Goal: Task Accomplishment & Management: Manage account settings

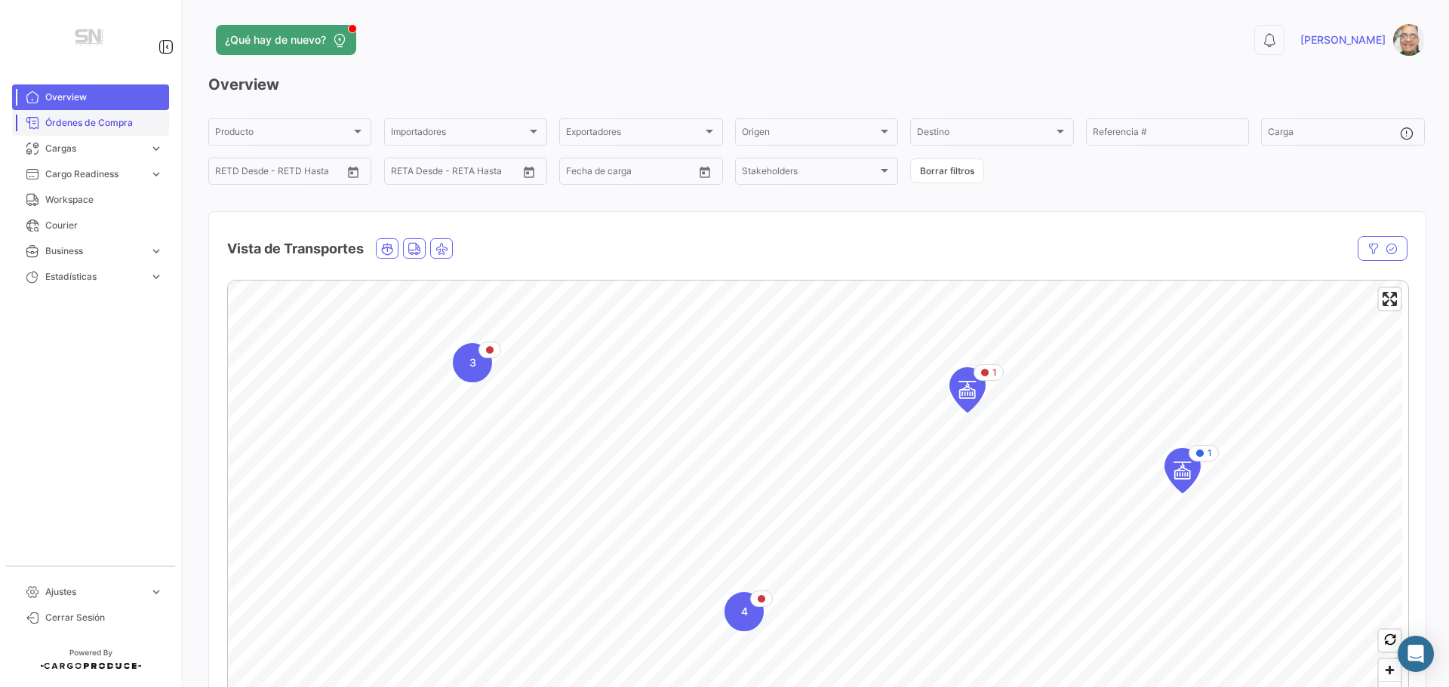
click at [98, 124] on span "Órdenes de Compra" at bounding box center [104, 123] width 118 height 14
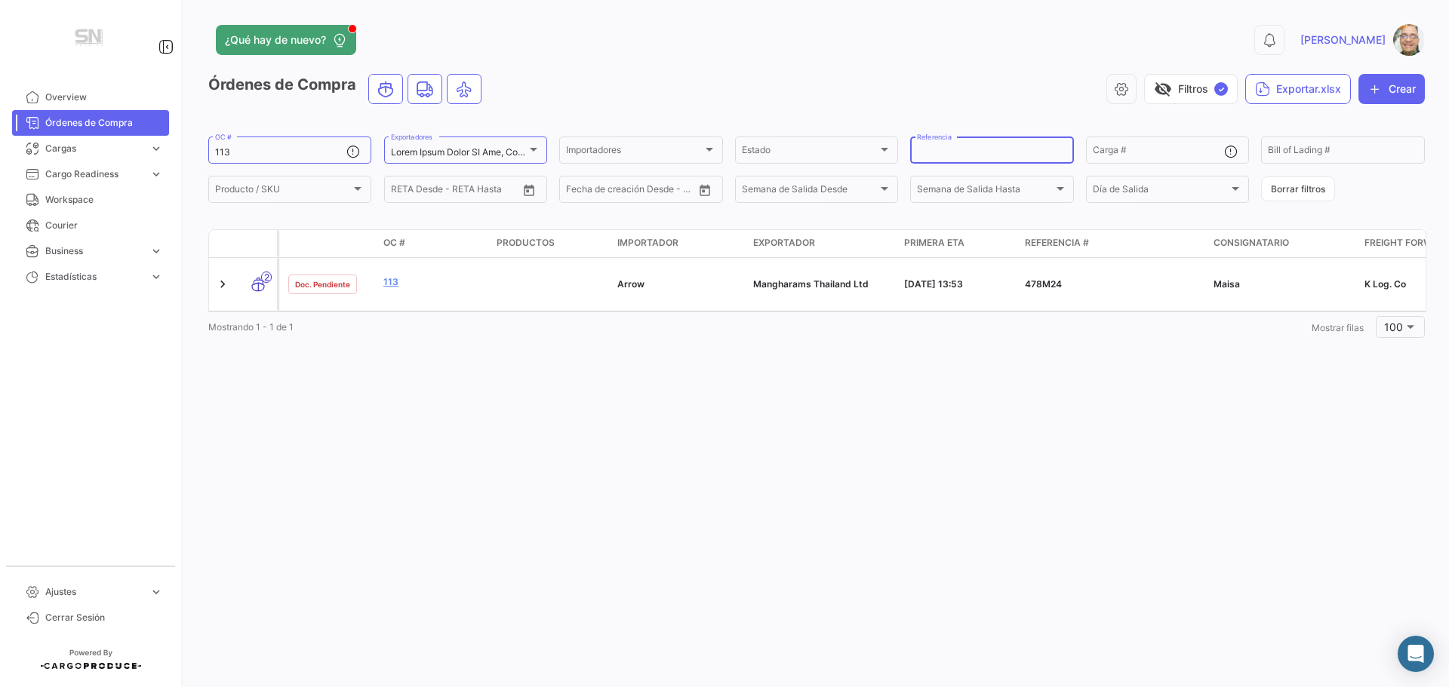
click at [947, 152] on input "Referencia" at bounding box center [991, 152] width 149 height 11
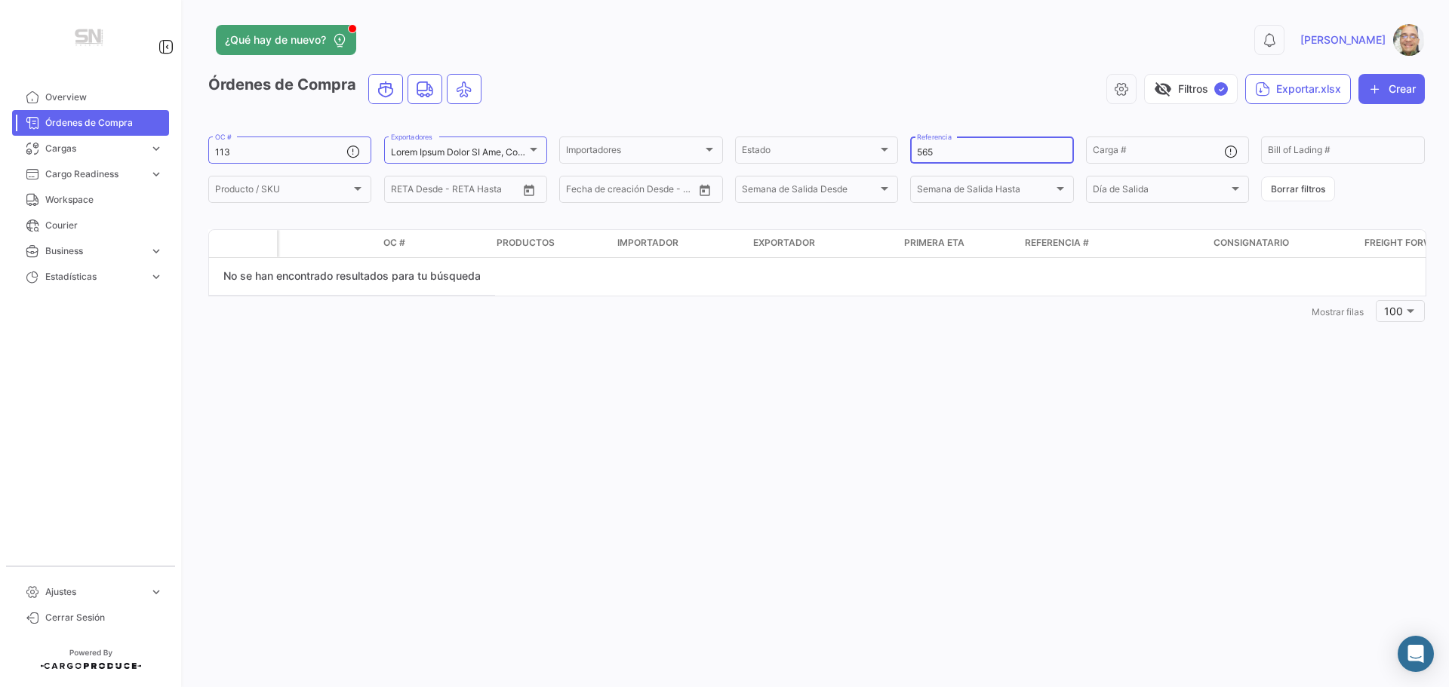
type input "565"
click at [293, 148] on input "113" at bounding box center [280, 152] width 131 height 11
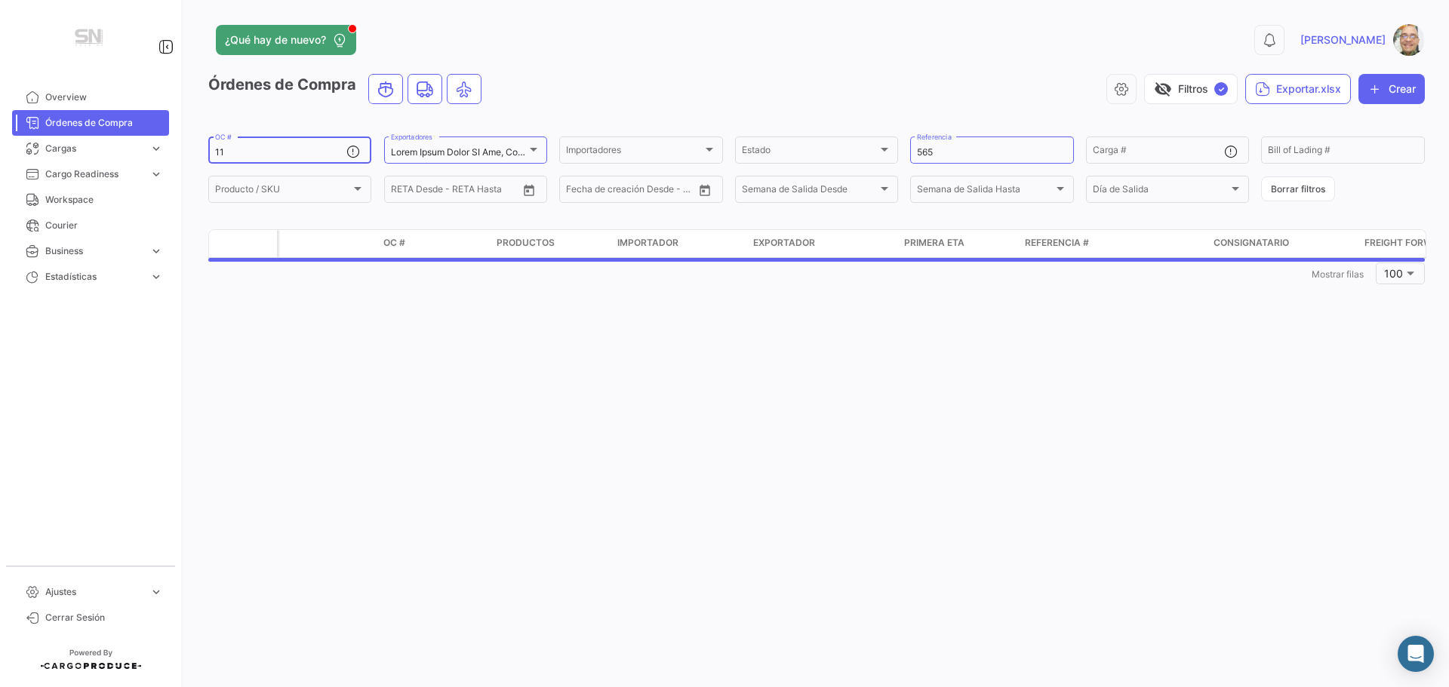
type input "1"
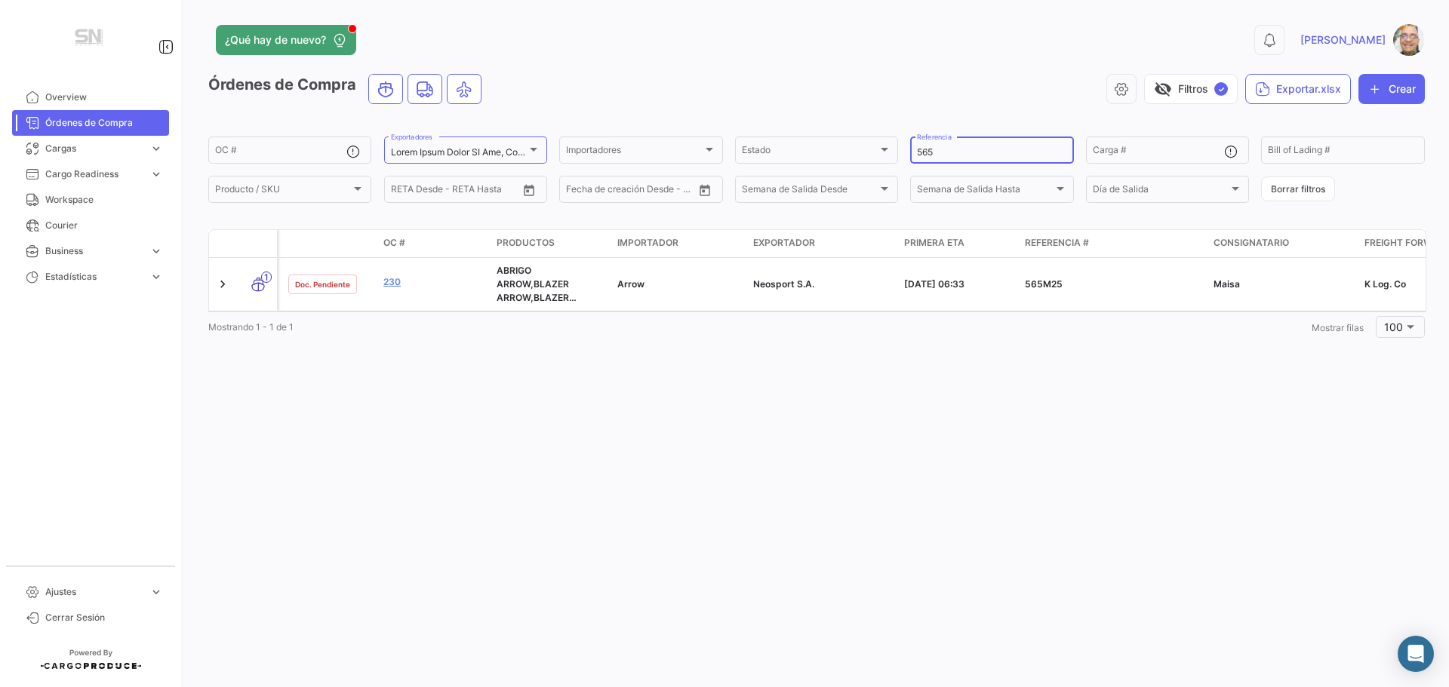
click at [949, 156] on input "565" at bounding box center [991, 152] width 149 height 11
type input "5"
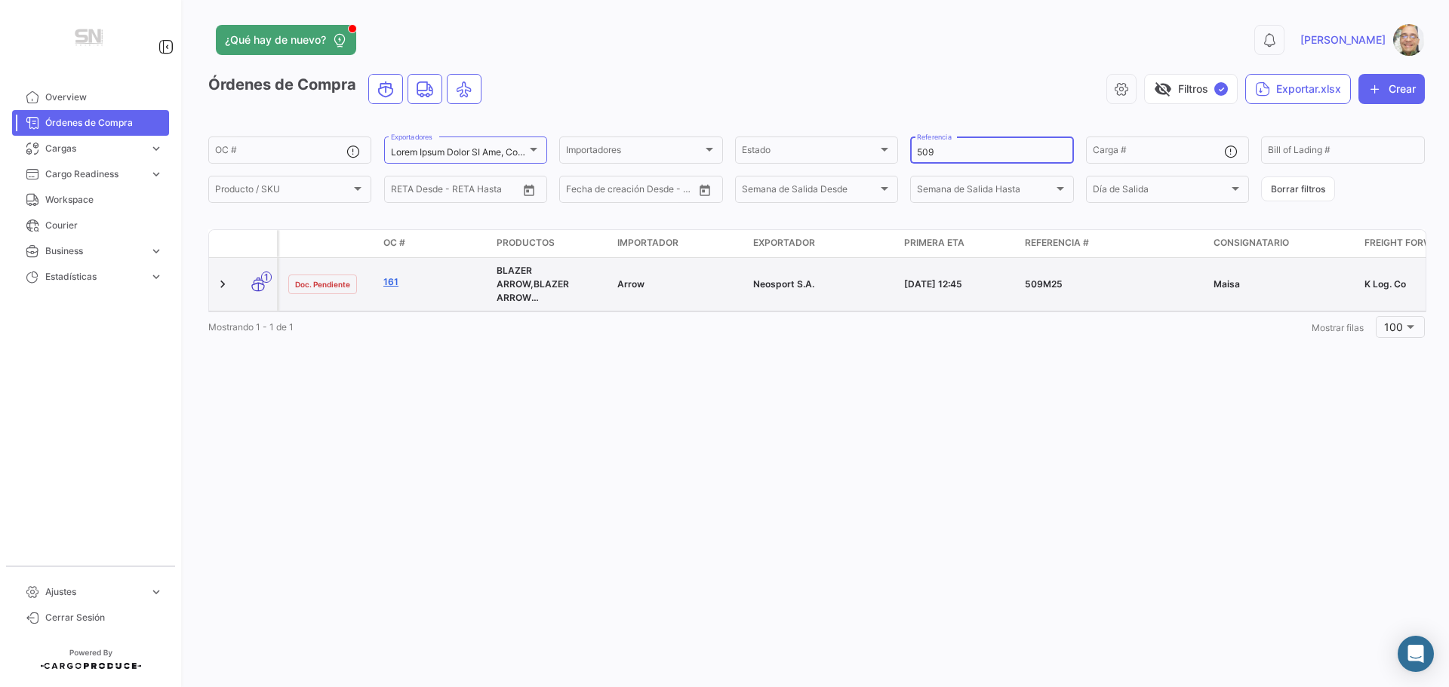
type input "509"
click at [387, 280] on link "161" at bounding box center [433, 282] width 101 height 14
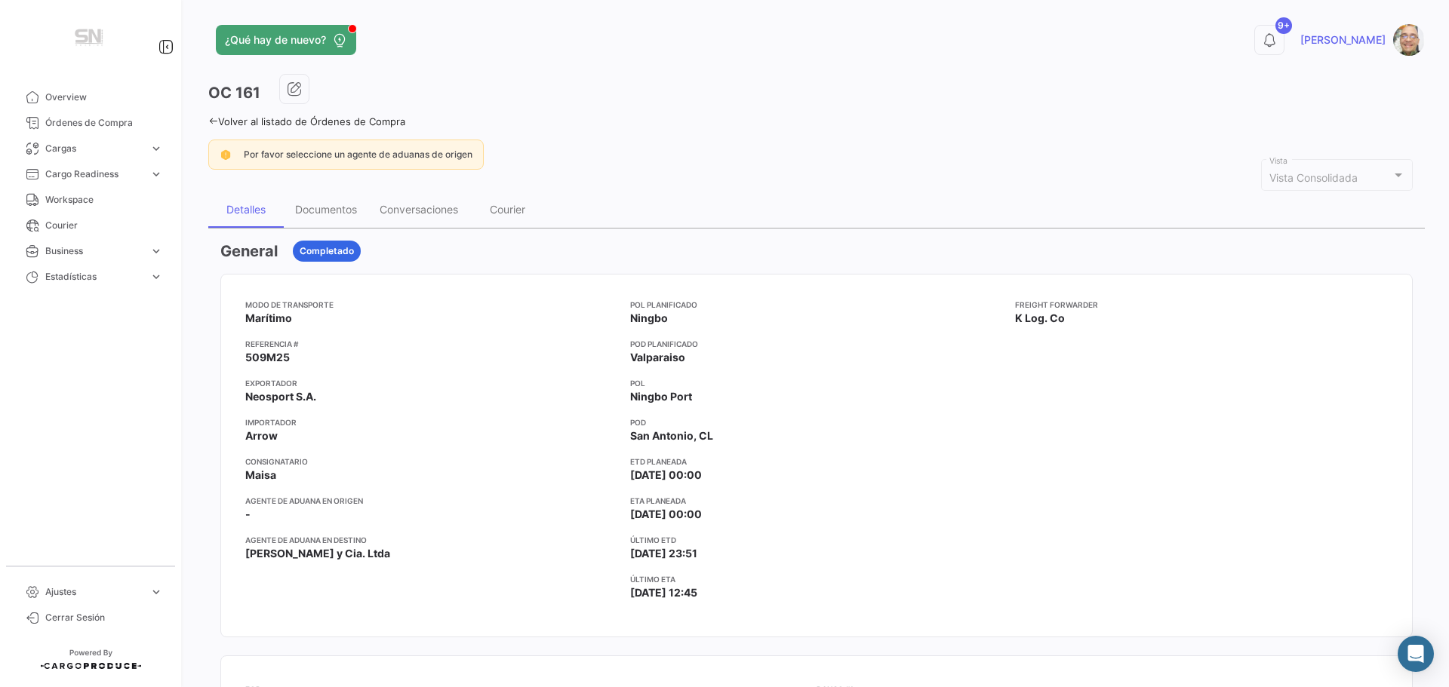
click at [214, 117] on icon at bounding box center [213, 121] width 10 height 10
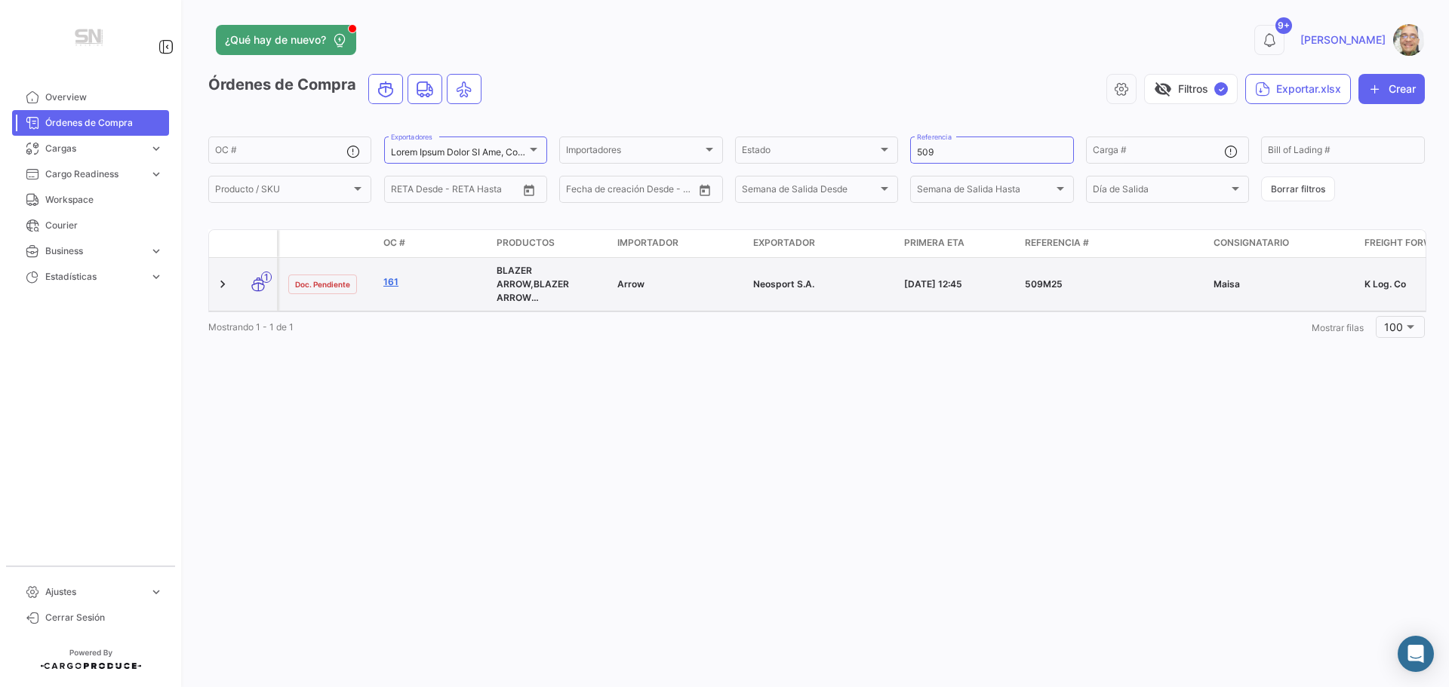
click at [390, 283] on link "161" at bounding box center [433, 282] width 101 height 14
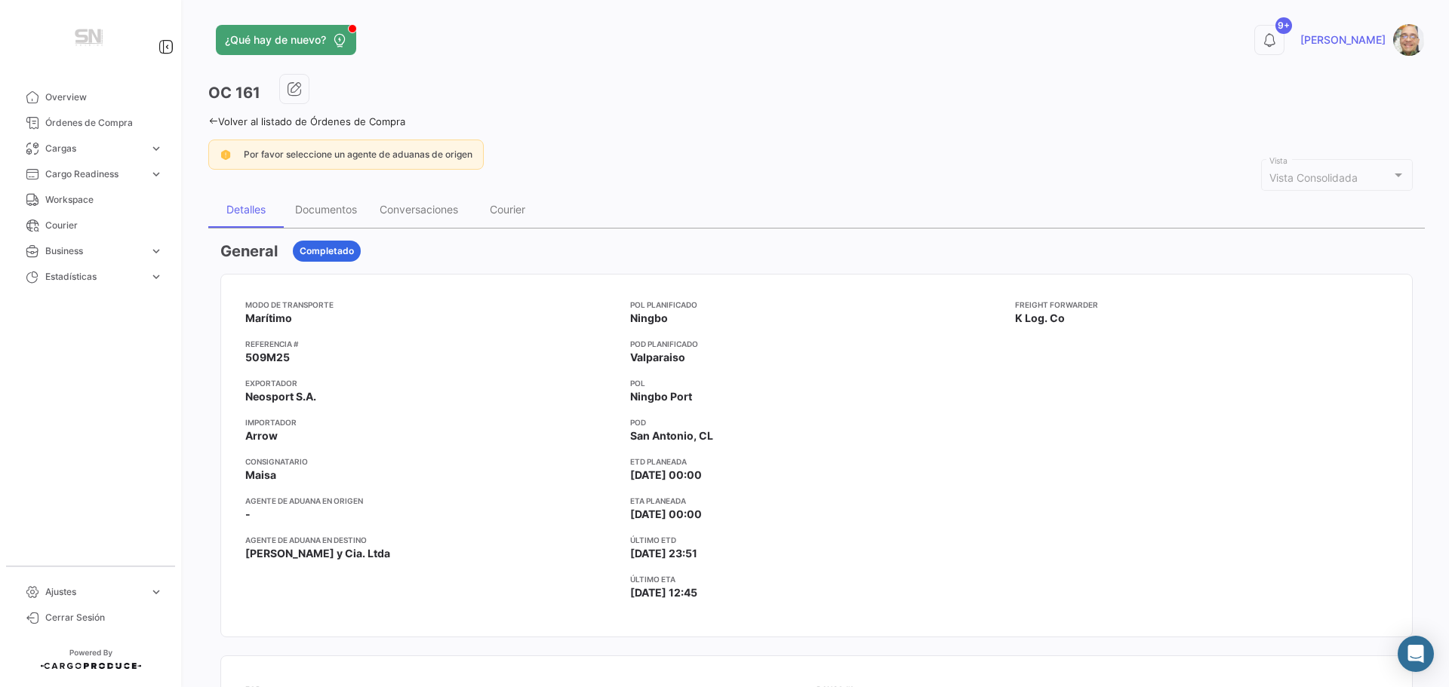
click at [214, 120] on icon at bounding box center [213, 121] width 10 height 10
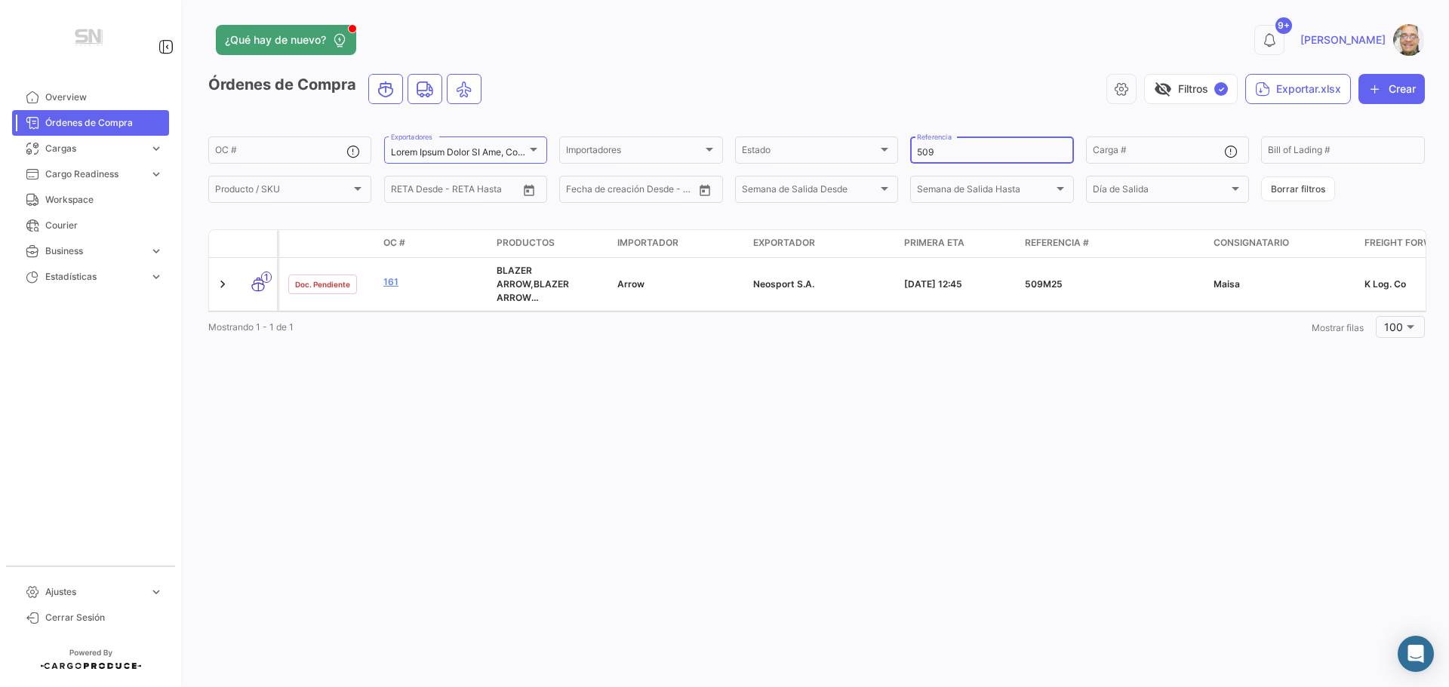
click at [951, 149] on input "509" at bounding box center [991, 152] width 149 height 11
type input "5"
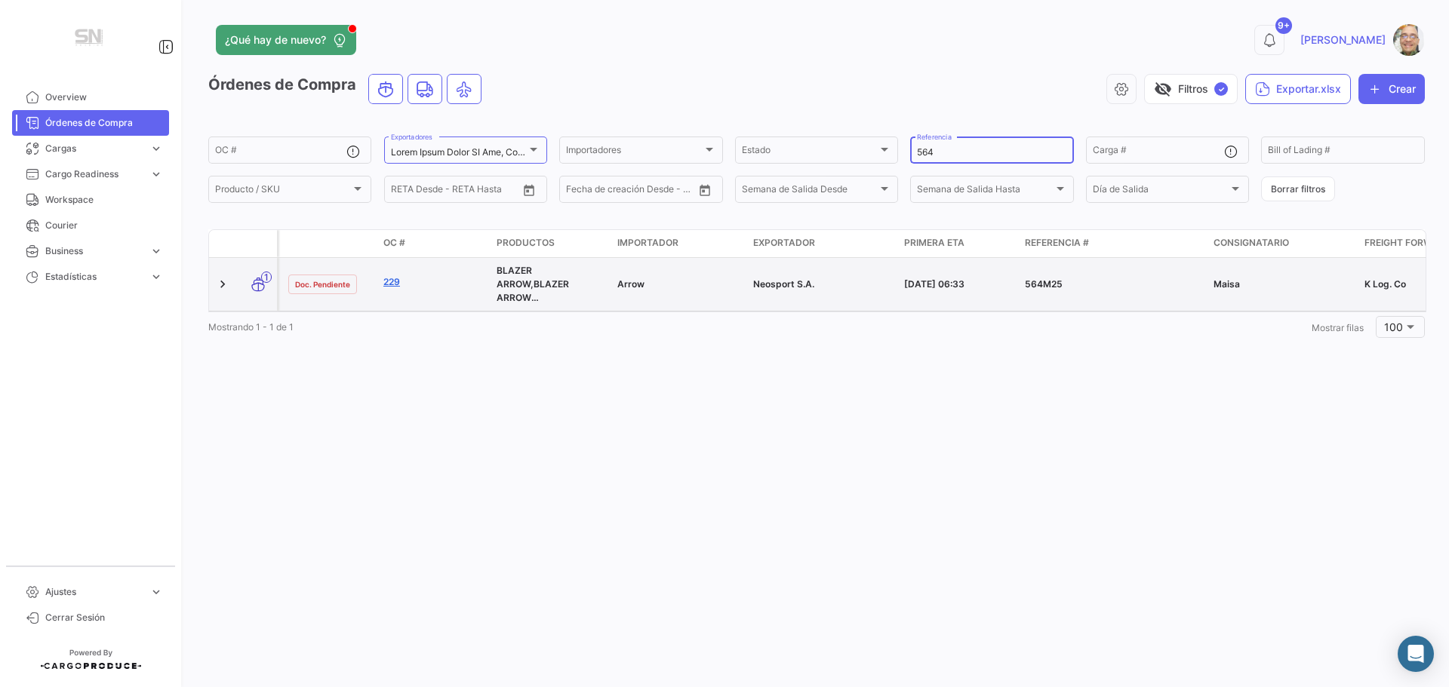
type input "564"
click at [395, 285] on link "229" at bounding box center [433, 282] width 101 height 14
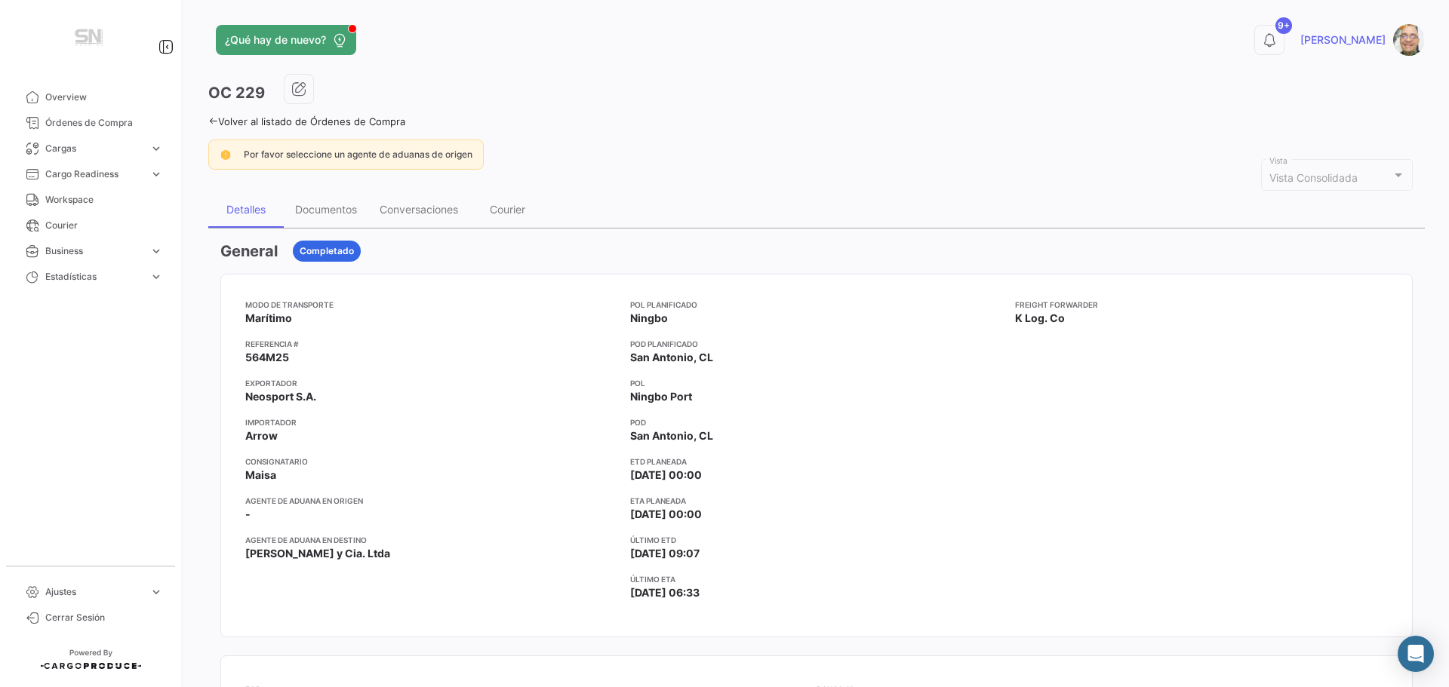
click at [214, 118] on icon at bounding box center [213, 121] width 10 height 10
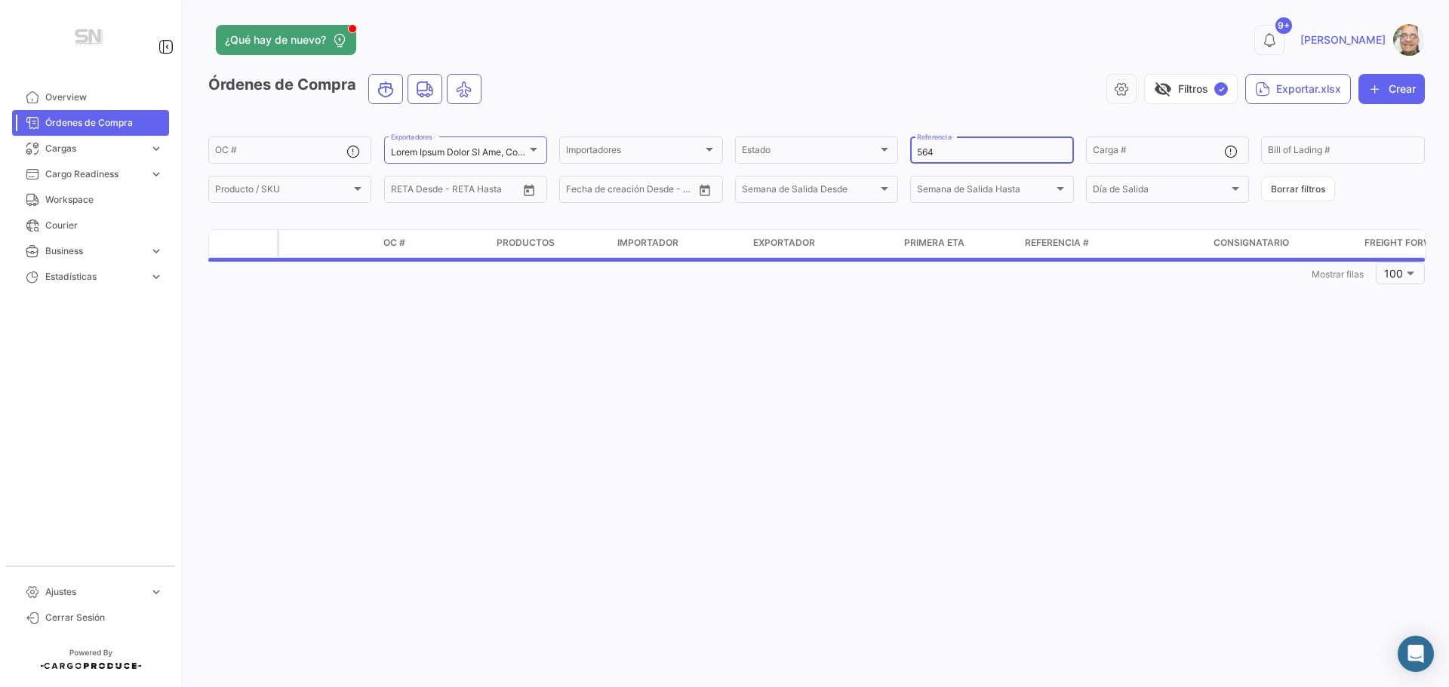
click at [960, 154] on input "564" at bounding box center [991, 152] width 149 height 11
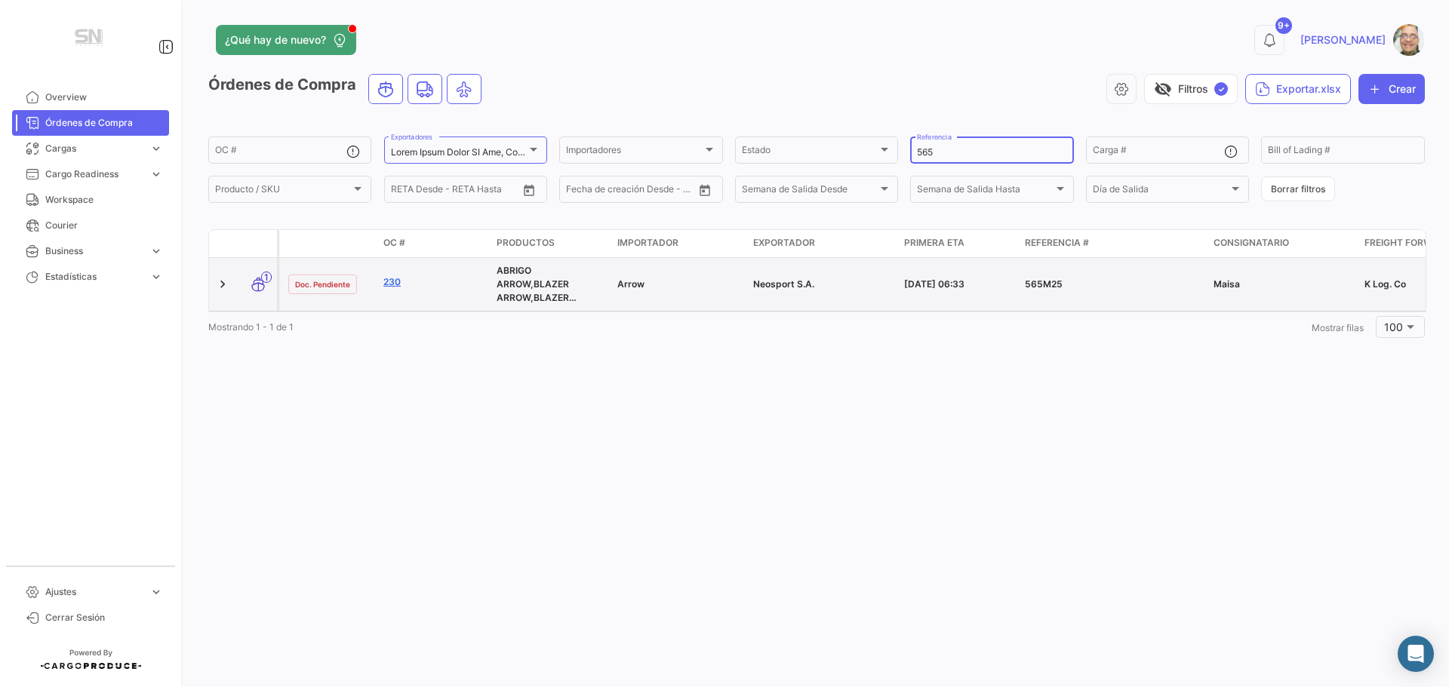
type input "565"
click at [400, 283] on link "230" at bounding box center [433, 282] width 101 height 14
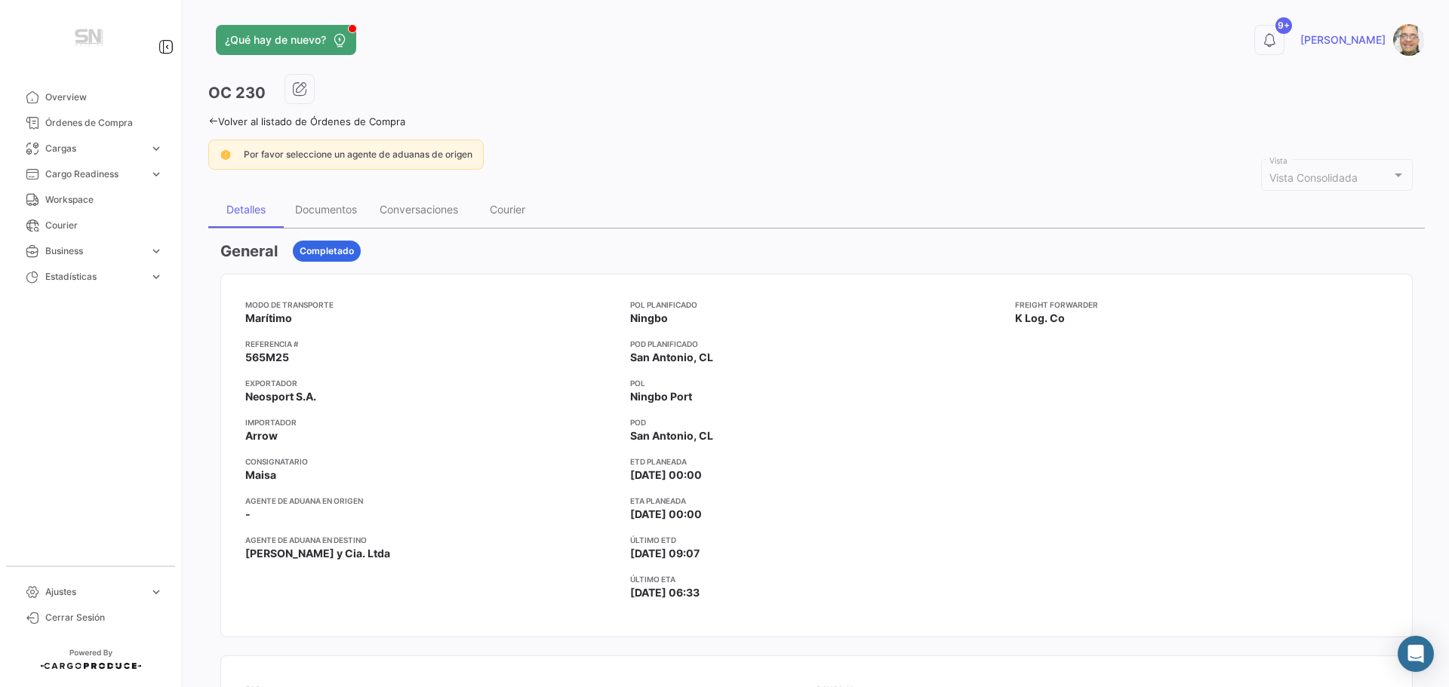
click at [214, 121] on icon at bounding box center [213, 121] width 10 height 10
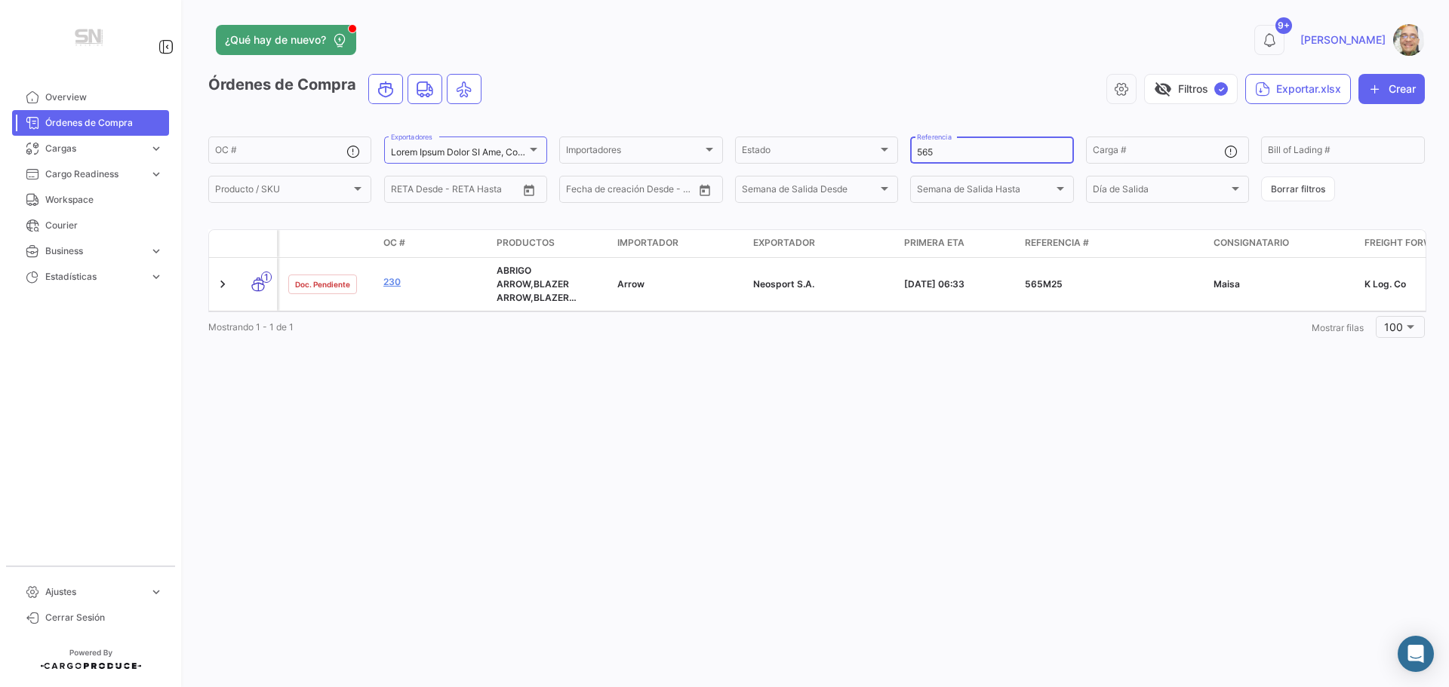
click at [946, 152] on input "565" at bounding box center [991, 152] width 149 height 11
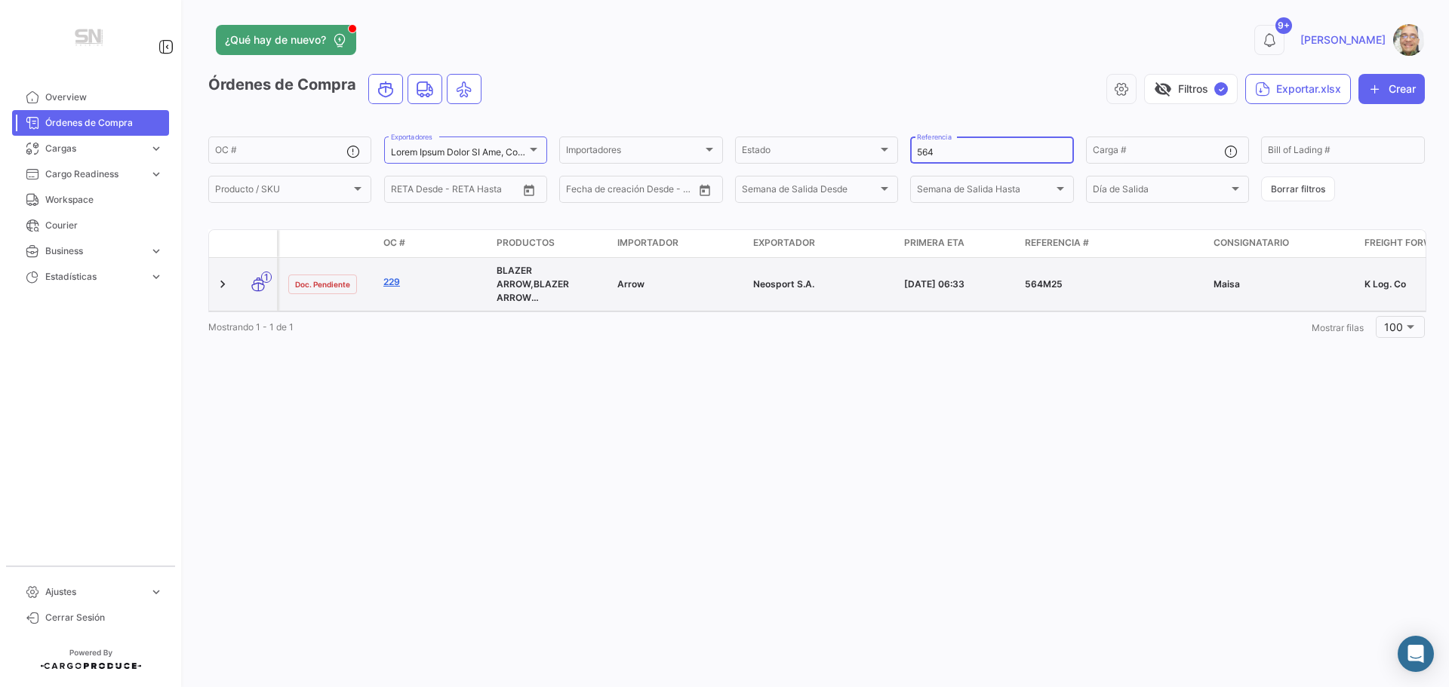
type input "564"
click at [396, 276] on link "229" at bounding box center [433, 282] width 101 height 14
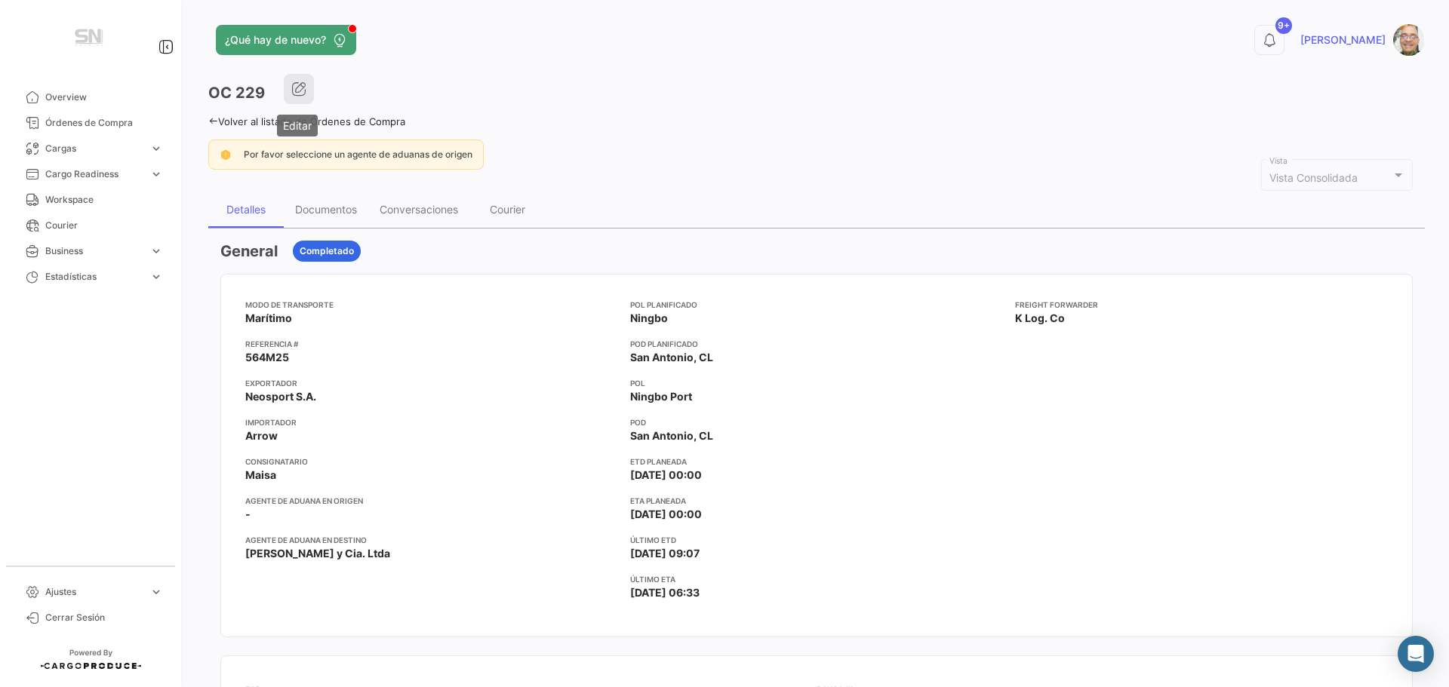
click at [302, 96] on icon "button" at bounding box center [298, 88] width 15 height 15
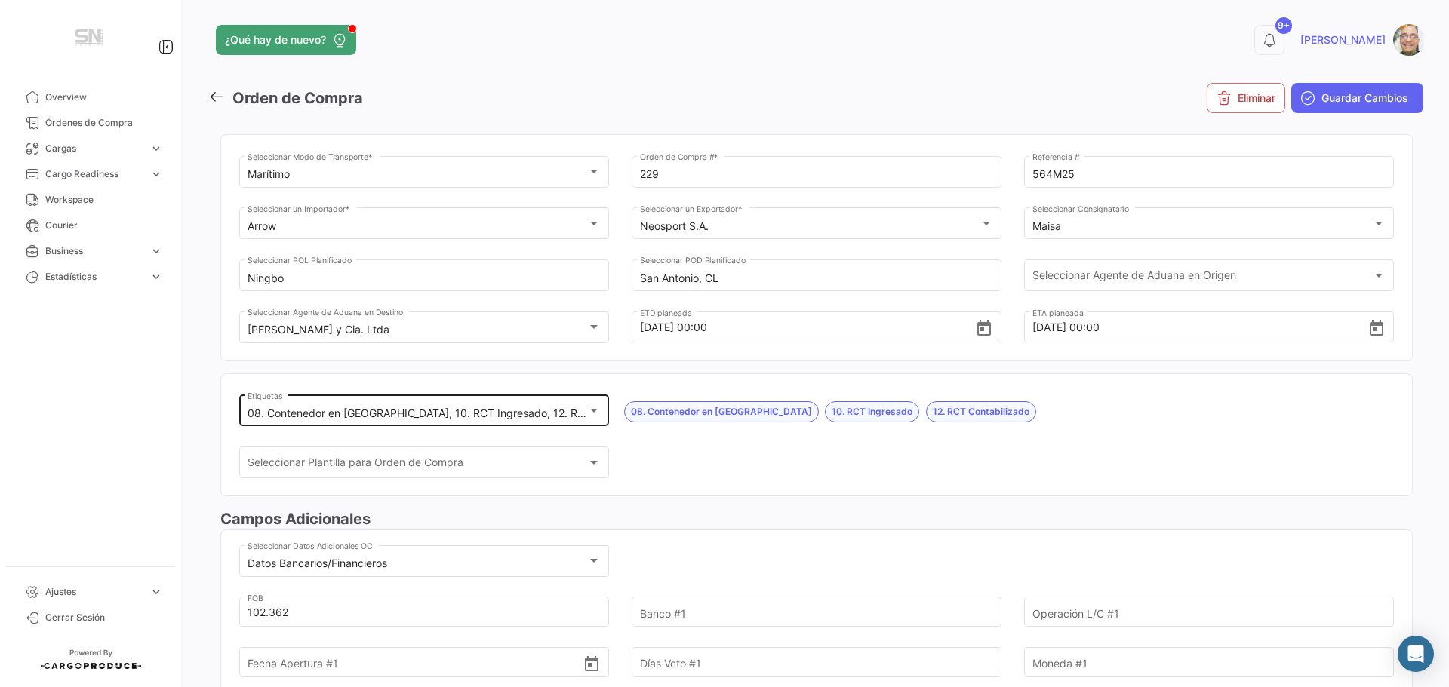
click at [591, 410] on div at bounding box center [594, 411] width 8 height 4
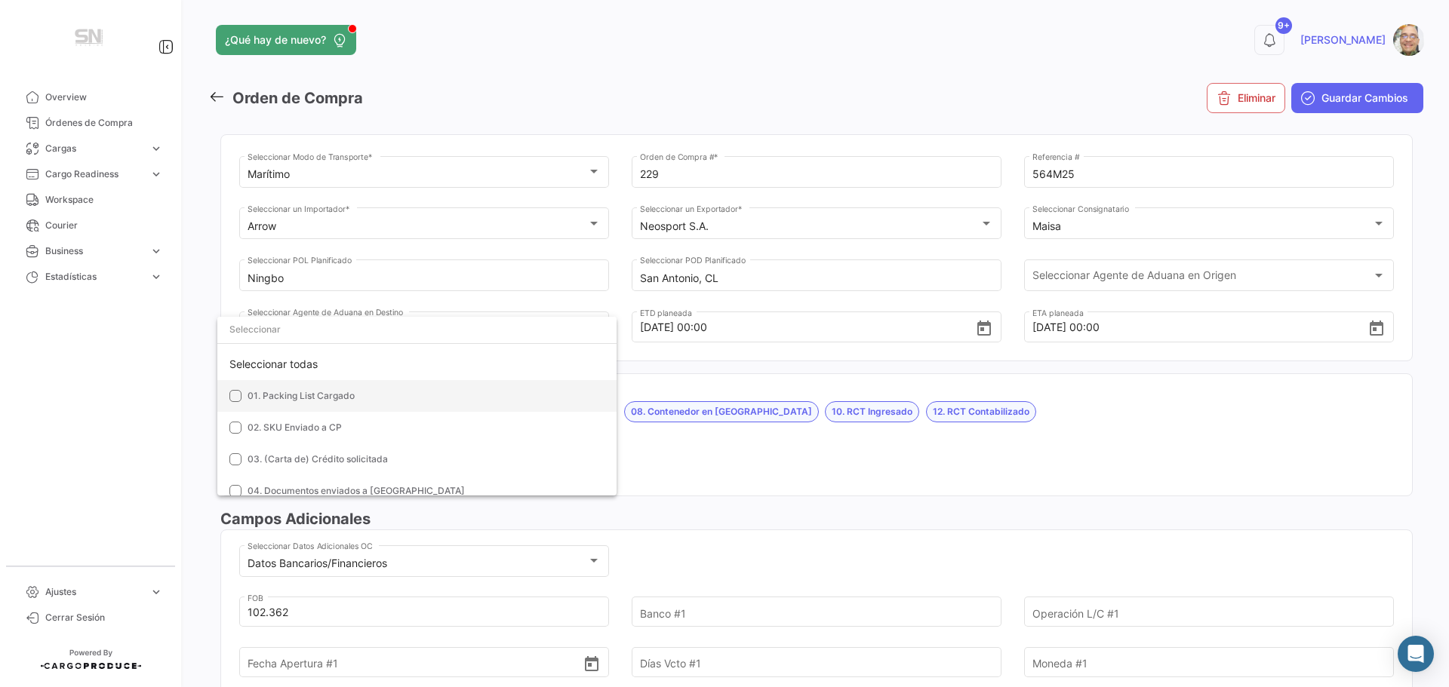
click at [243, 398] on mat-option "01. Packing List Cargado" at bounding box center [416, 396] width 399 height 32
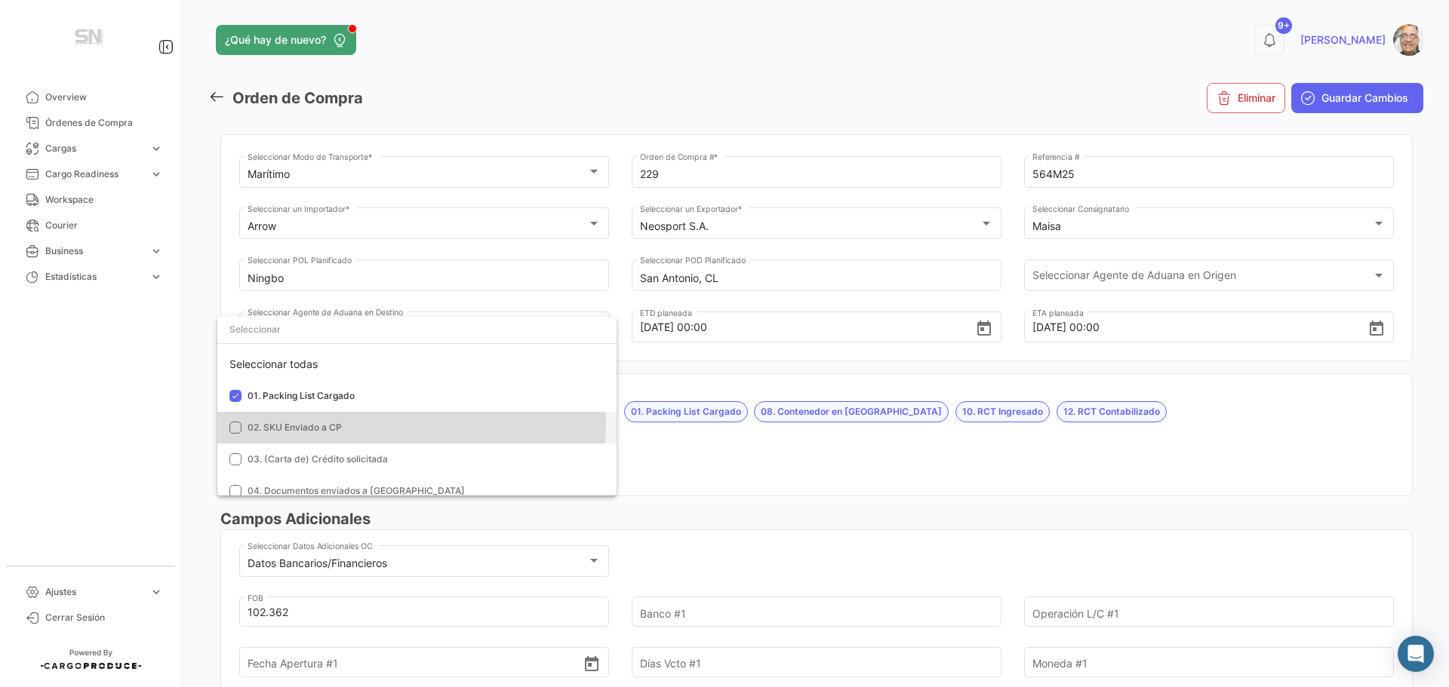
click at [233, 420] on mat-option "02. SKU Enviado a CP" at bounding box center [416, 428] width 399 height 32
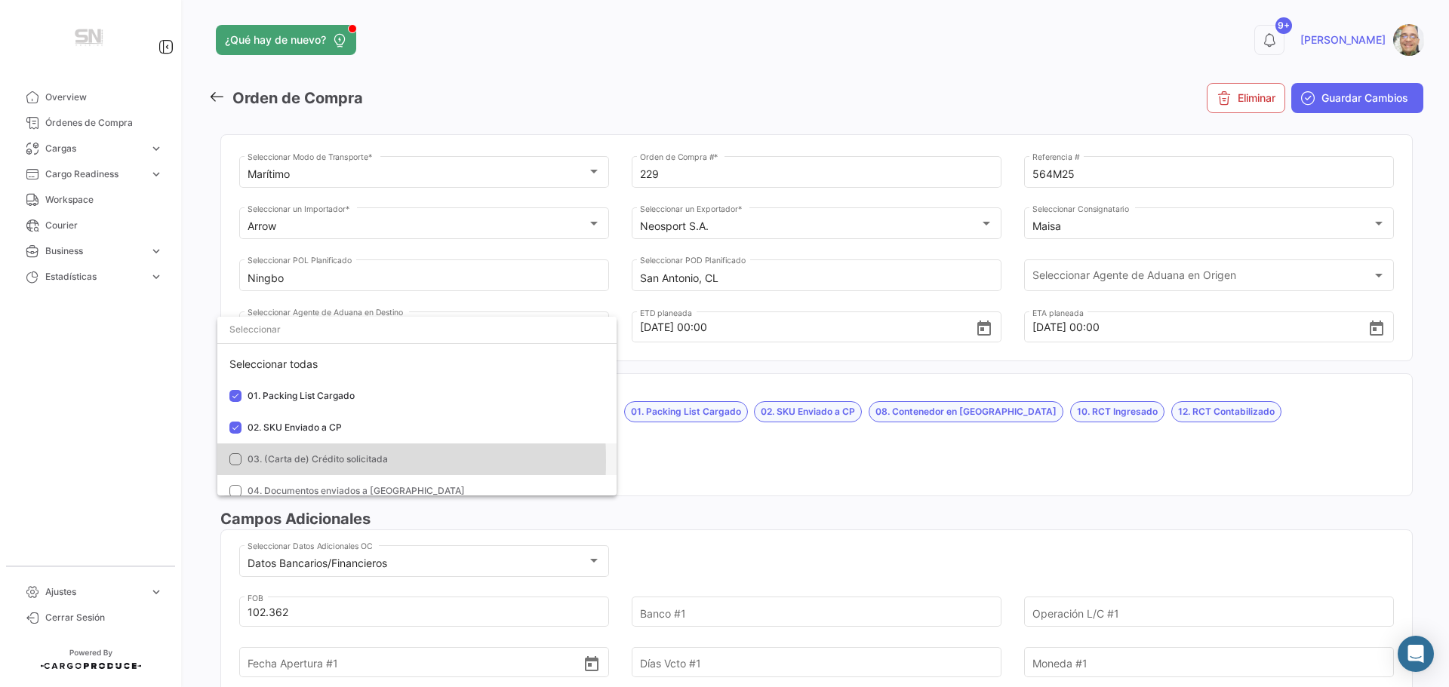
drag, startPoint x: 235, startPoint y: 461, endPoint x: 235, endPoint y: 472, distance: 11.3
click at [235, 462] on mat-pseudo-checkbox at bounding box center [235, 459] width 12 height 12
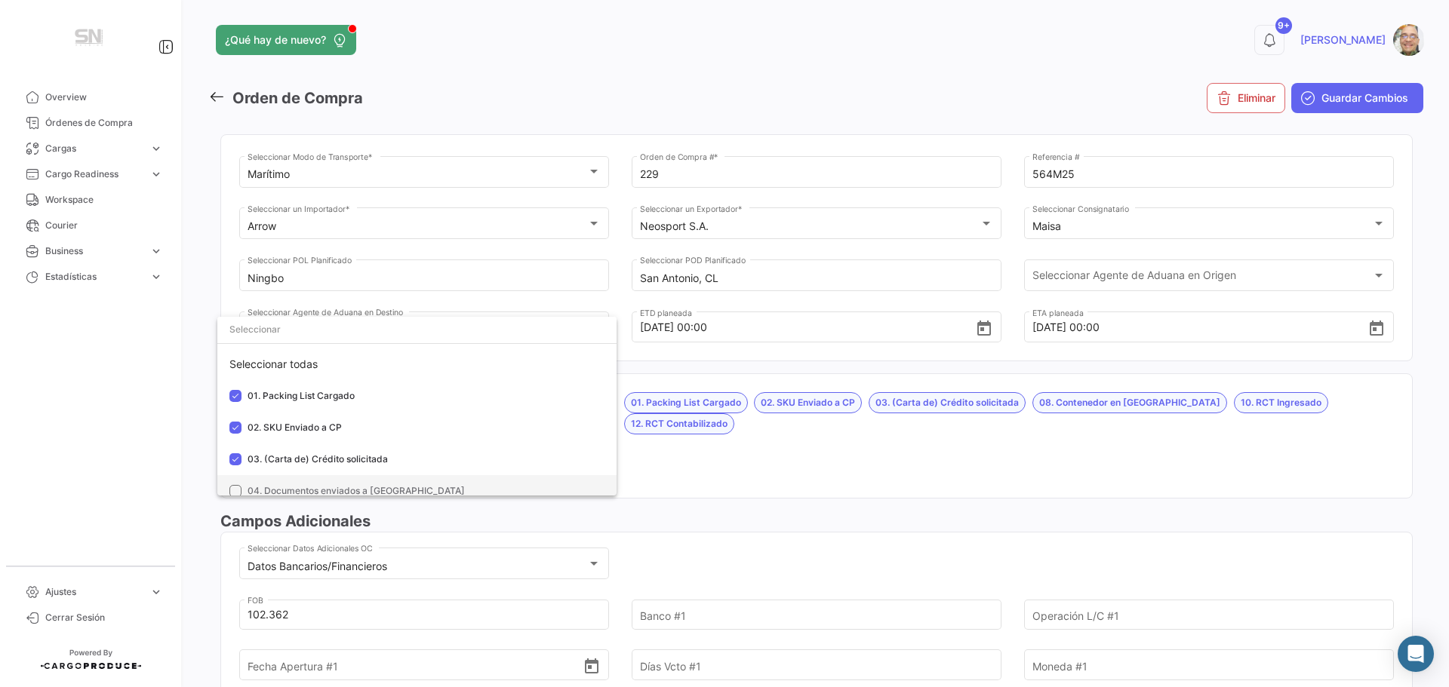
click at [235, 490] on mat-pseudo-checkbox at bounding box center [235, 491] width 12 height 12
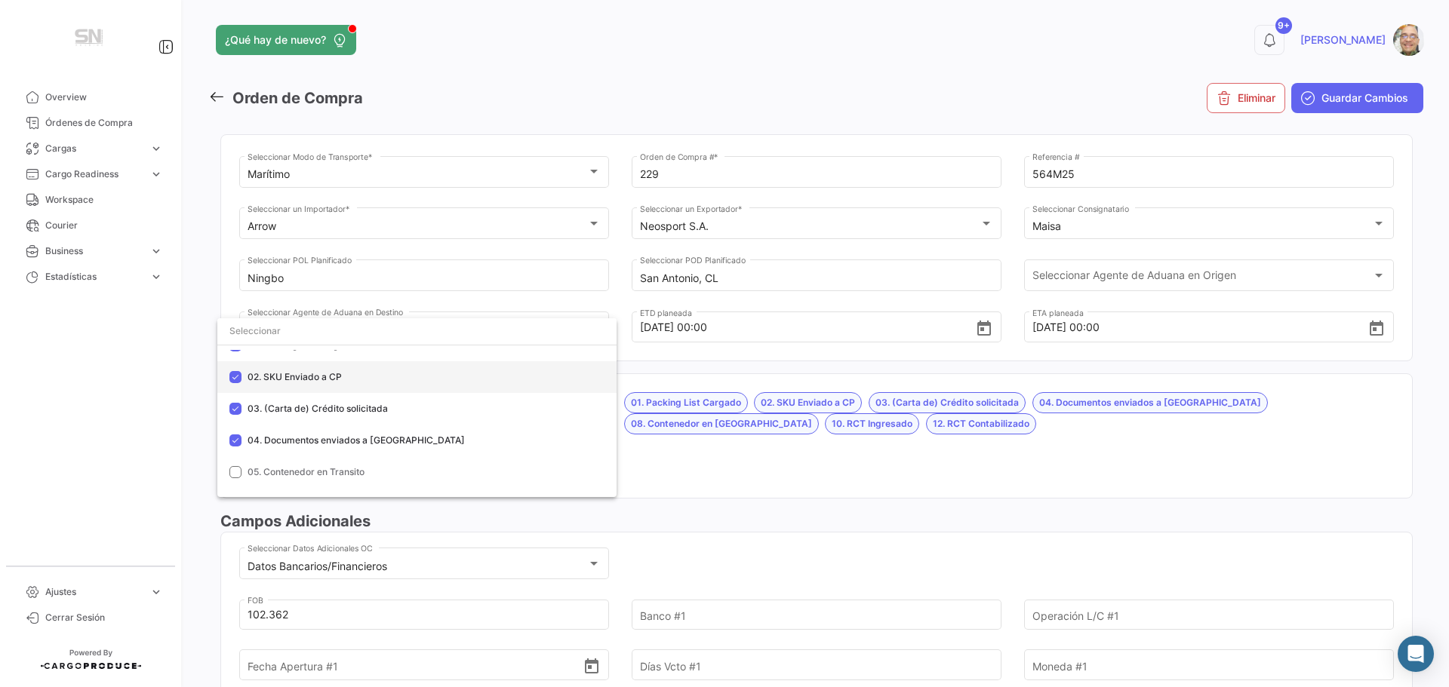
scroll to position [75, 0]
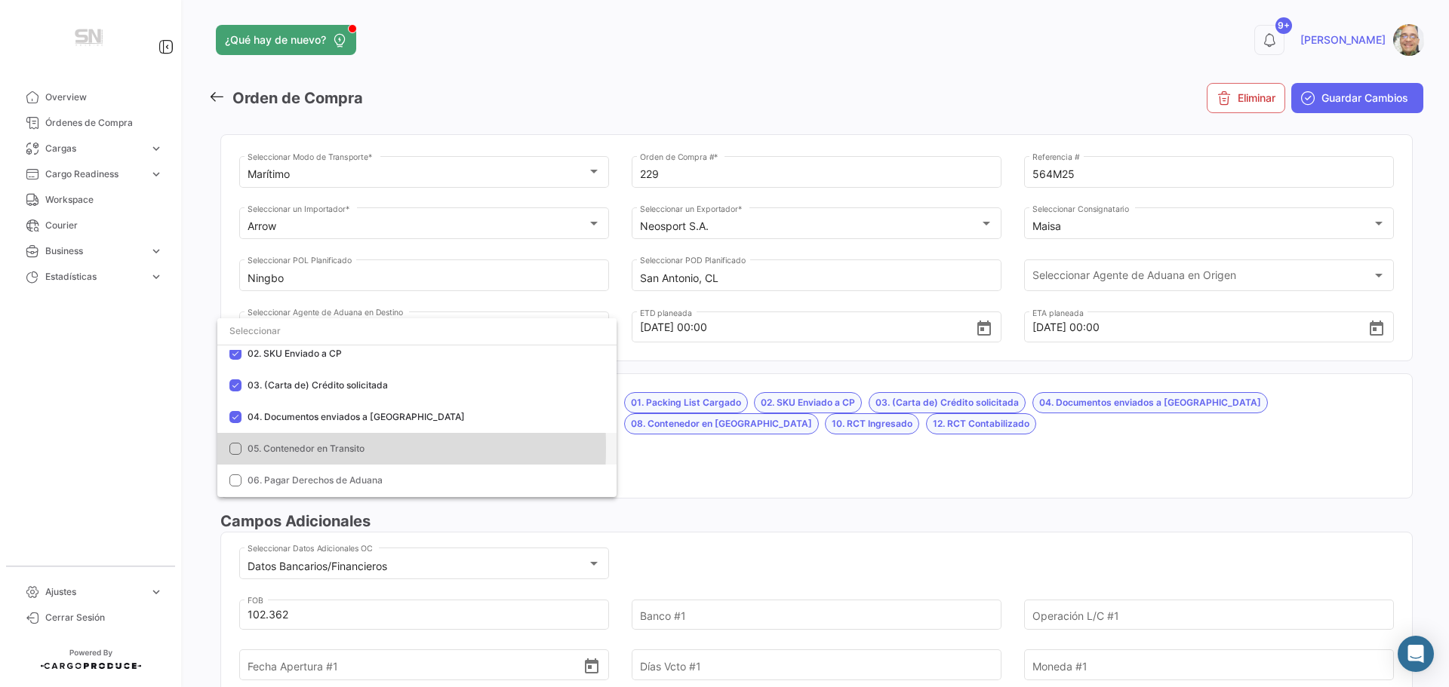
click at [238, 447] on mat-pseudo-checkbox at bounding box center [235, 449] width 12 height 12
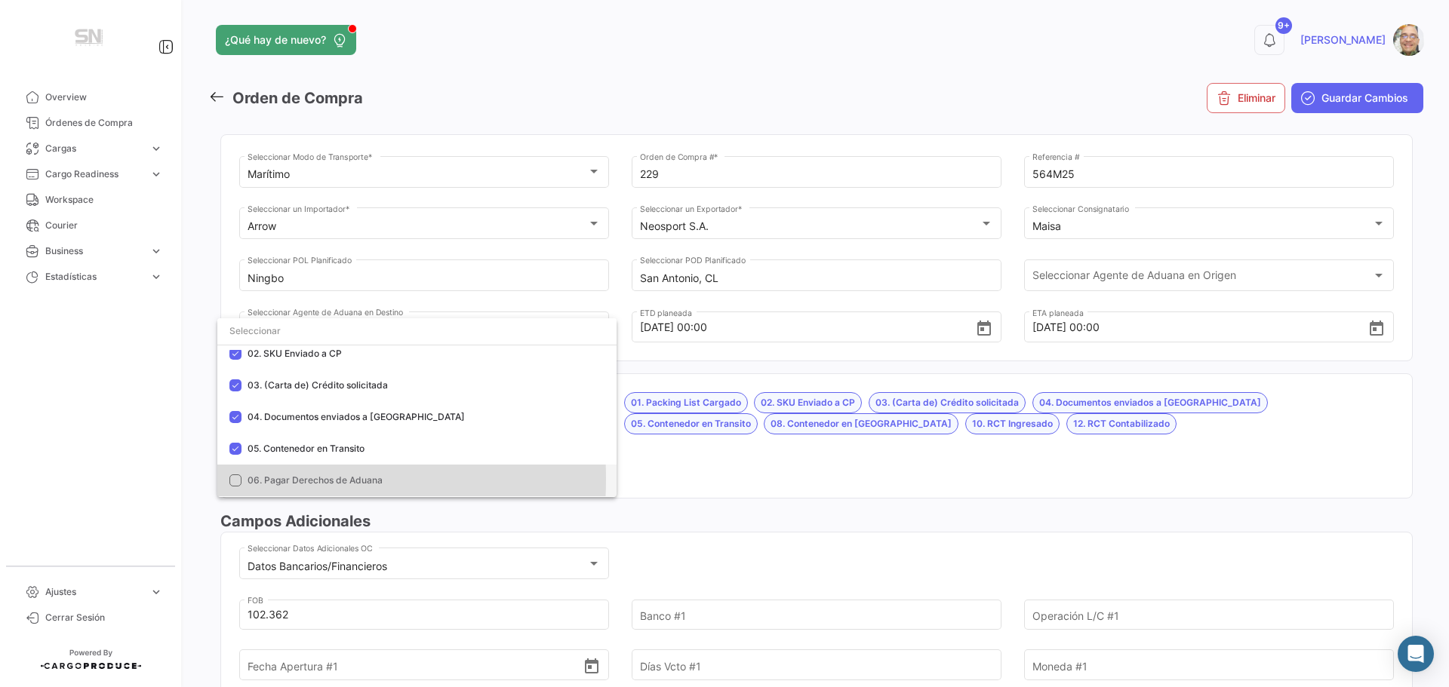
click at [235, 479] on mat-pseudo-checkbox at bounding box center [235, 481] width 12 height 12
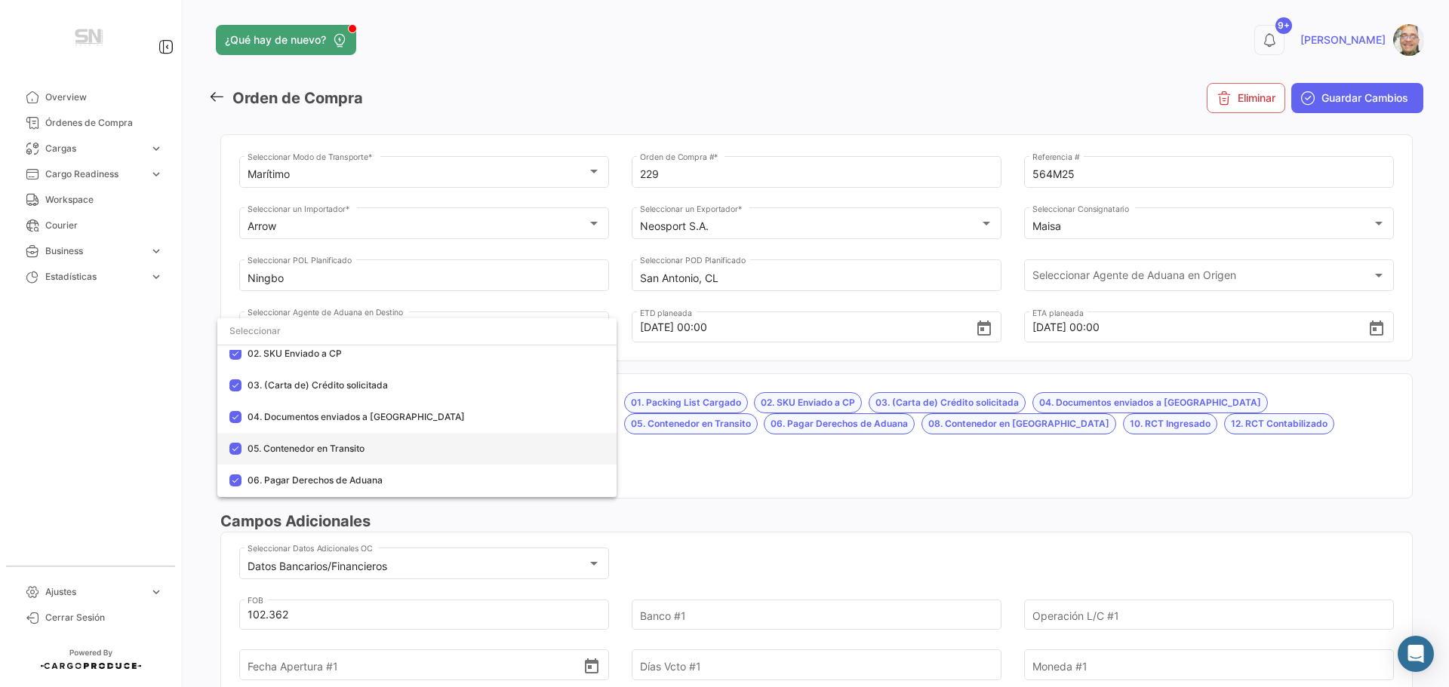
scroll to position [151, 0]
click at [238, 444] on mat-option "07. Pagos de Aduana Realizados" at bounding box center [416, 437] width 399 height 32
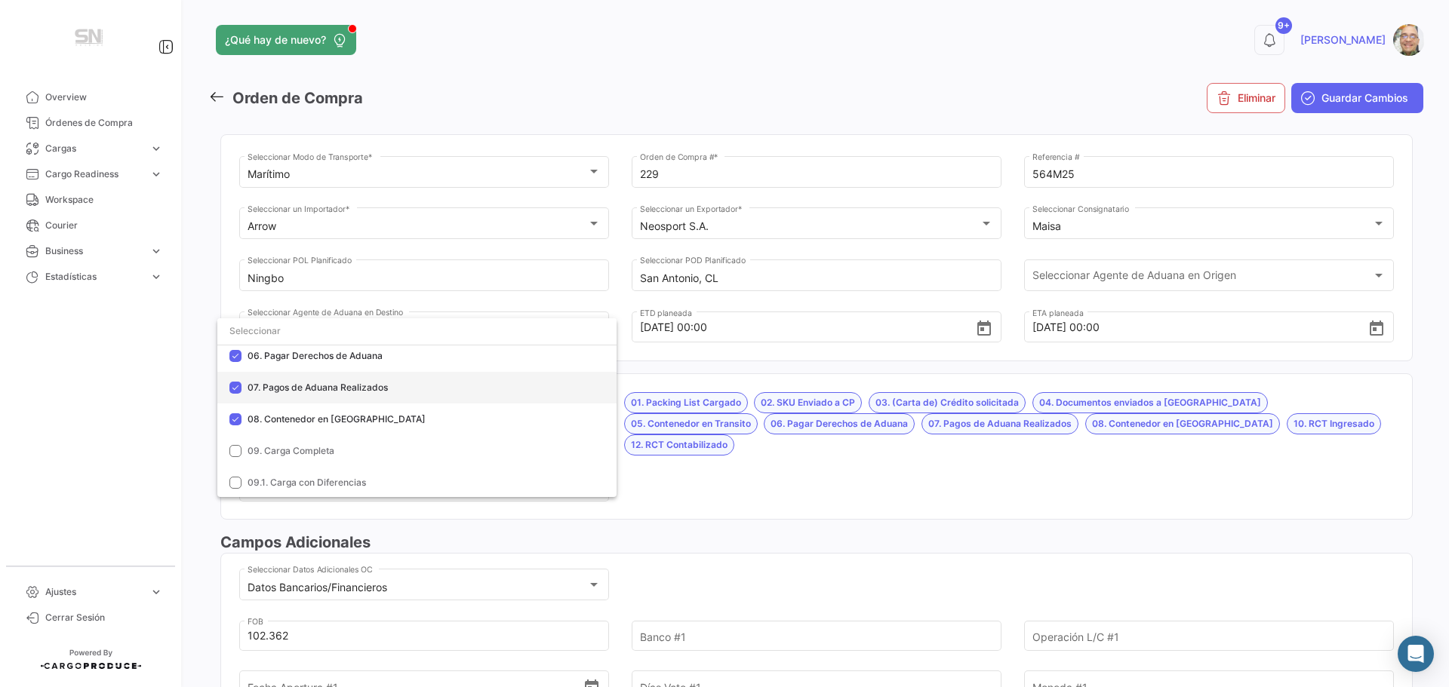
scroll to position [226, 0]
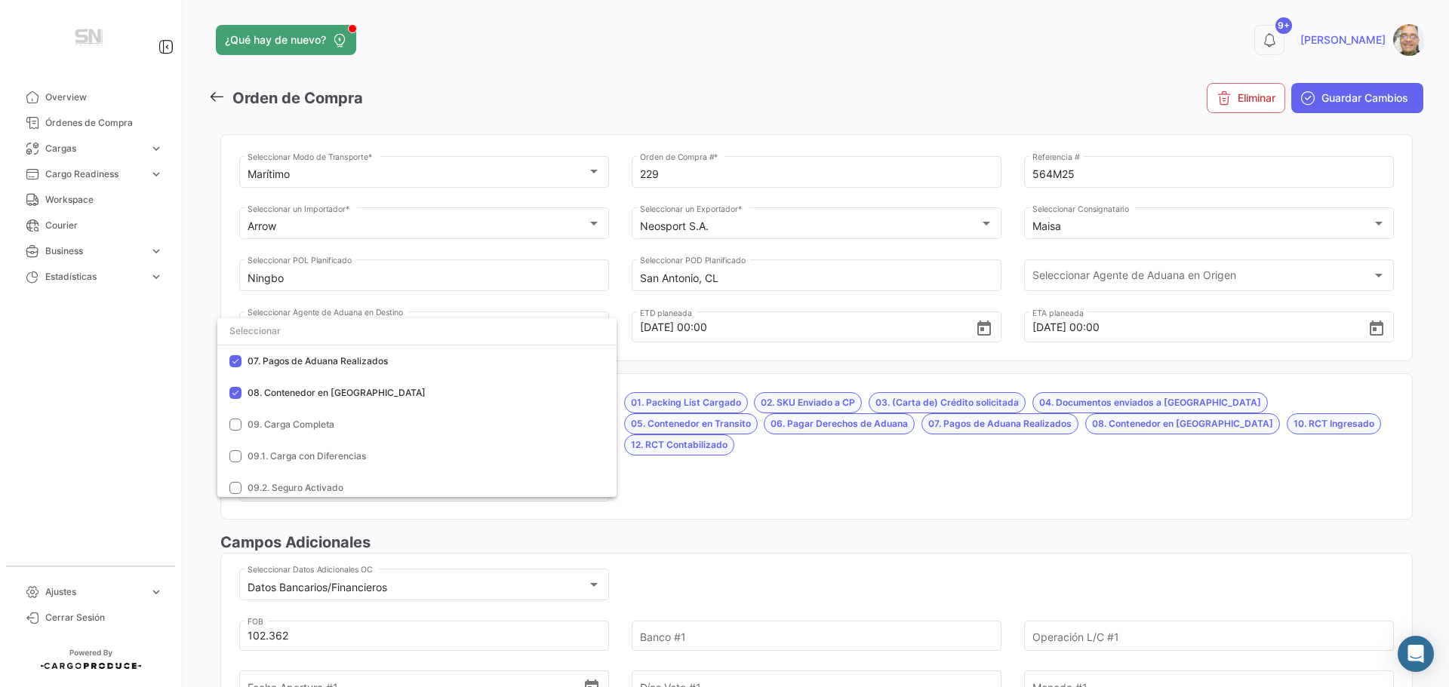
click at [680, 480] on div at bounding box center [724, 343] width 1449 height 687
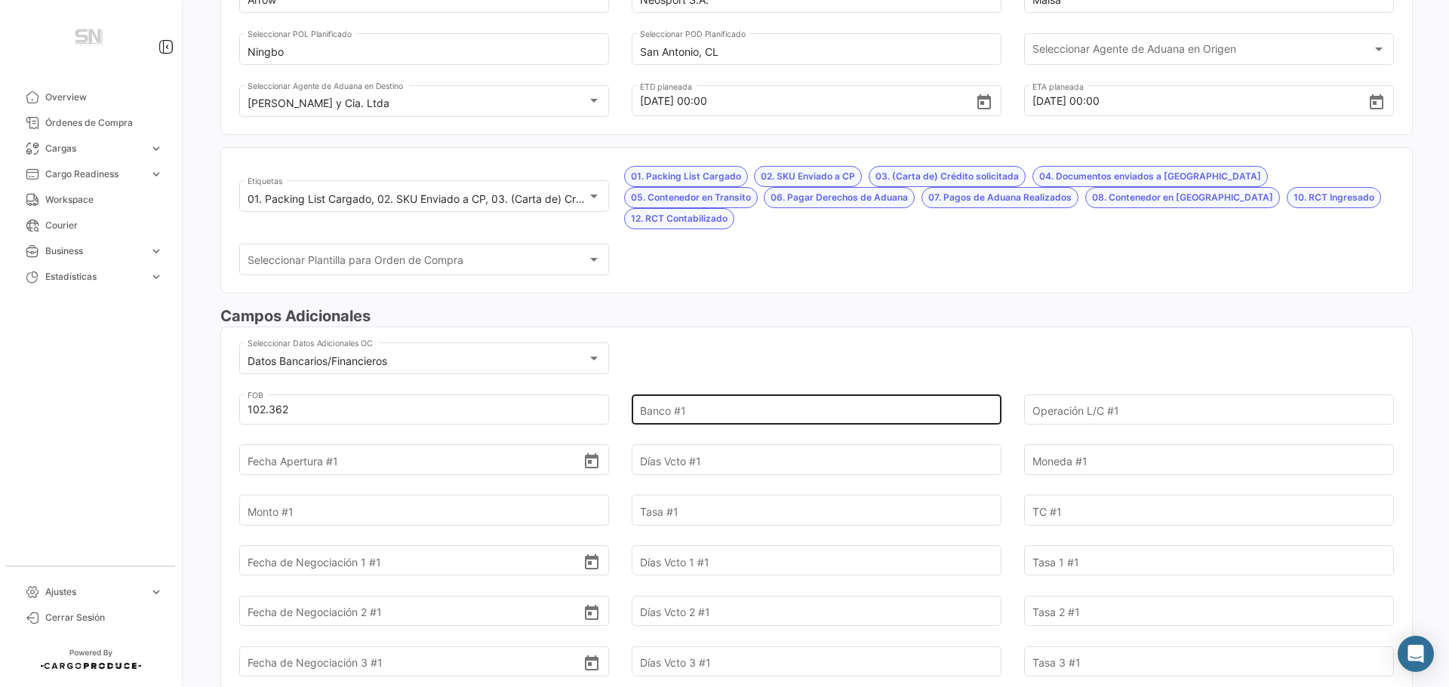
click at [698, 395] on input "Banco #1" at bounding box center [808, 409] width 336 height 53
click at [720, 393] on input "sANTANDER" at bounding box center [808, 409] width 336 height 53
type input "s"
type input "Santander"
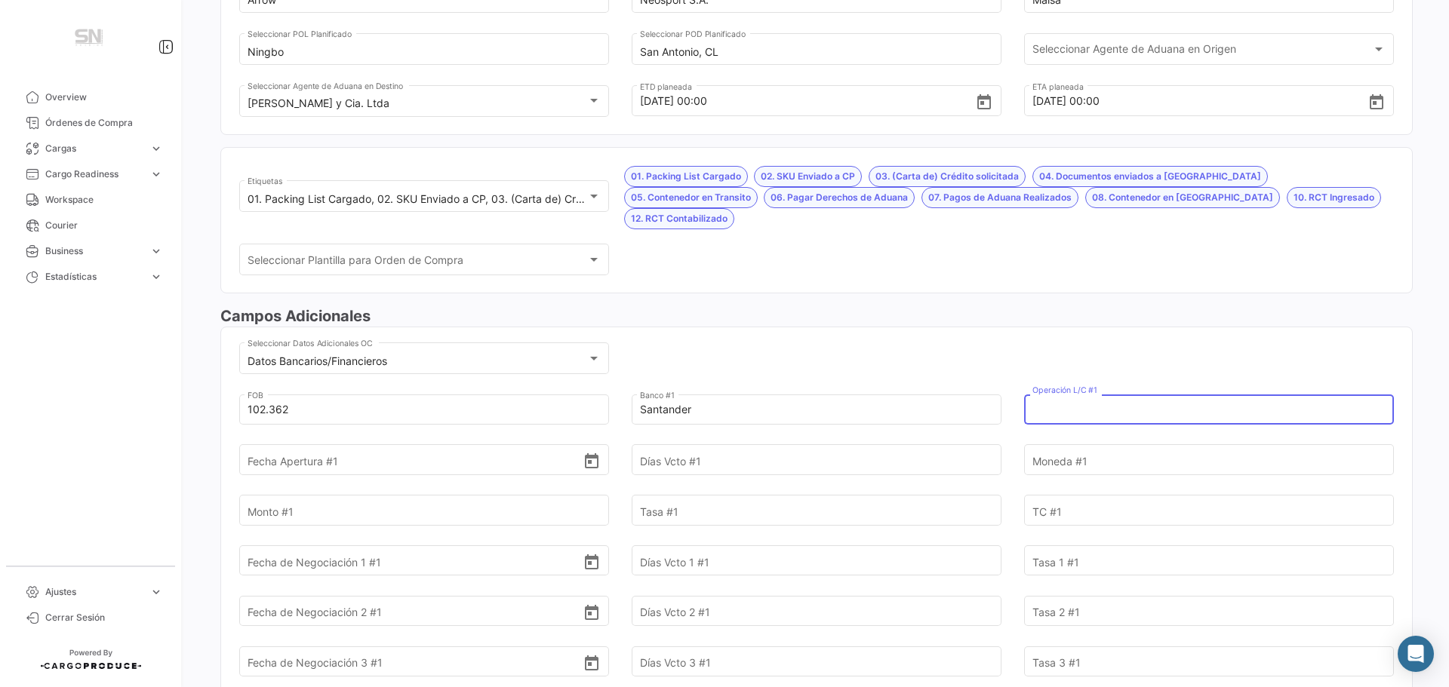
click at [1045, 389] on input "Operación L/C #1" at bounding box center [1200, 409] width 336 height 53
type input "F234758"
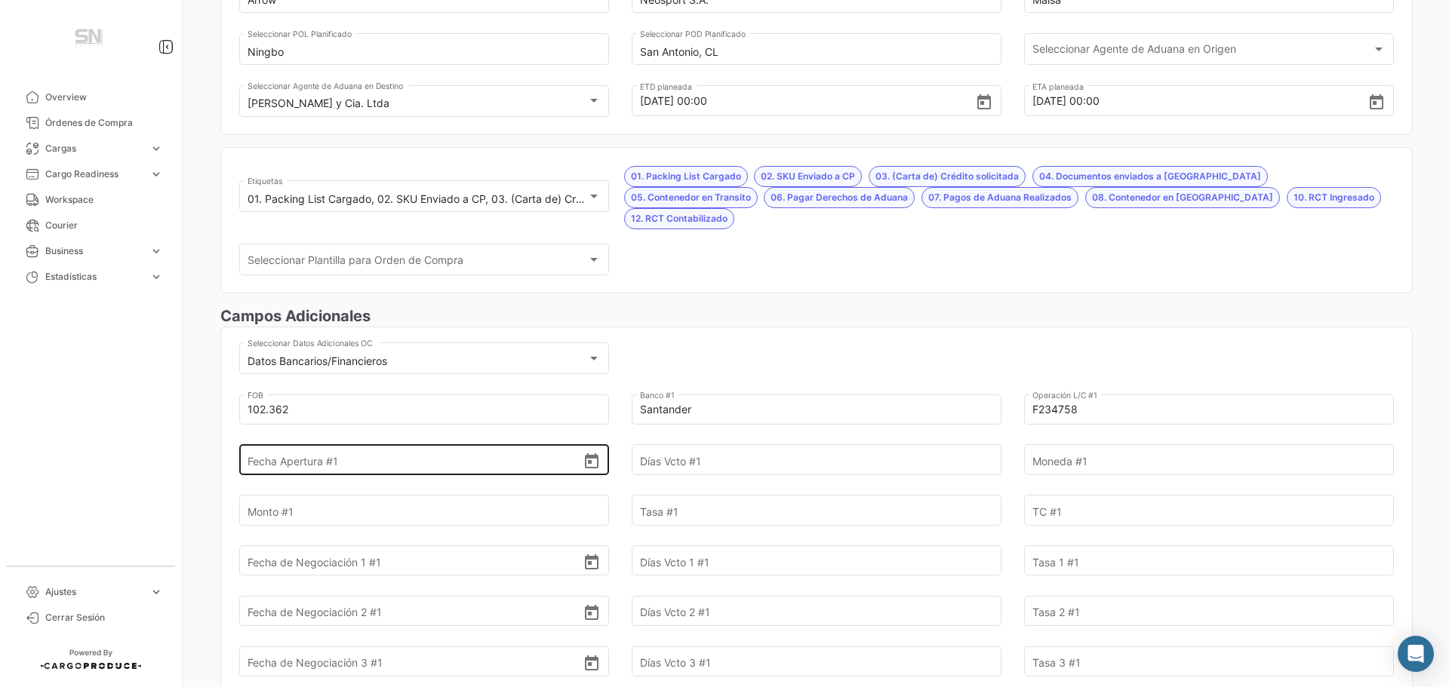
click at [275, 441] on input "Fecha Apertura #1" at bounding box center [415, 460] width 336 height 53
type input "[DATE]"
type input "180"
type input "USD"
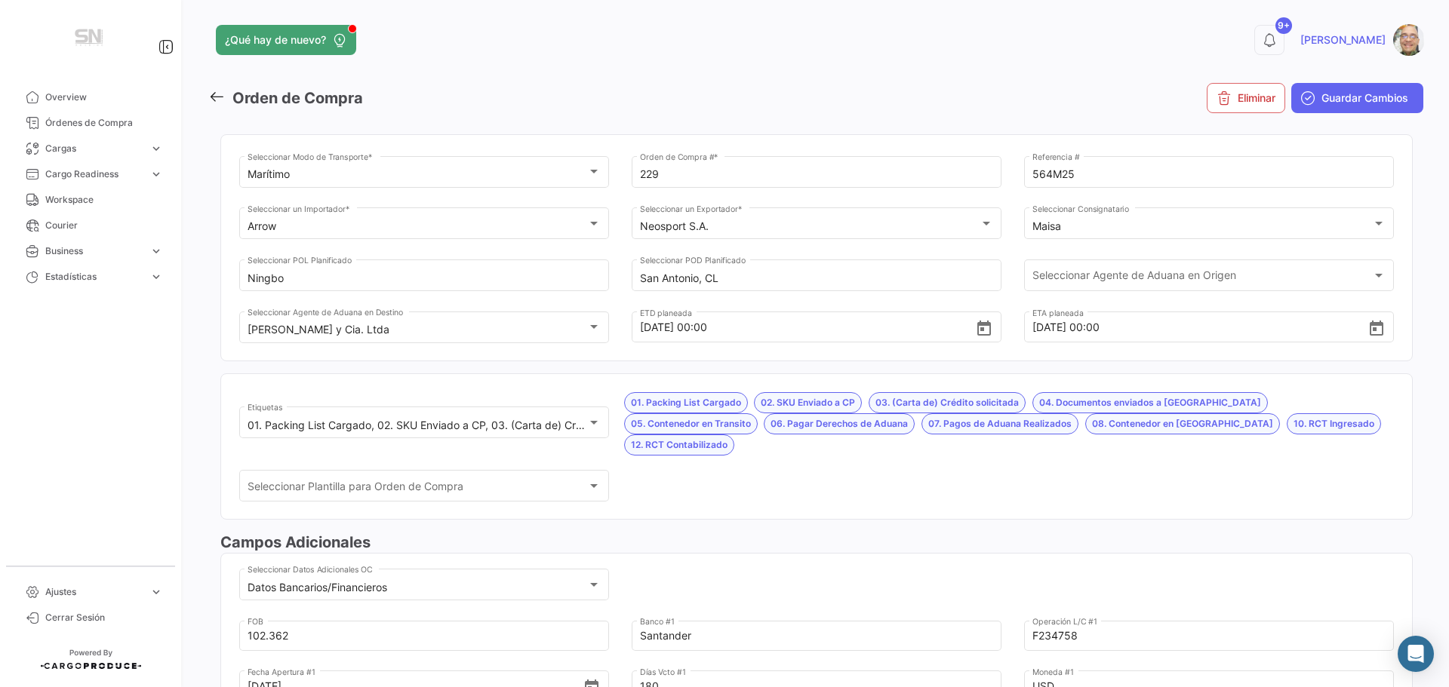
scroll to position [151, 0]
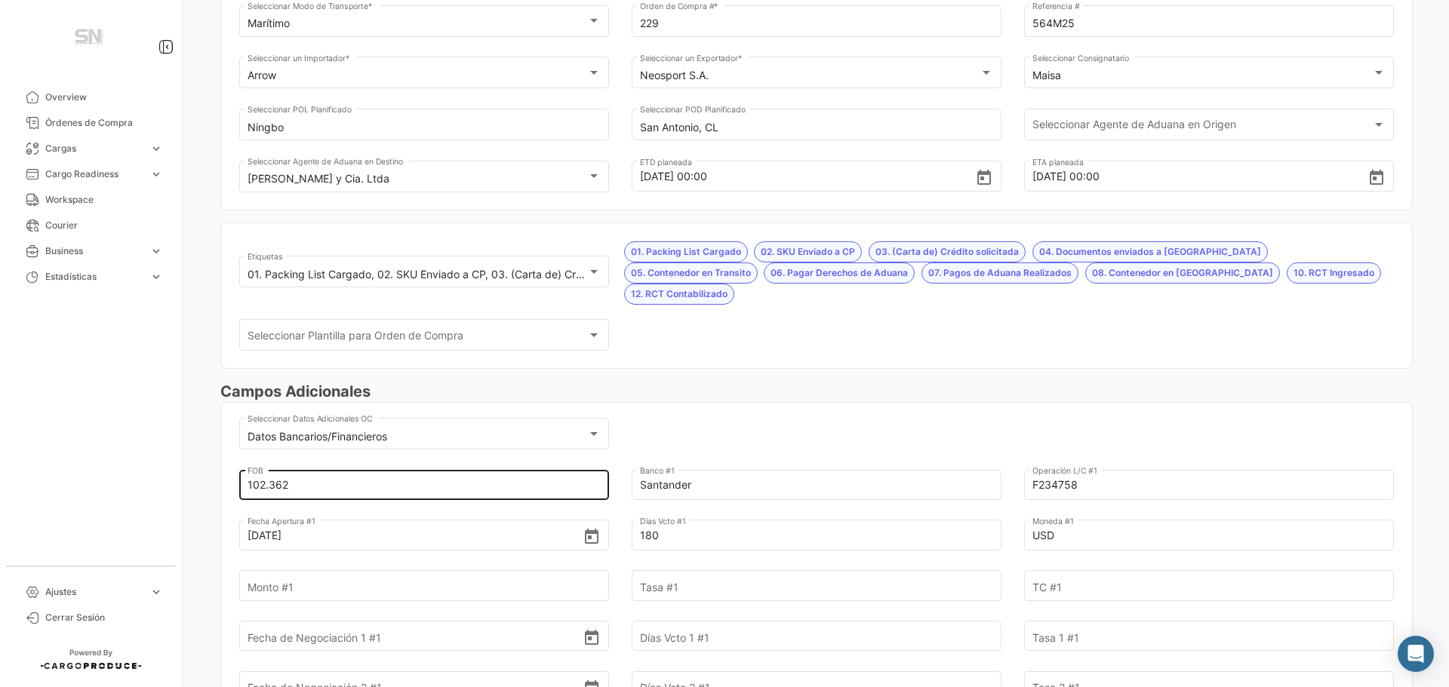
click at [290, 464] on input "102.362" at bounding box center [415, 485] width 336 height 53
type input "102.362,70"
type input "30.708,60"
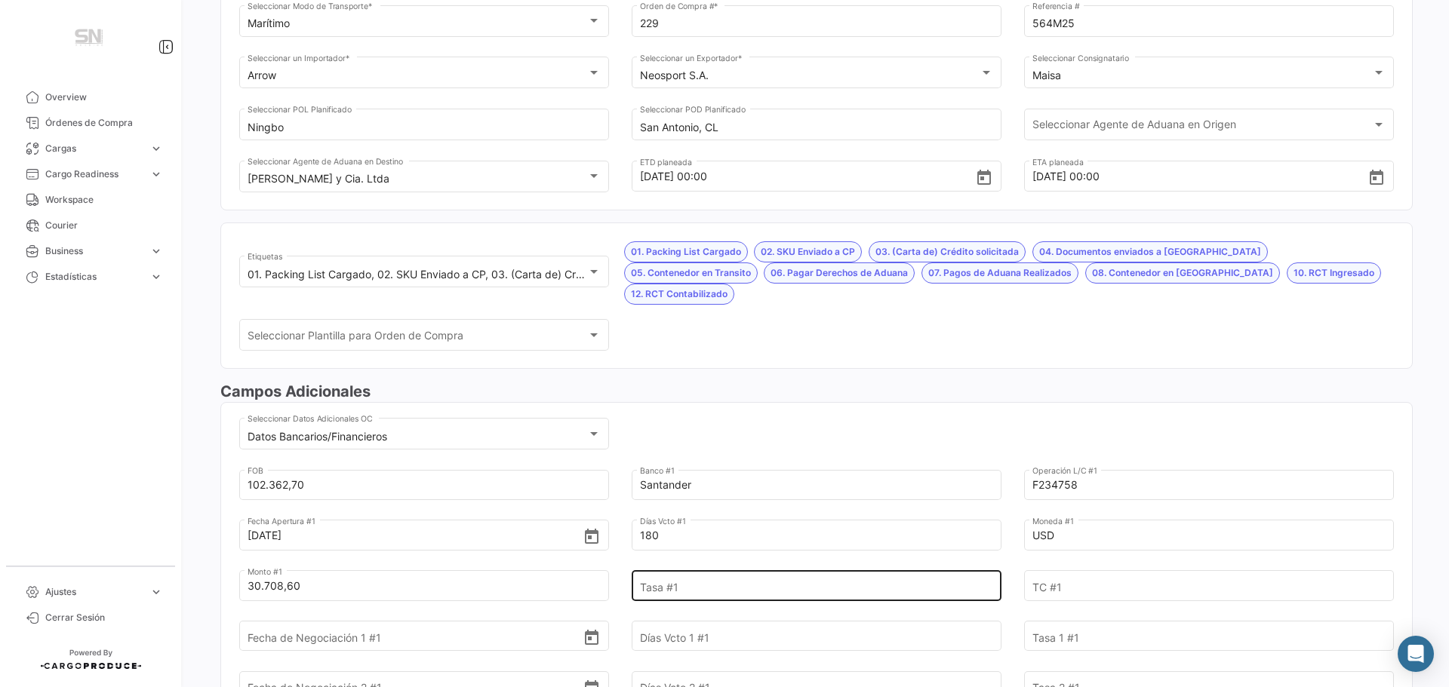
click at [678, 563] on input "Tasa #1" at bounding box center [808, 586] width 336 height 53
type input "7,18"
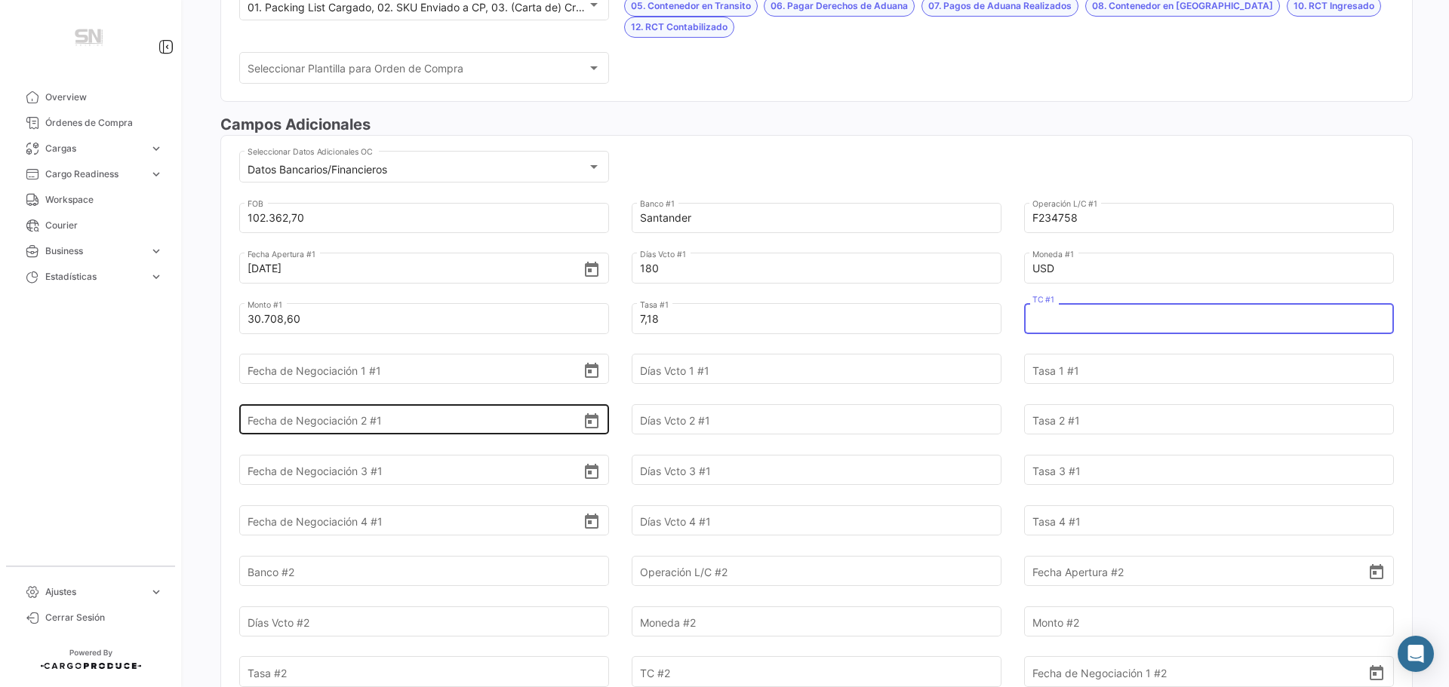
scroll to position [453, 0]
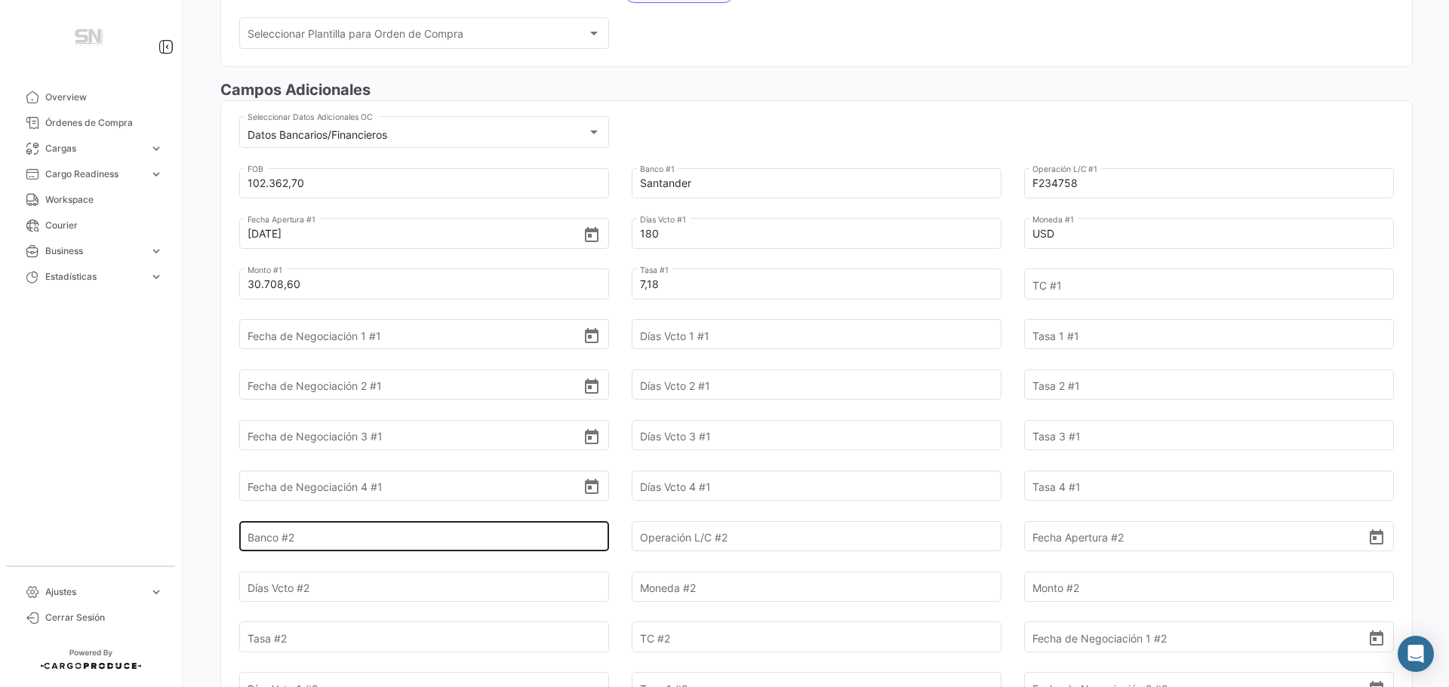
click at [340, 515] on input "Banco #2" at bounding box center [415, 536] width 336 height 53
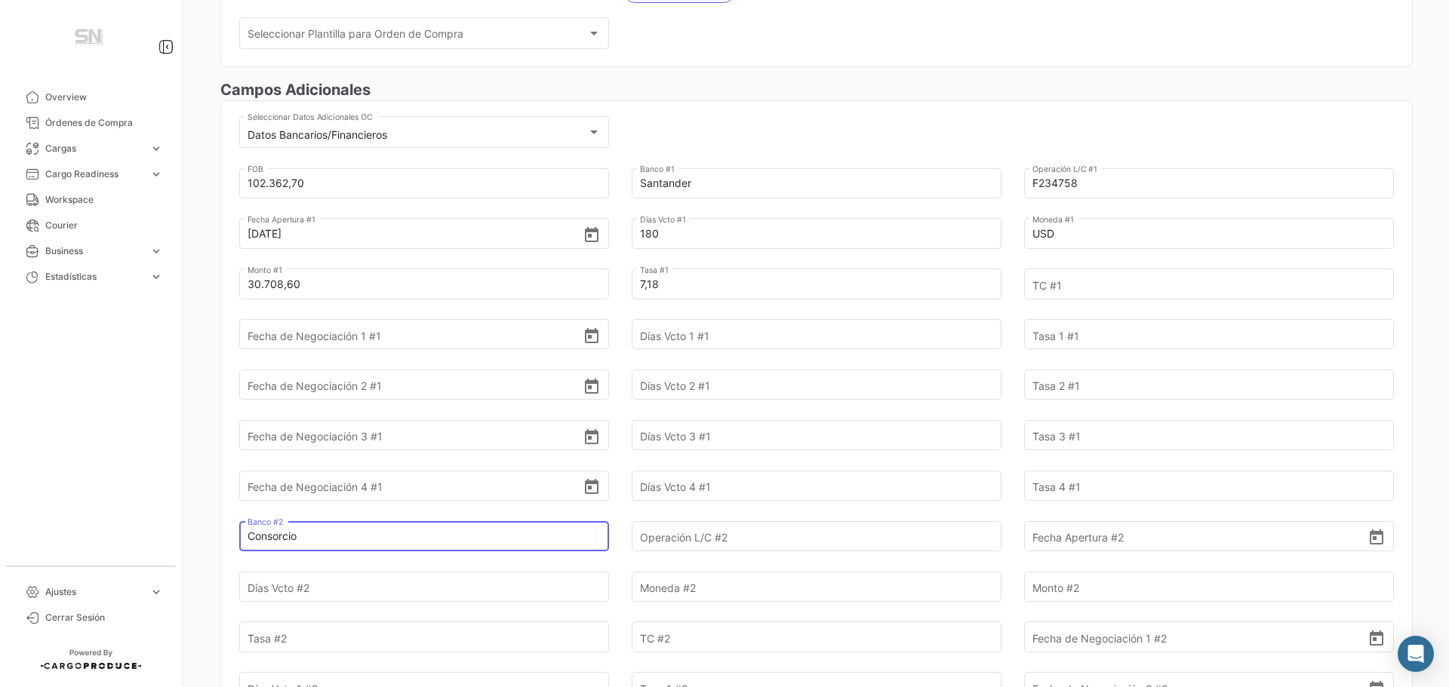
type input "Consorcio"
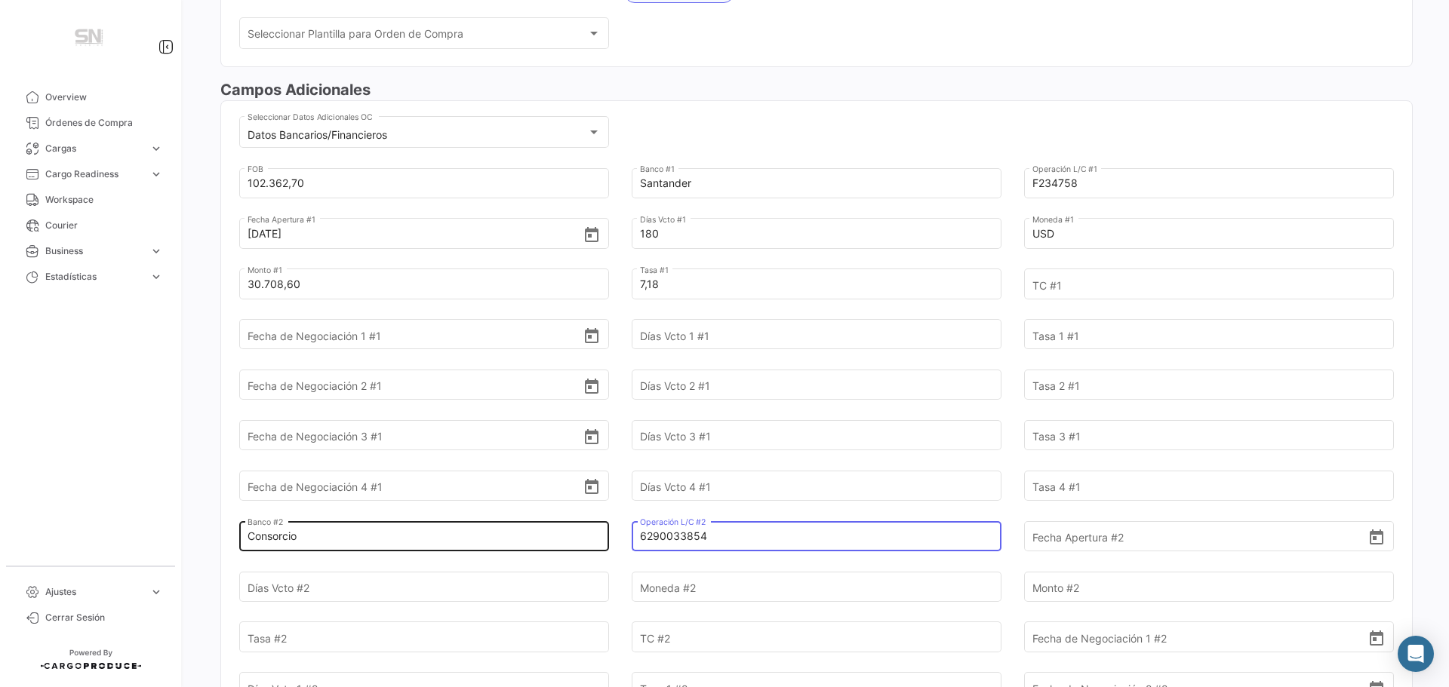
type input "6290033854"
type input "[DATE]"
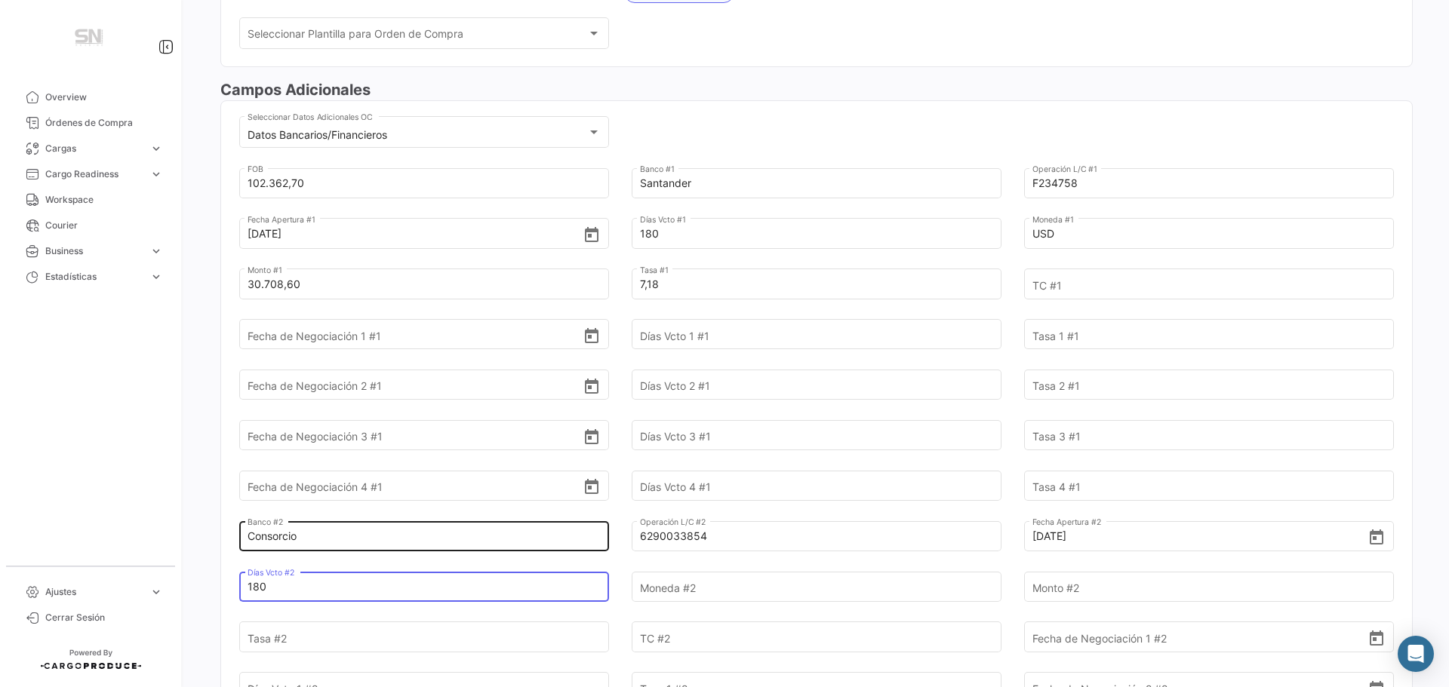
type input "180"
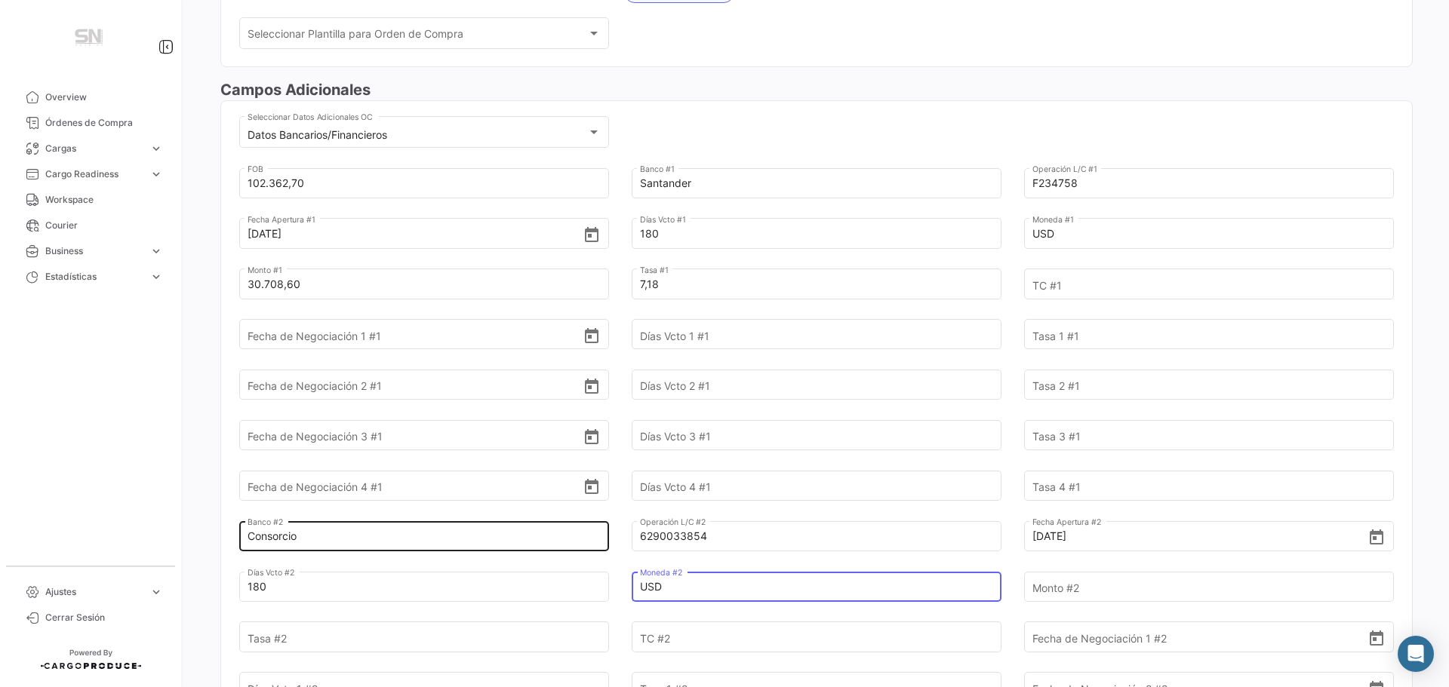
type input "USD"
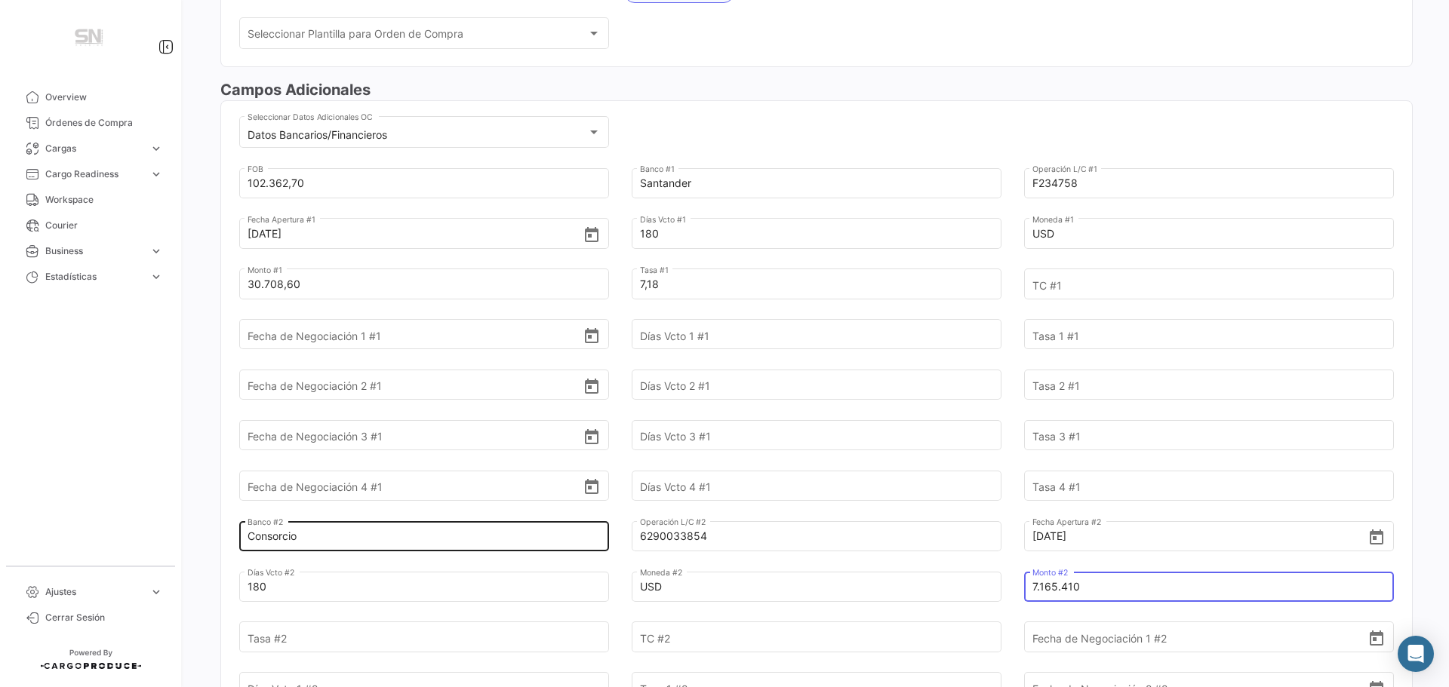
type input "7.165.410"
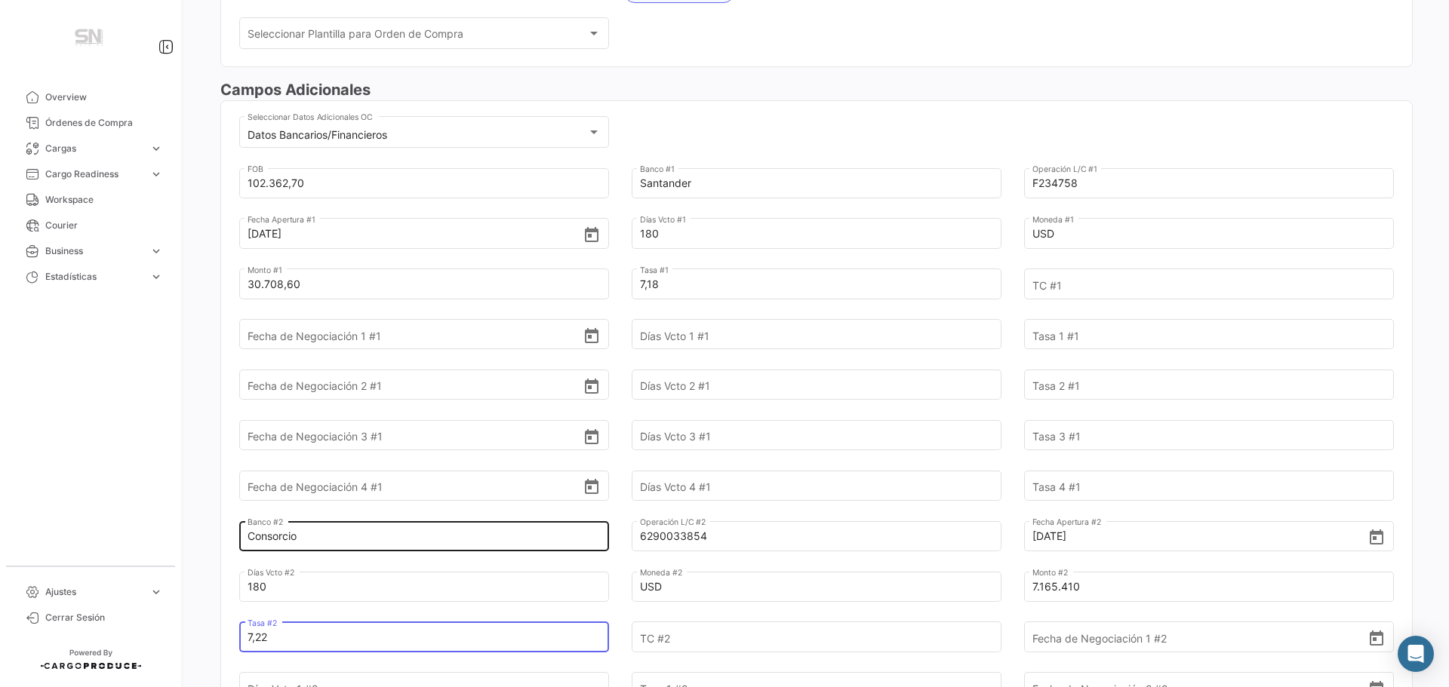
type input "7,22"
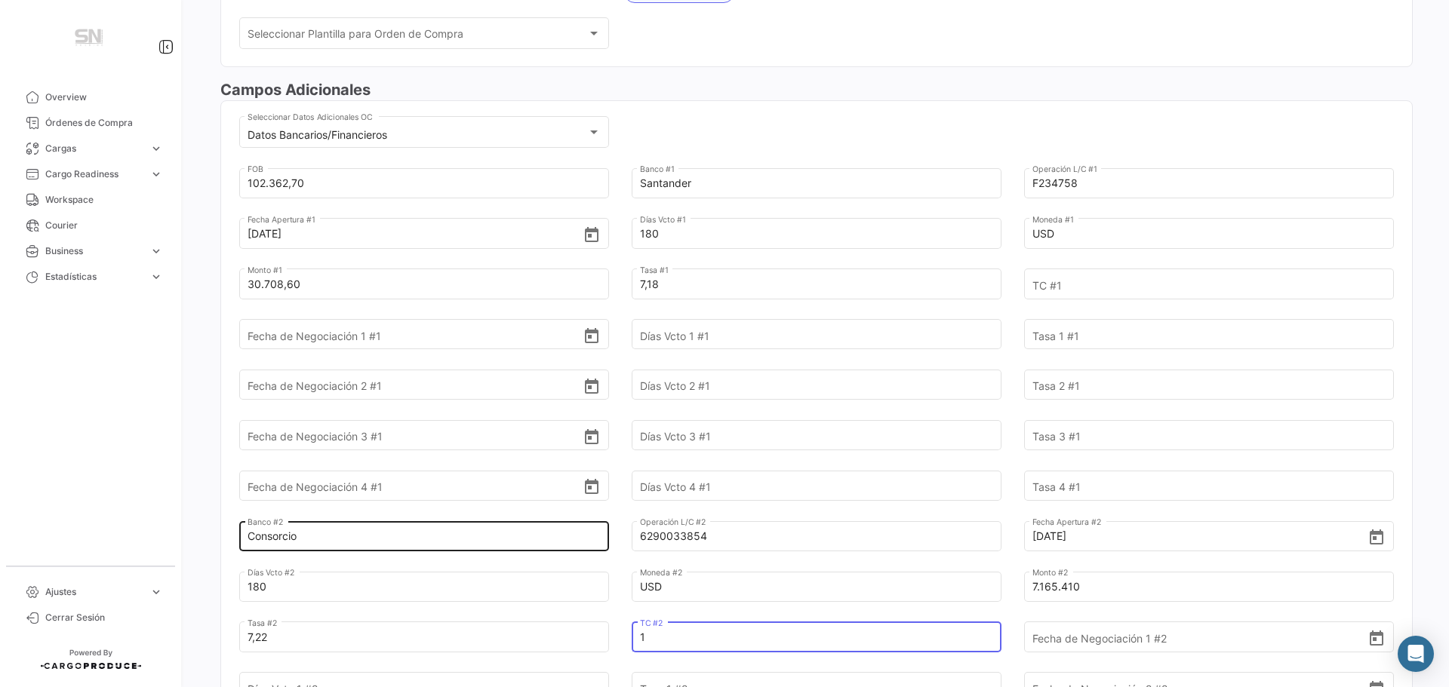
type input "1"
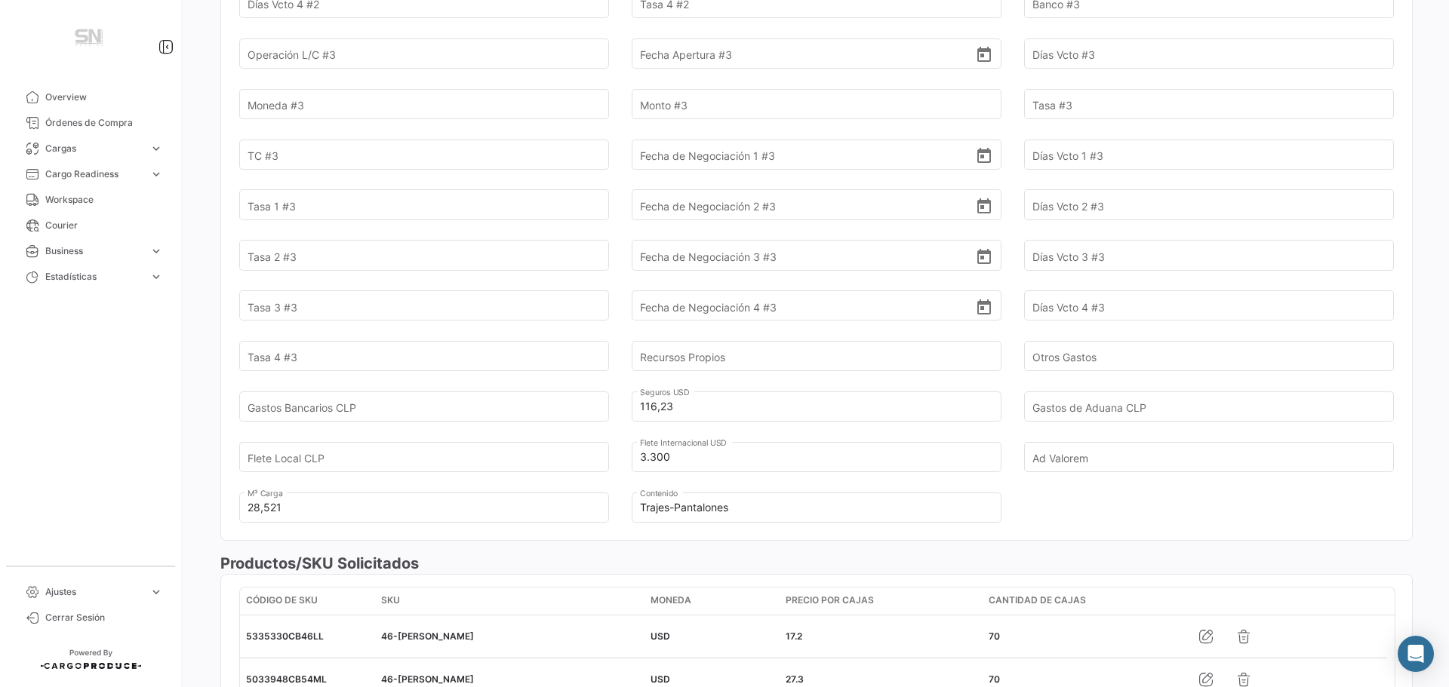
scroll to position [1283, 0]
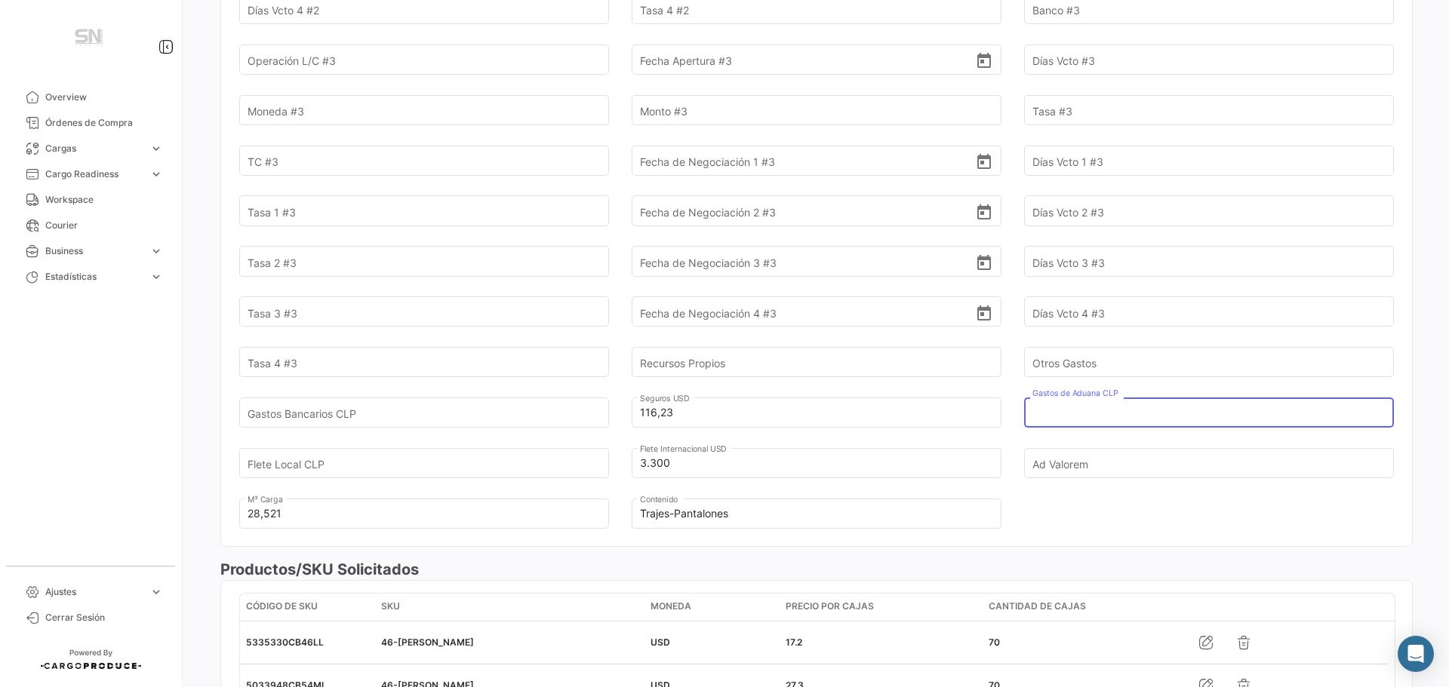
click at [1098, 392] on input "Gastos de Aduana CLP" at bounding box center [1200, 412] width 336 height 53
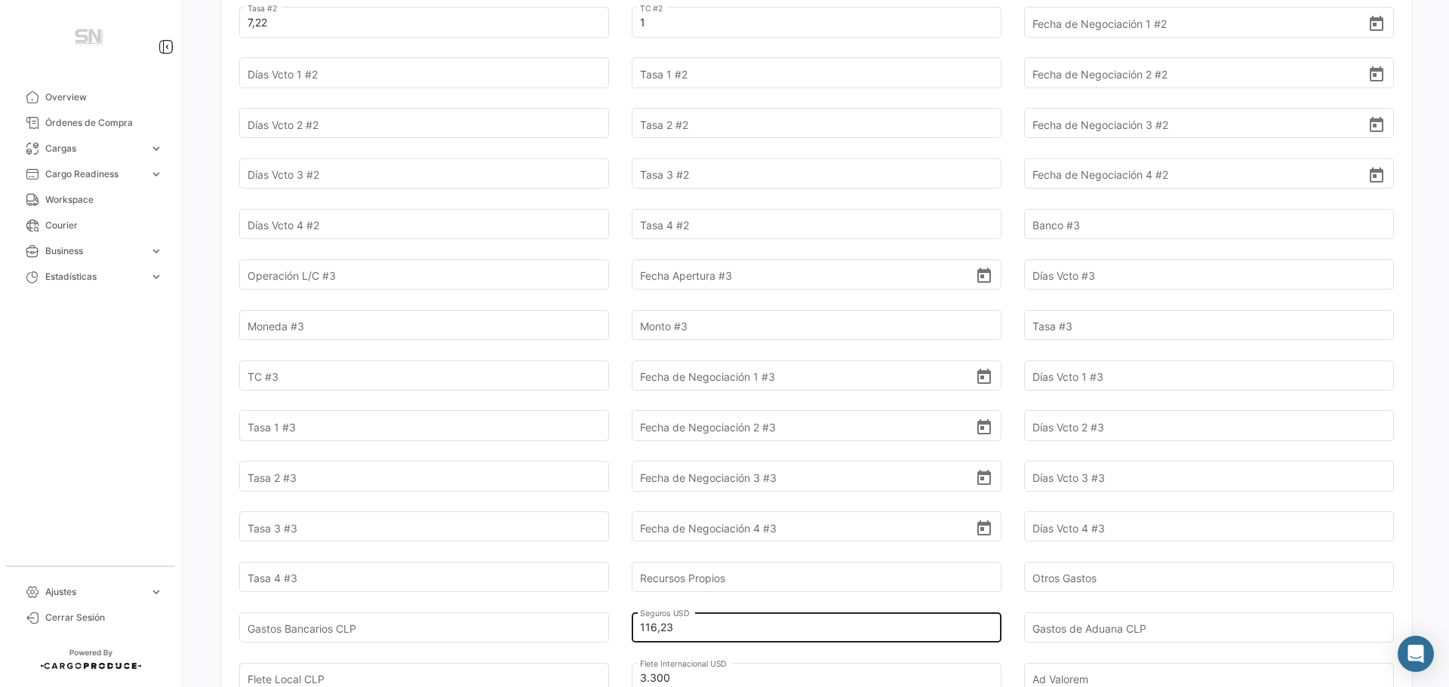
scroll to position [1207, 0]
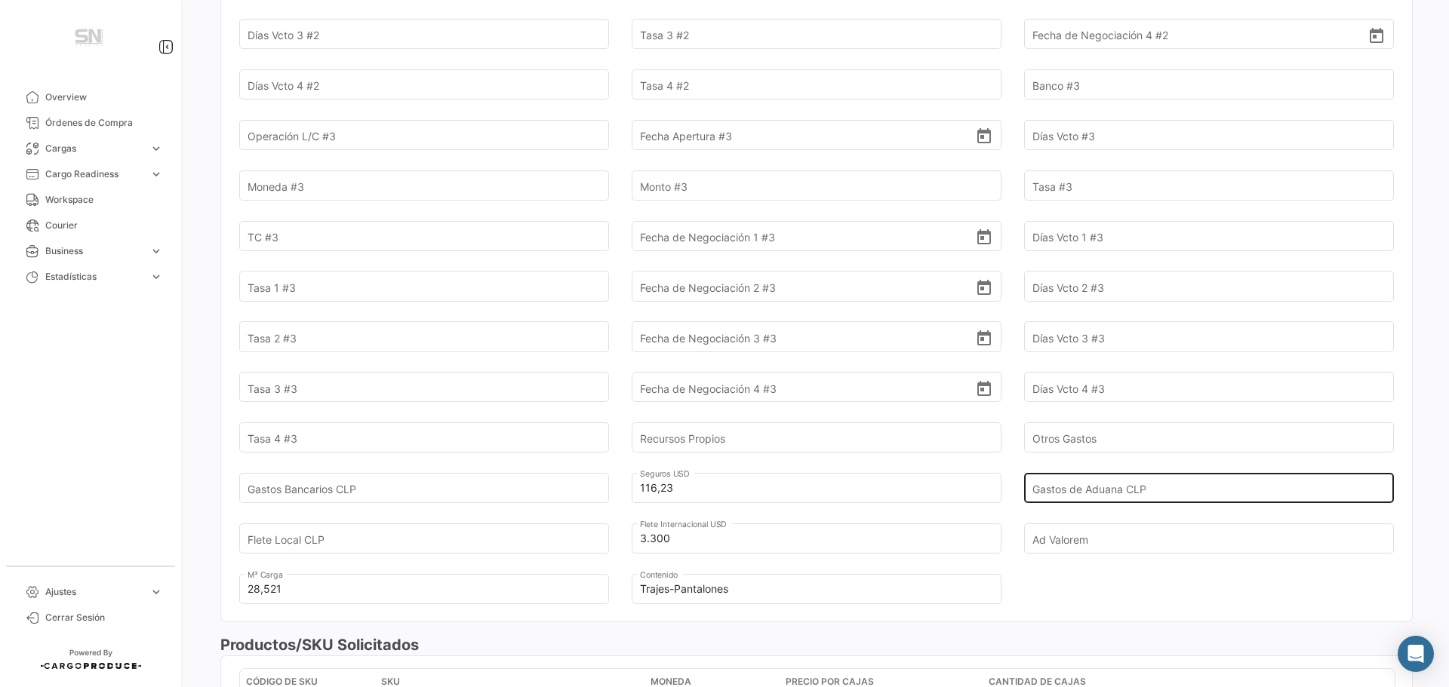
click at [1087, 471] on input "Gastos de Aduana CLP" at bounding box center [1200, 488] width 336 height 53
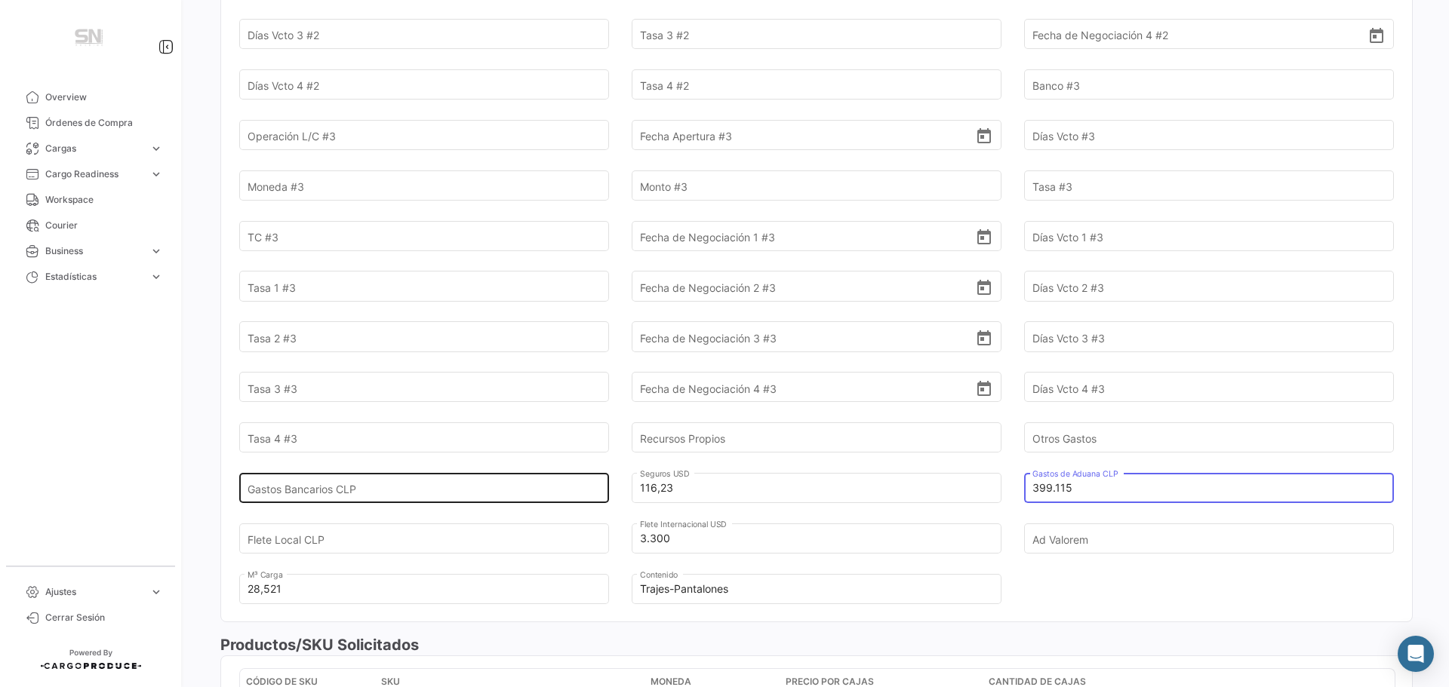
type input "399.115"
click at [377, 470] on input "Gastos Bancarios CLP" at bounding box center [415, 488] width 336 height 53
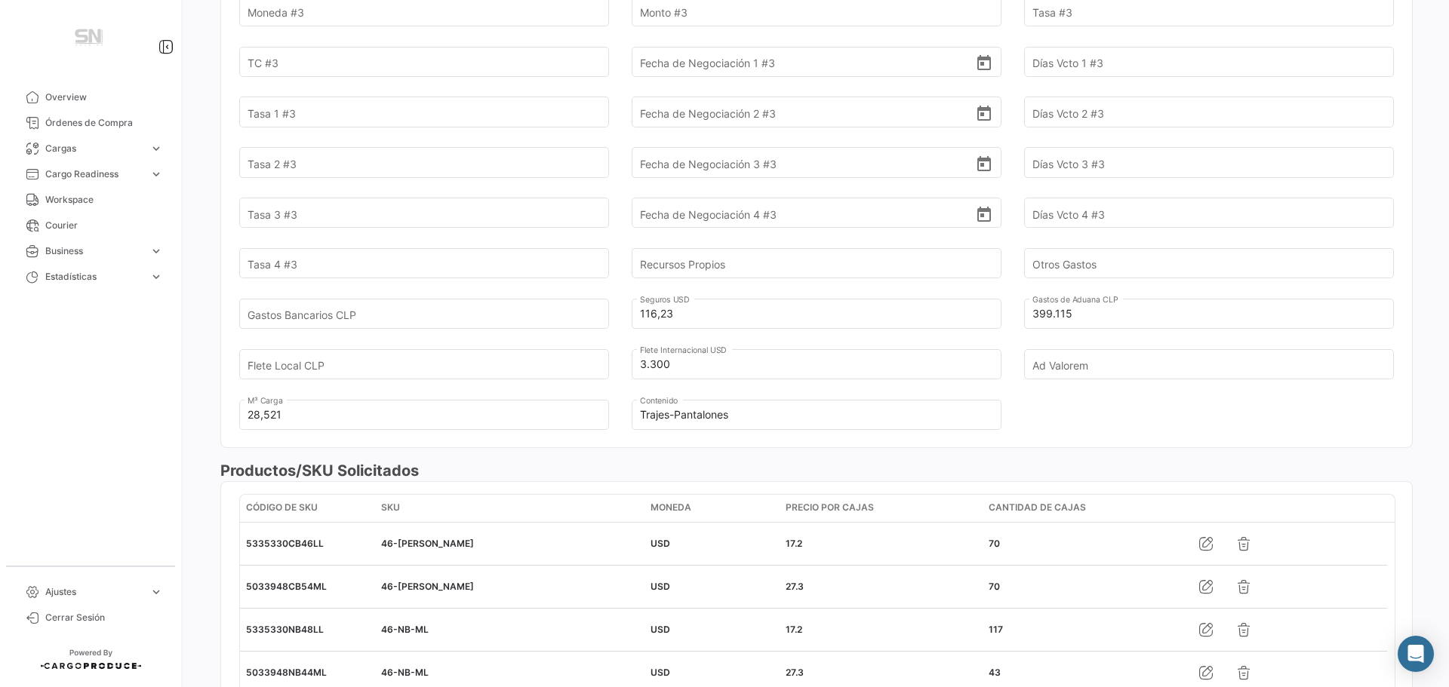
scroll to position [1358, 0]
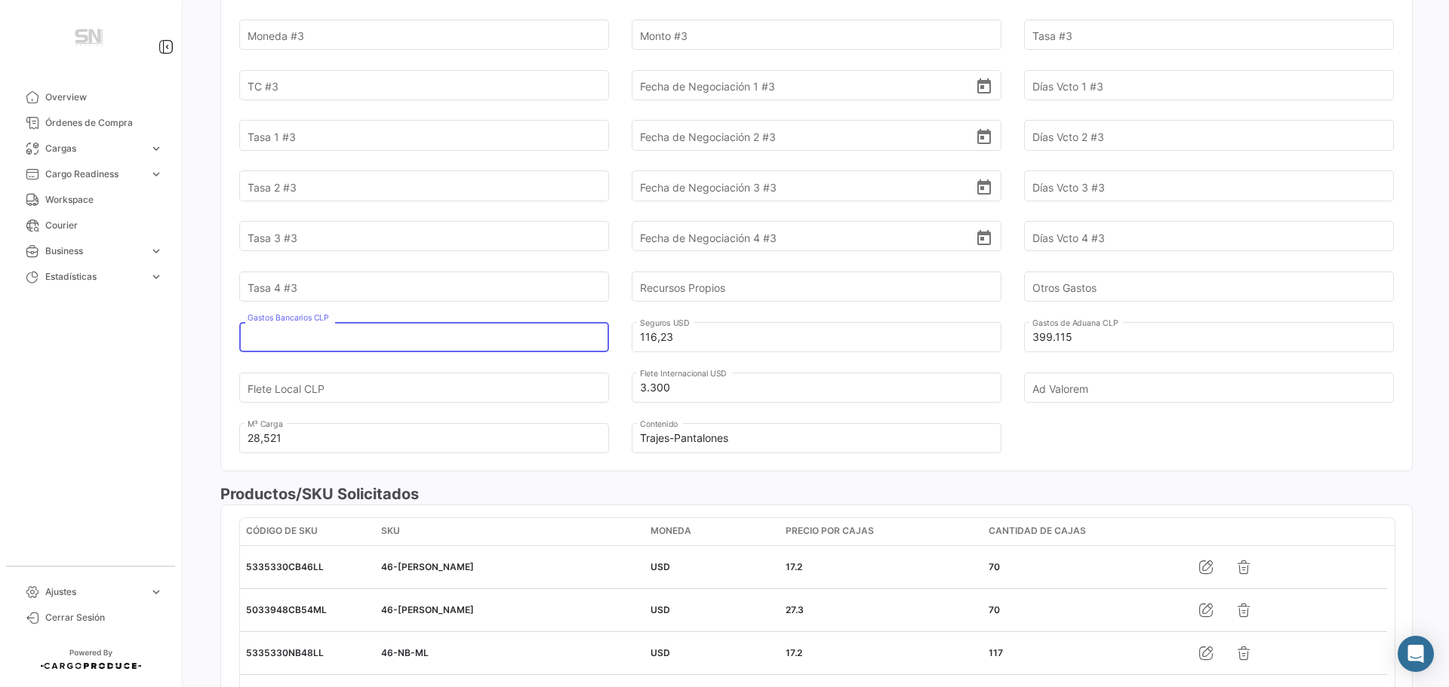
click at [469, 312] on input "Gastos Bancarios CLP" at bounding box center [415, 337] width 336 height 53
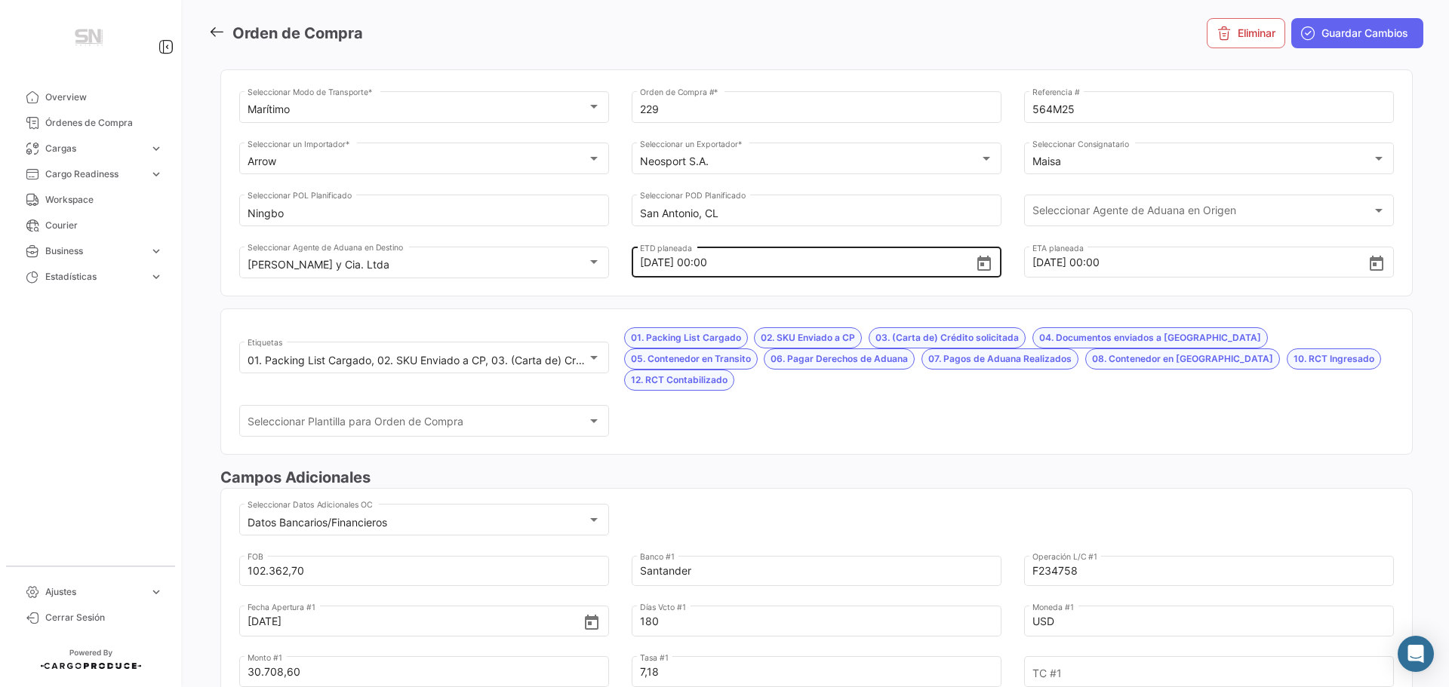
scroll to position [0, 0]
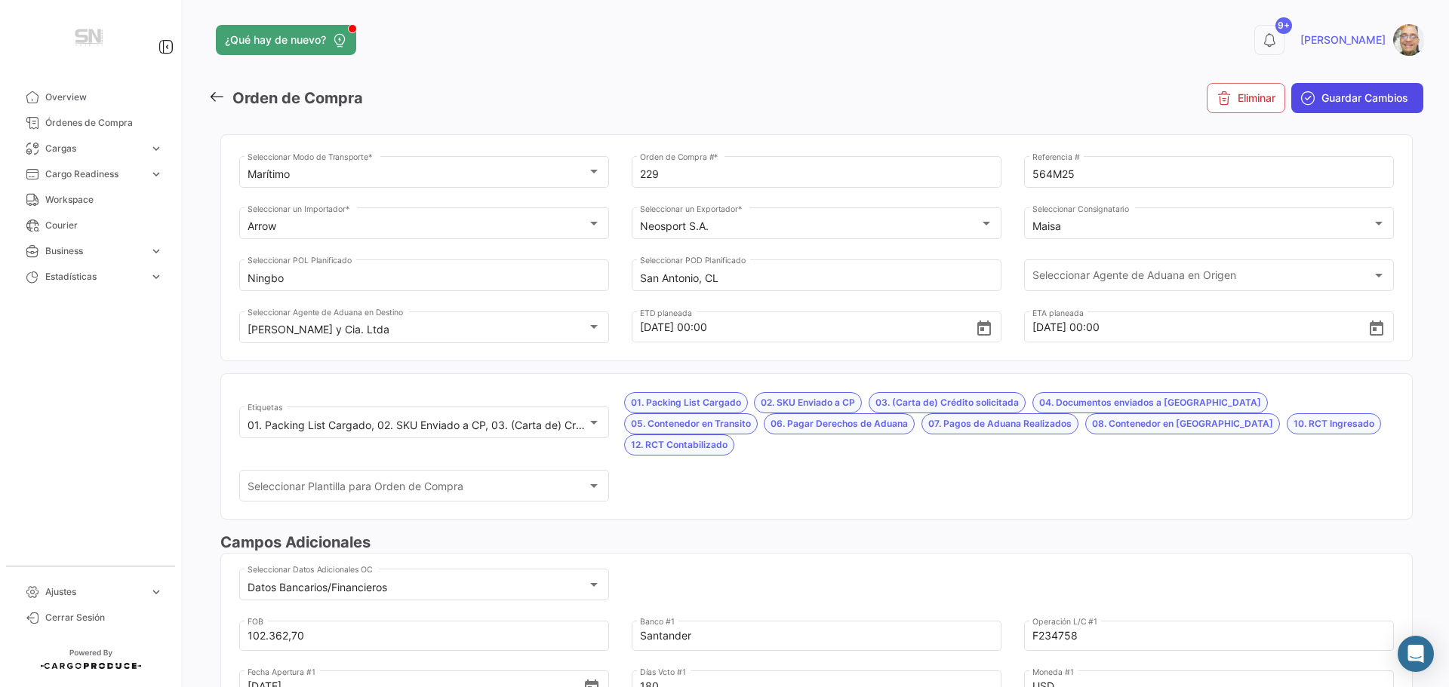
type input "13.218,28"
click at [1357, 102] on span "Guardar Cambios" at bounding box center [1364, 98] width 87 height 15
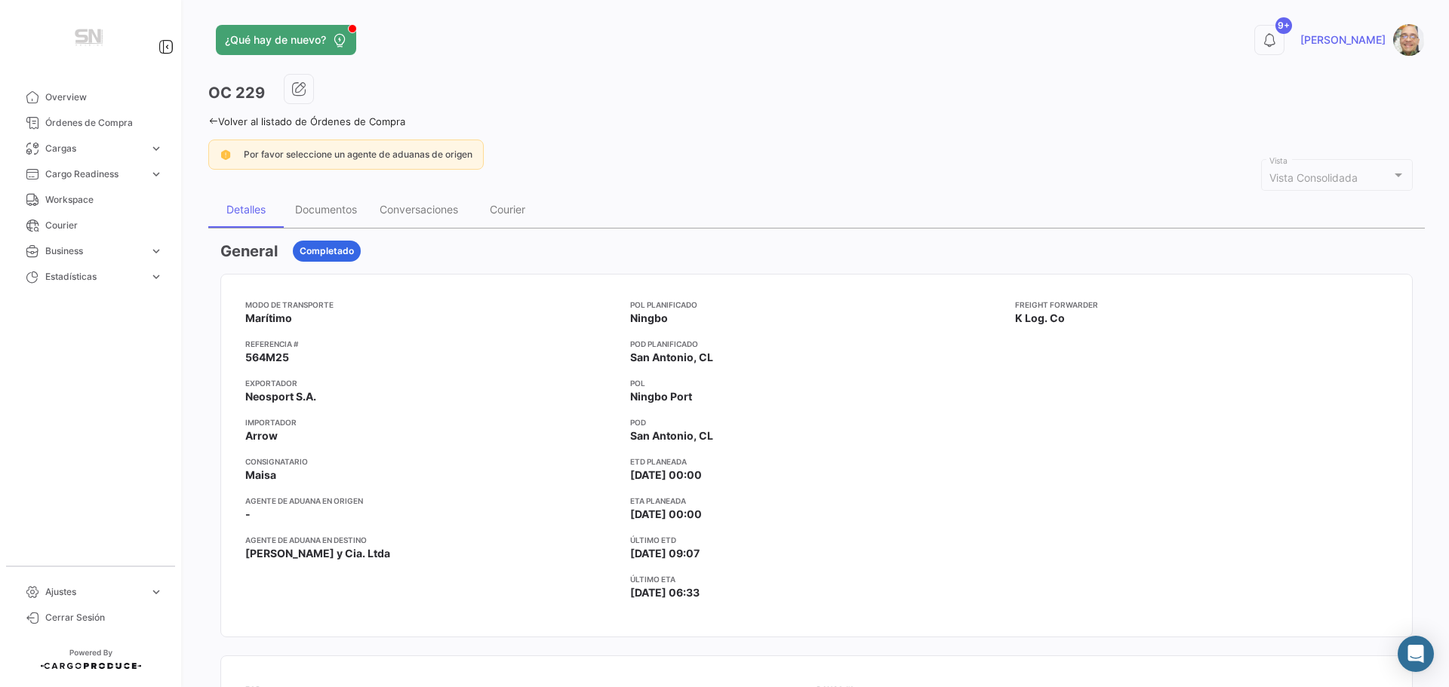
click at [212, 124] on icon at bounding box center [213, 121] width 10 height 10
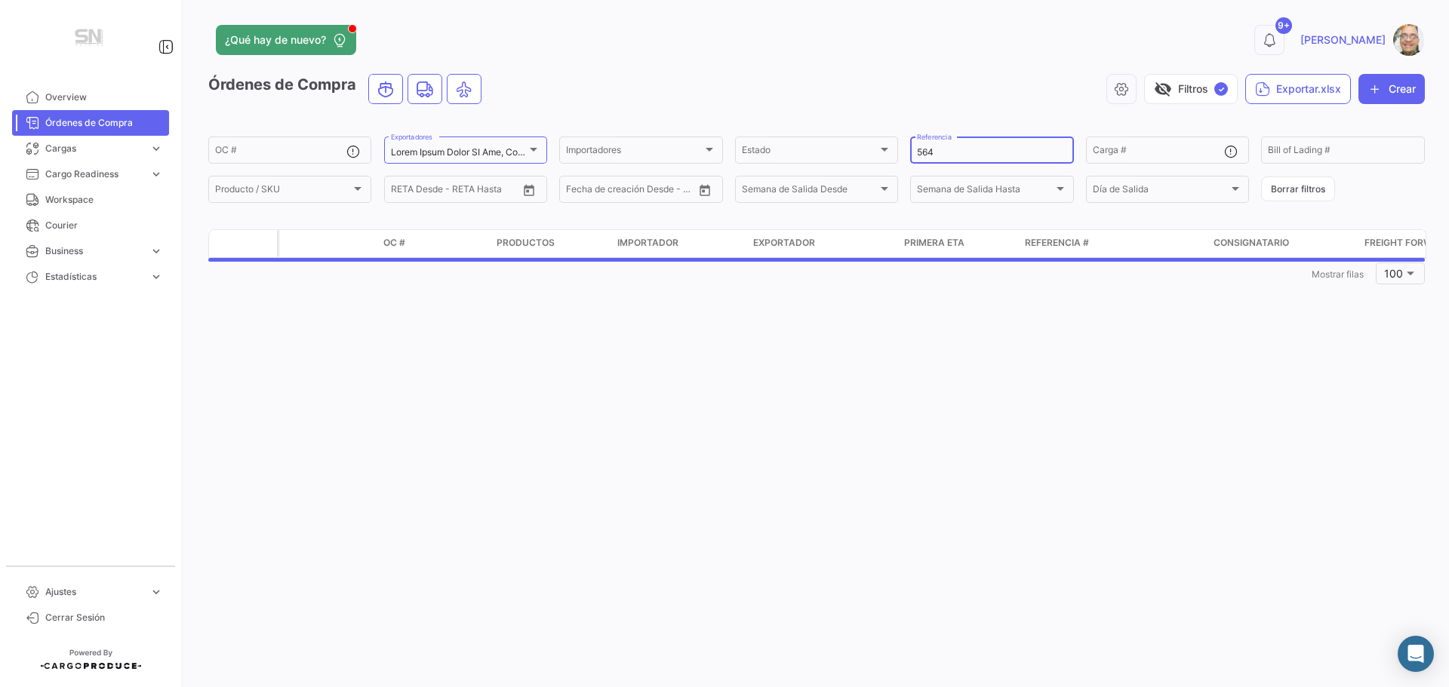
click at [960, 153] on input "564" at bounding box center [991, 152] width 149 height 11
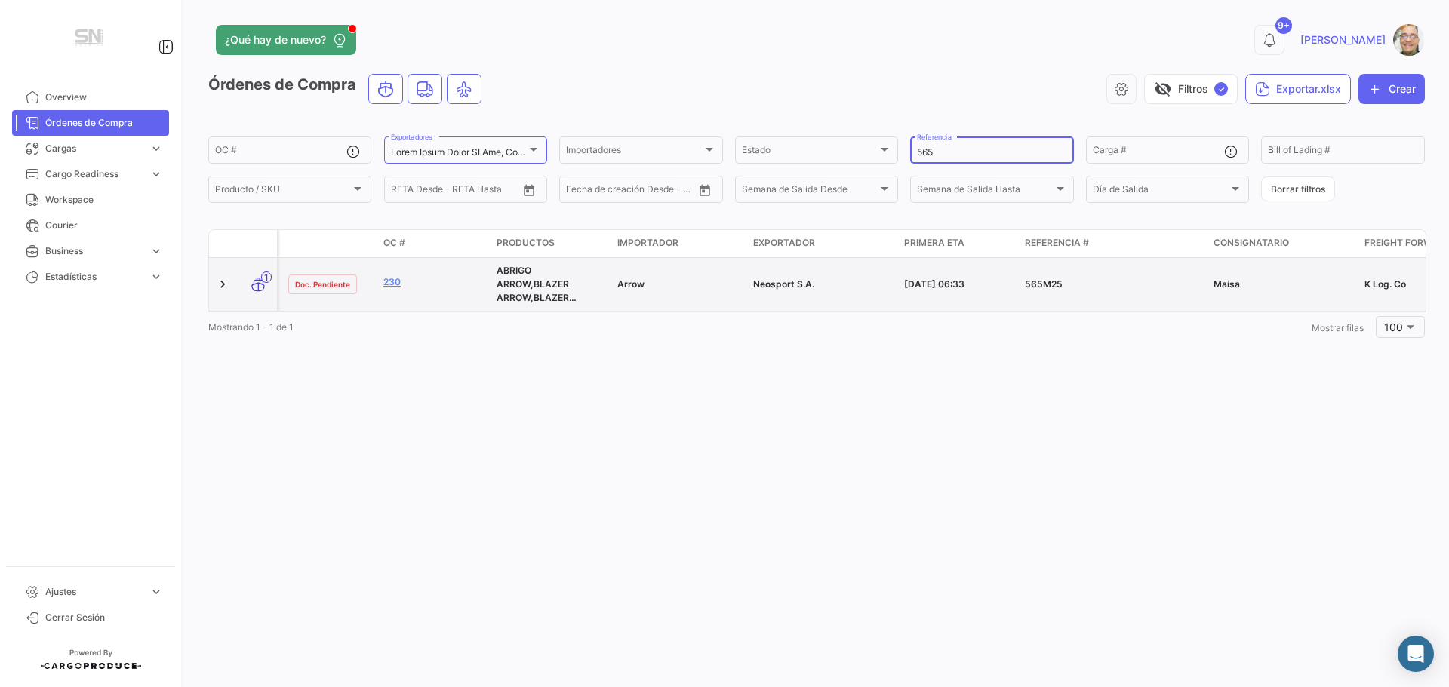
type input "565"
click at [450, 290] on div "230" at bounding box center [433, 283] width 101 height 17
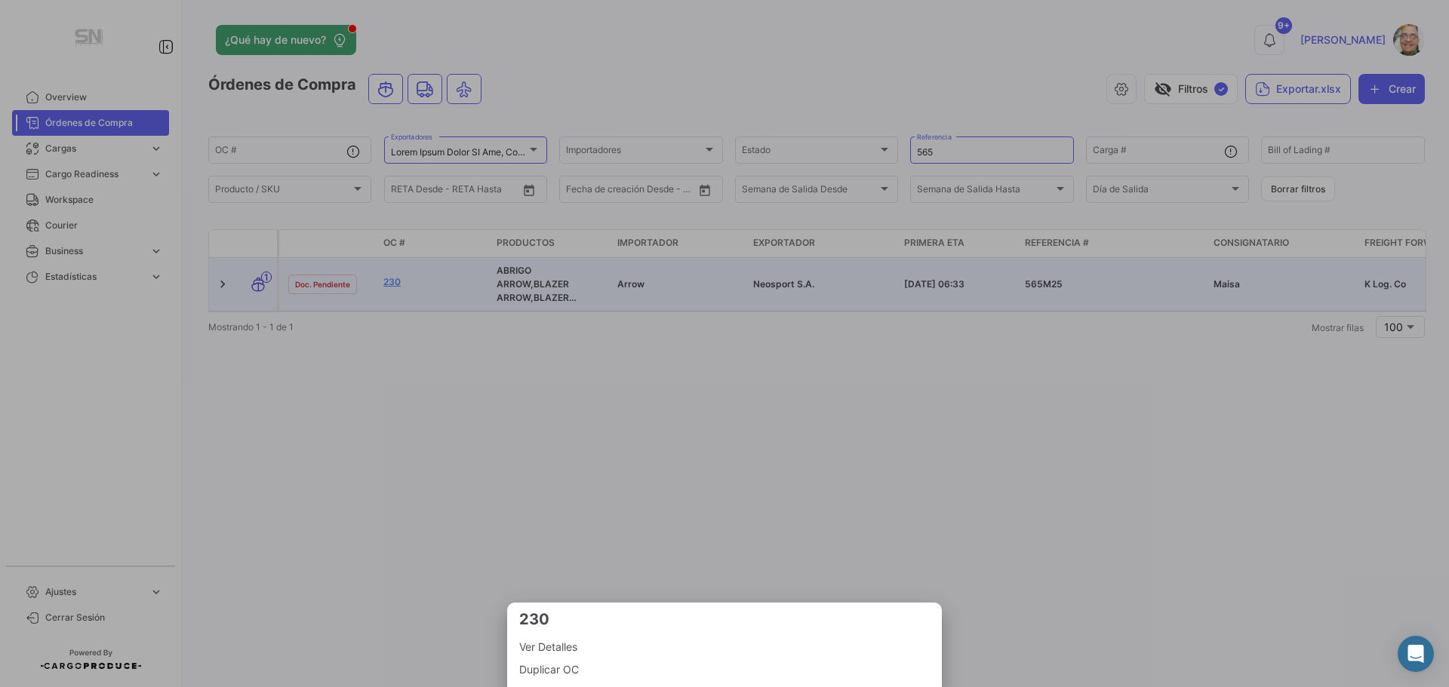
click at [562, 643] on span "Ver Detalles" at bounding box center [724, 647] width 410 height 18
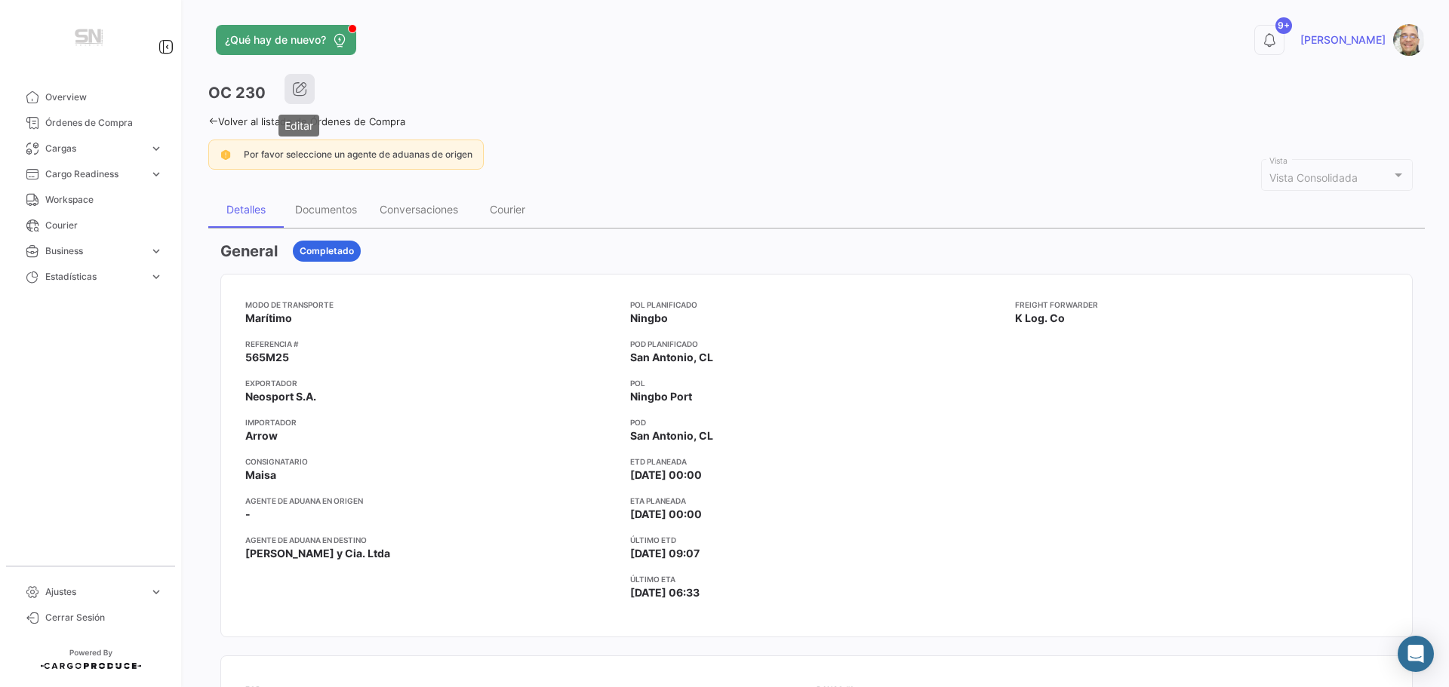
click at [299, 98] on button "button" at bounding box center [299, 89] width 30 height 30
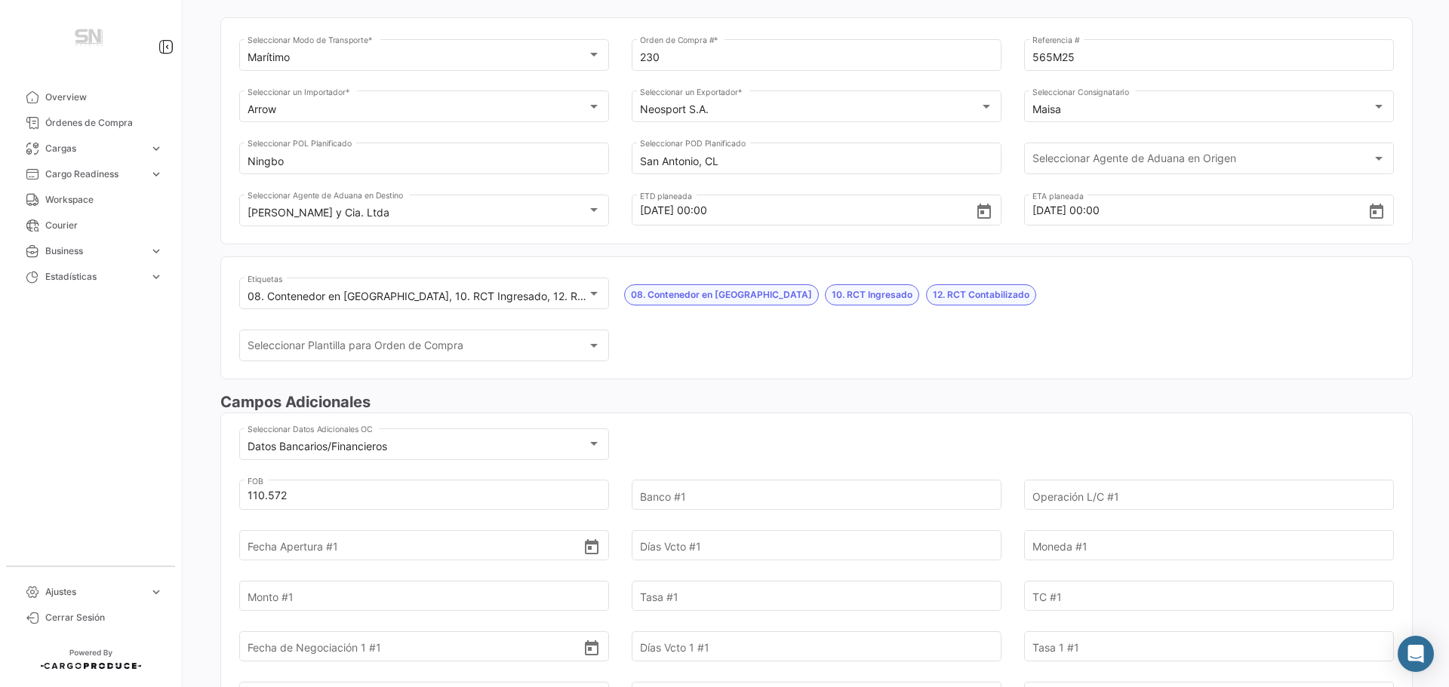
scroll to position [151, 0]
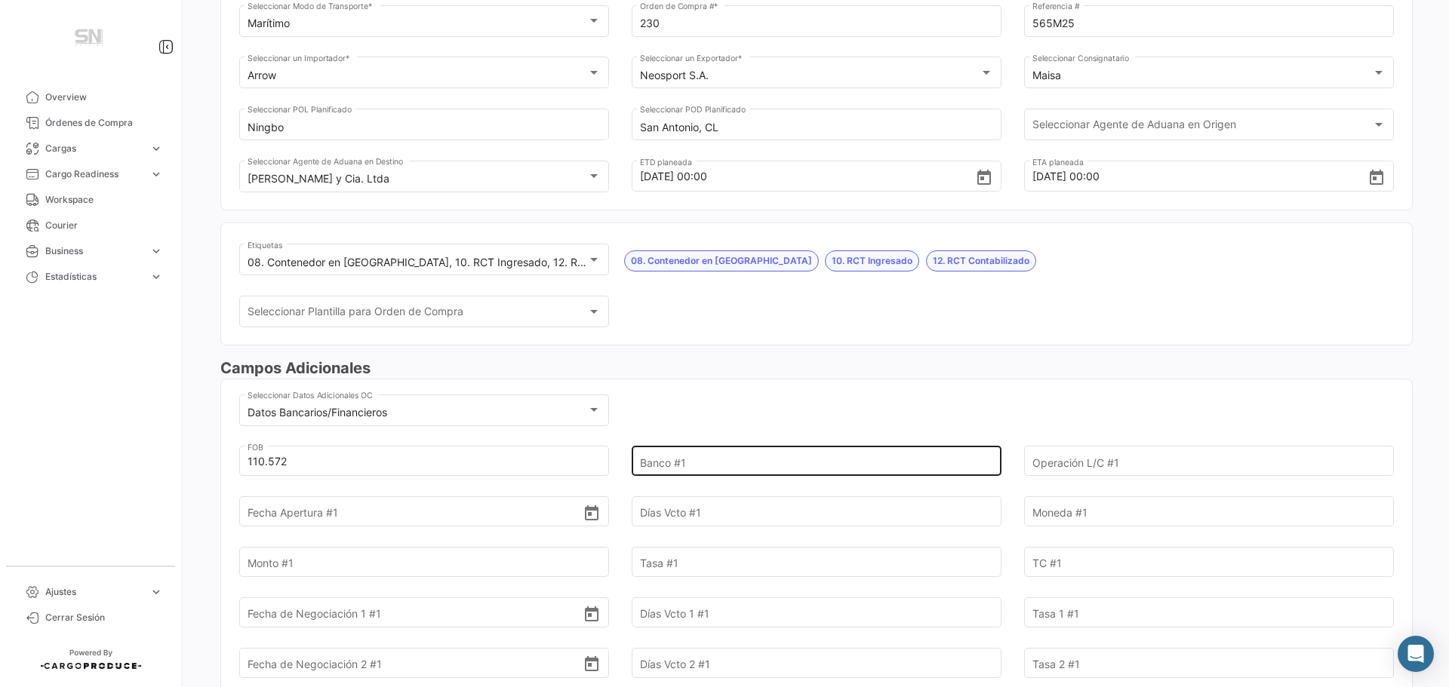
click at [706, 461] on input "Banco #1" at bounding box center [808, 461] width 336 height 53
type input "s"
type input "[GEOGRAPHIC_DATA]"
type input "f"
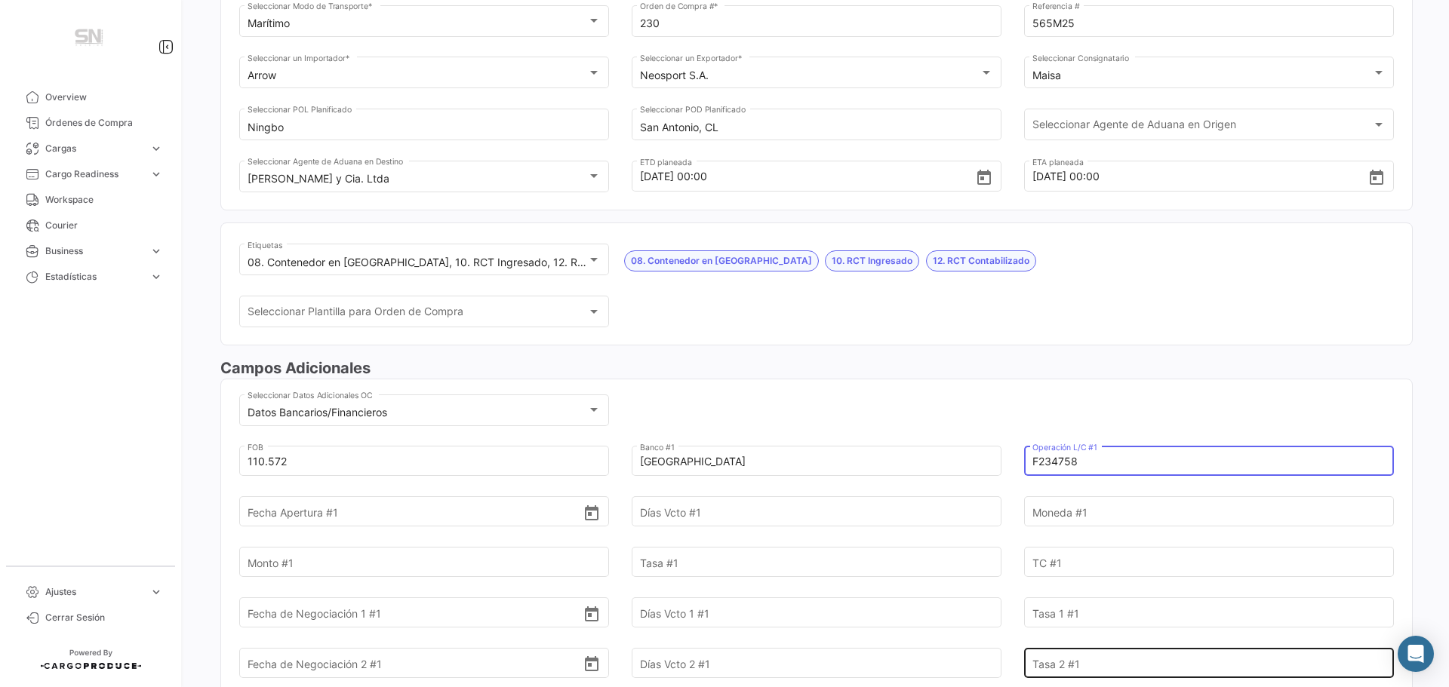
type input "F234758"
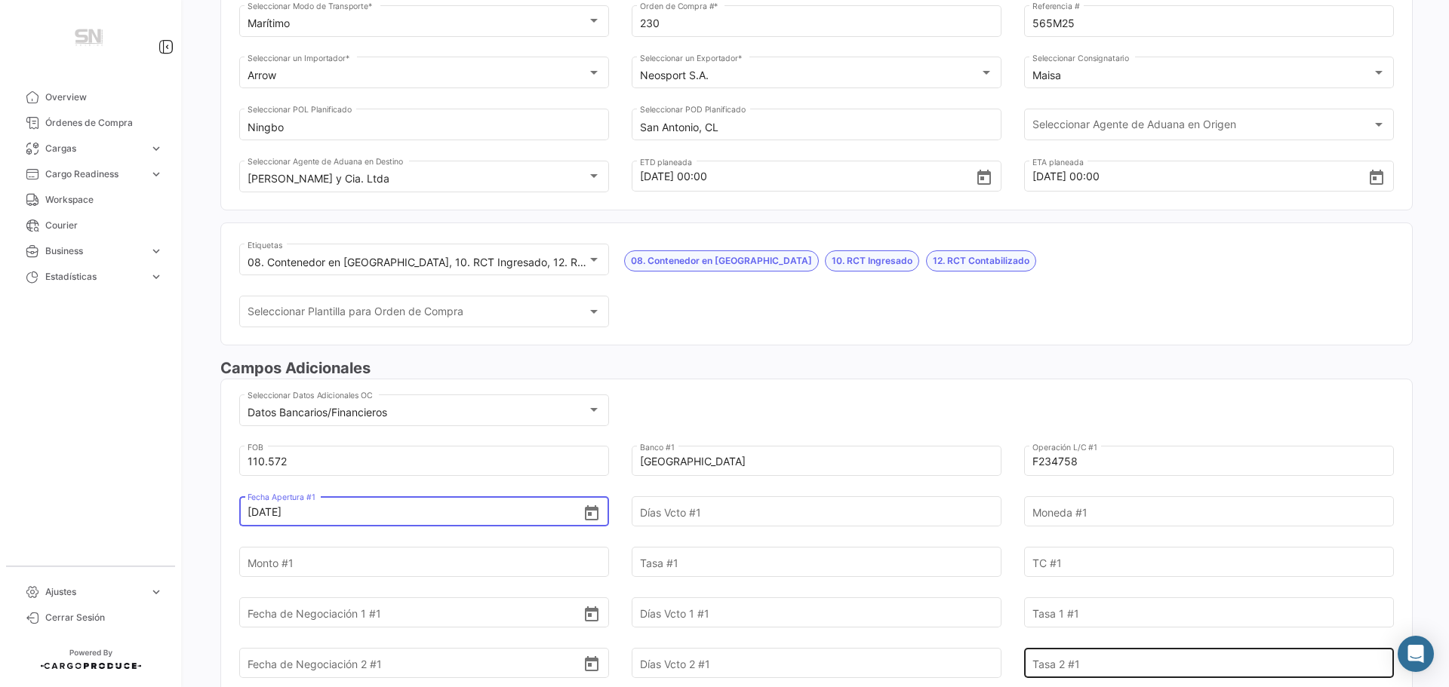
type input "[DATE]"
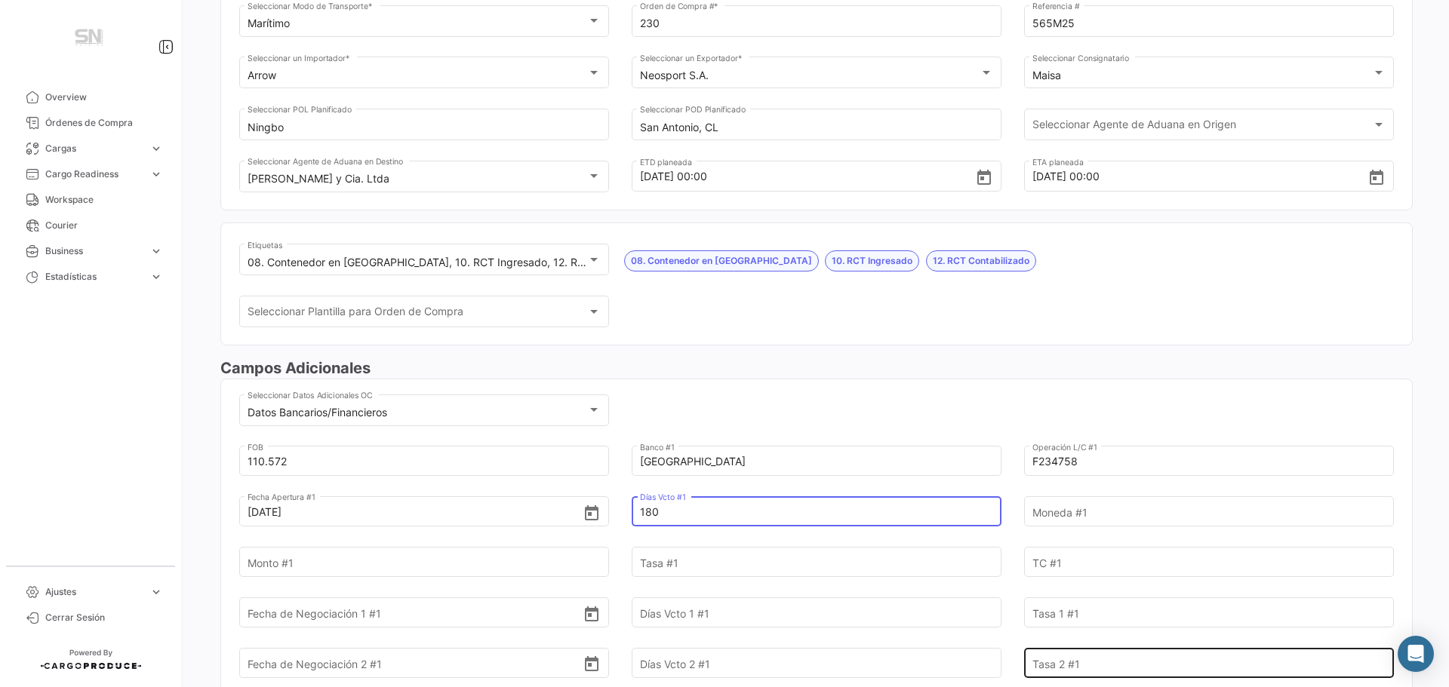
type input "180"
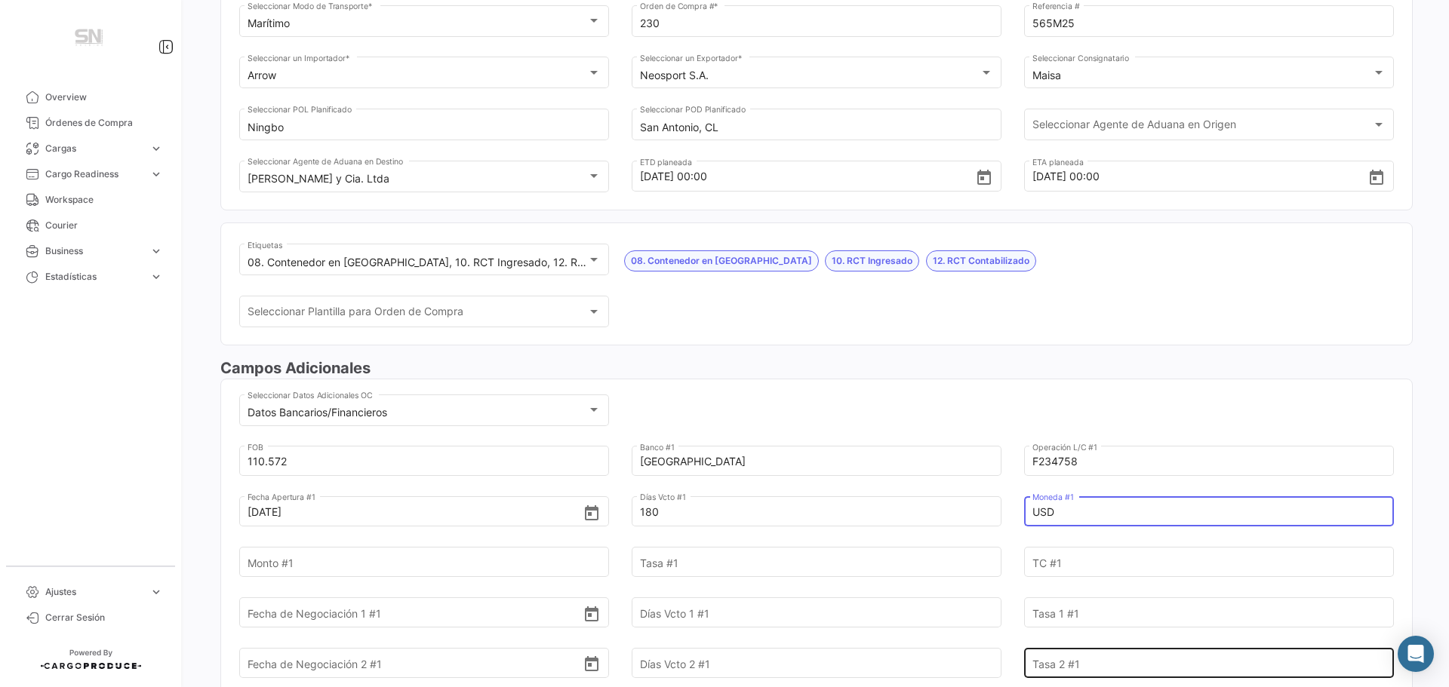
type input "USD"
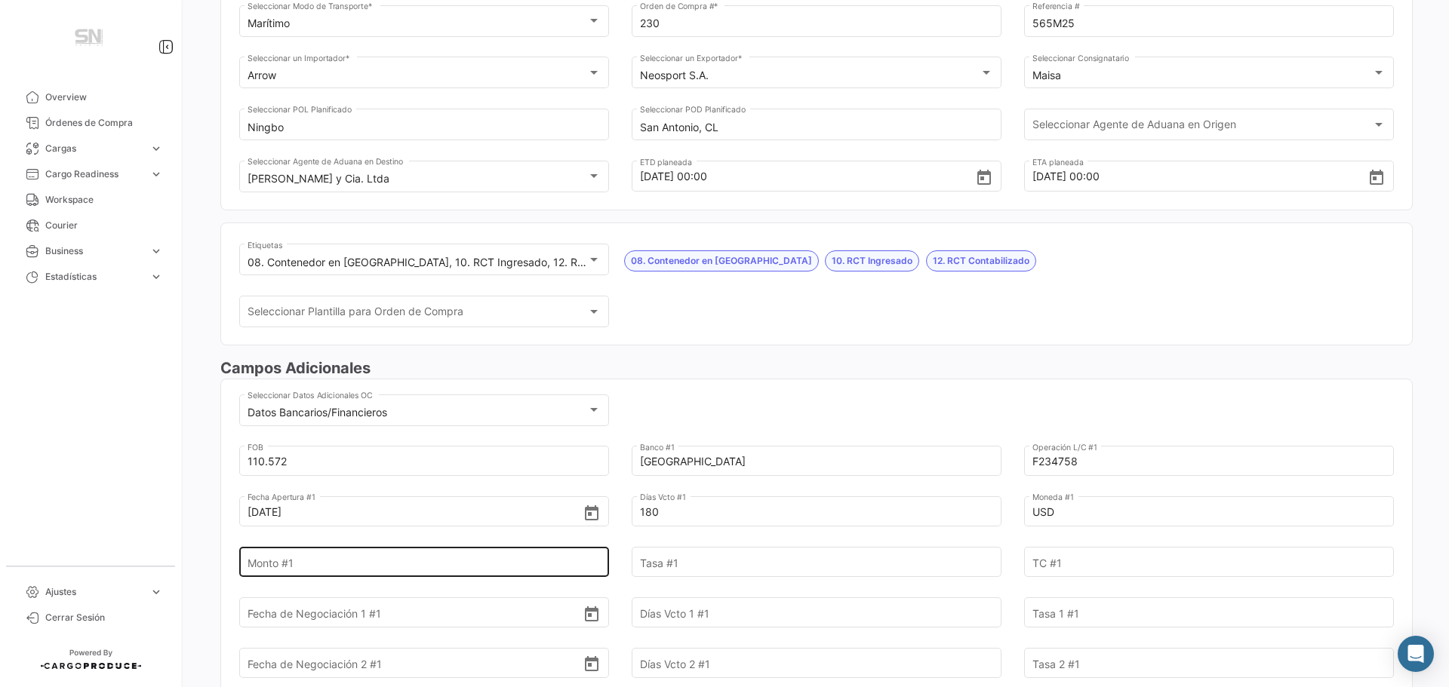
click at [275, 562] on input "Monto #1" at bounding box center [415, 562] width 336 height 53
type input "32.358,70"
type input "7,18"
type input "1"
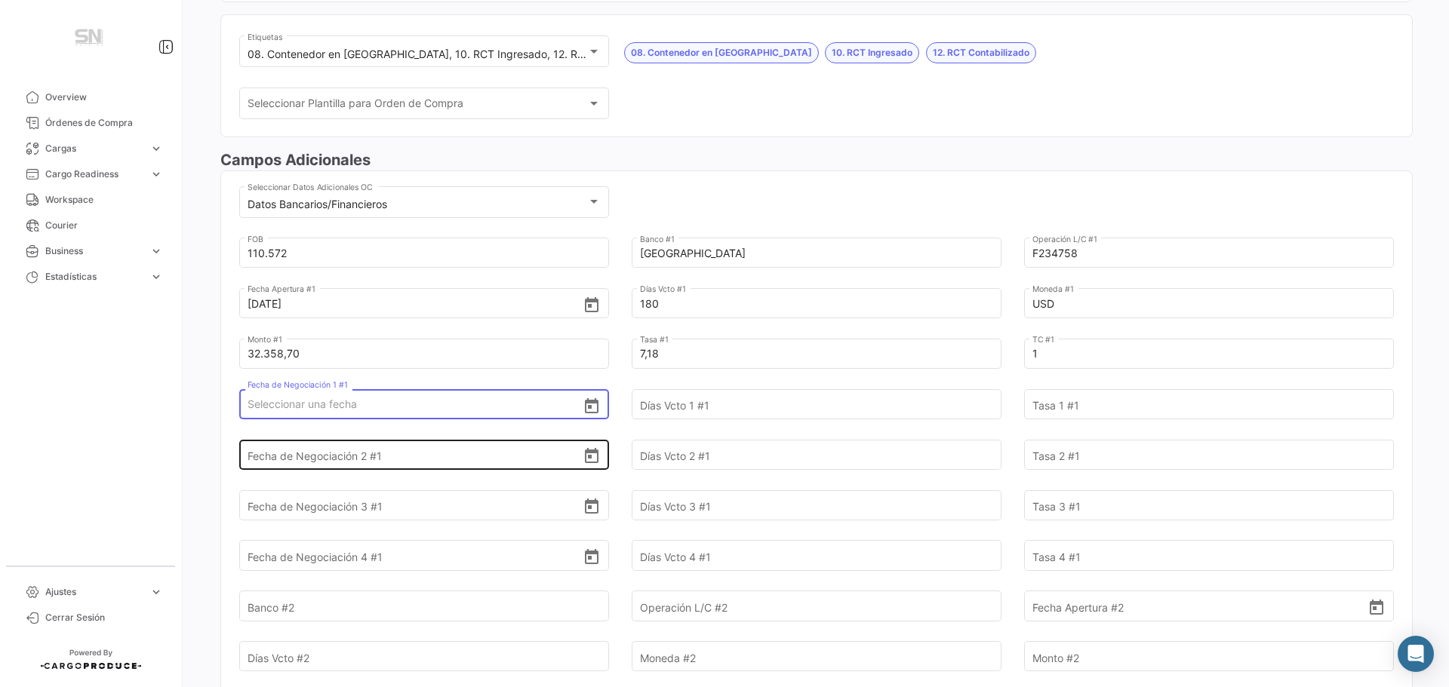
scroll to position [453, 0]
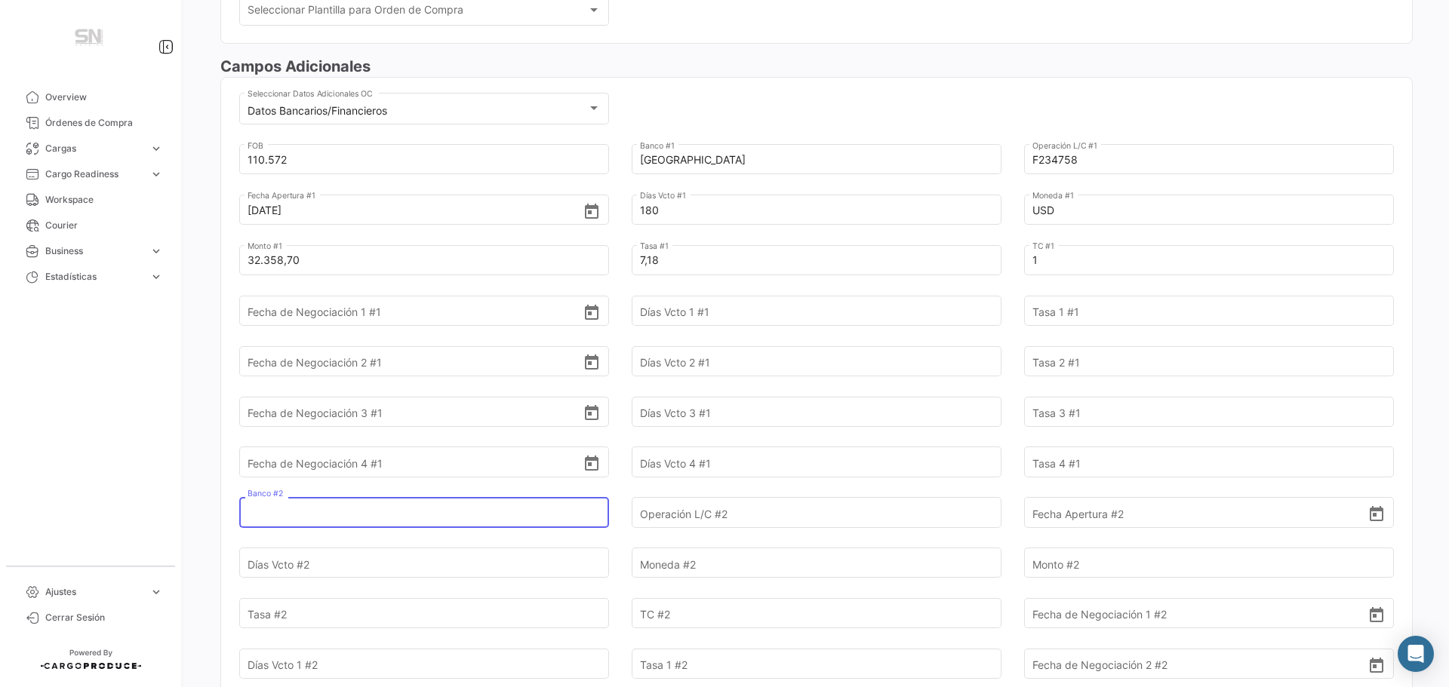
click at [319, 514] on input "Banco #2" at bounding box center [415, 513] width 336 height 53
type input "c"
type input "Consorcio"
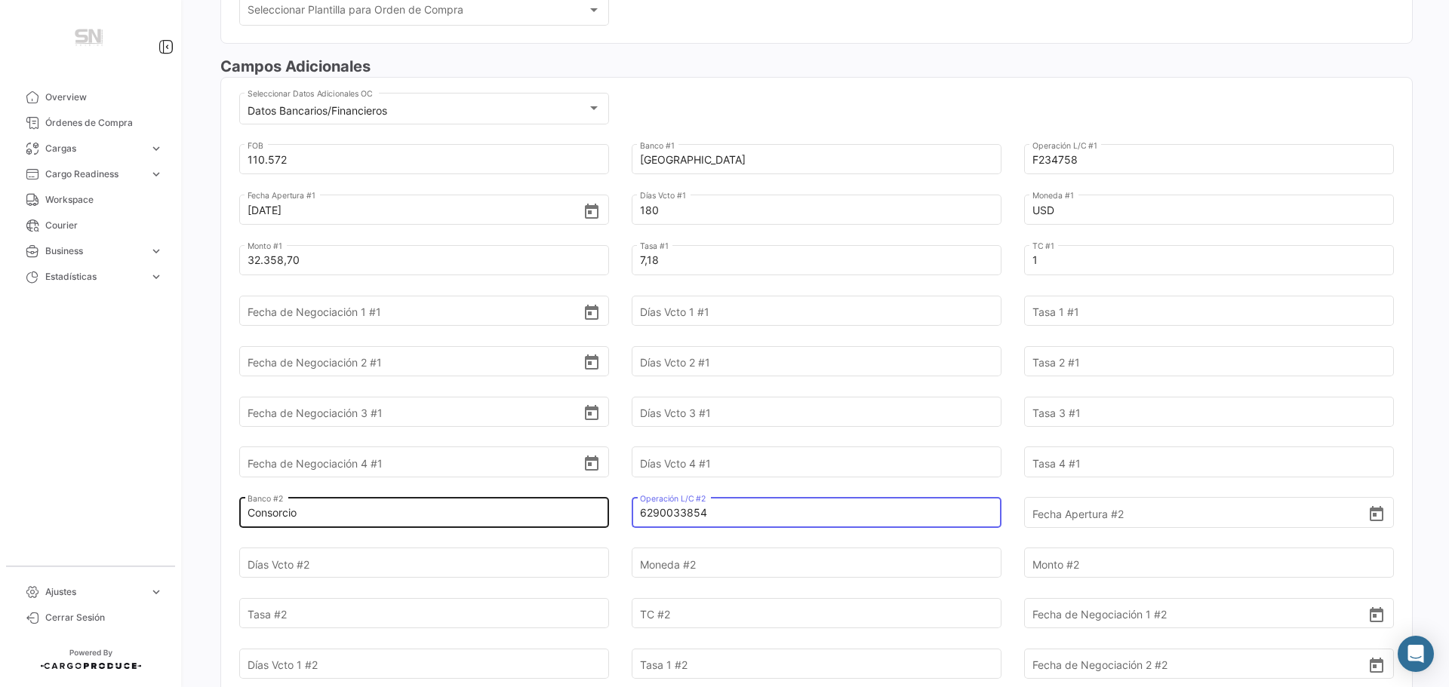
type input "6290033854"
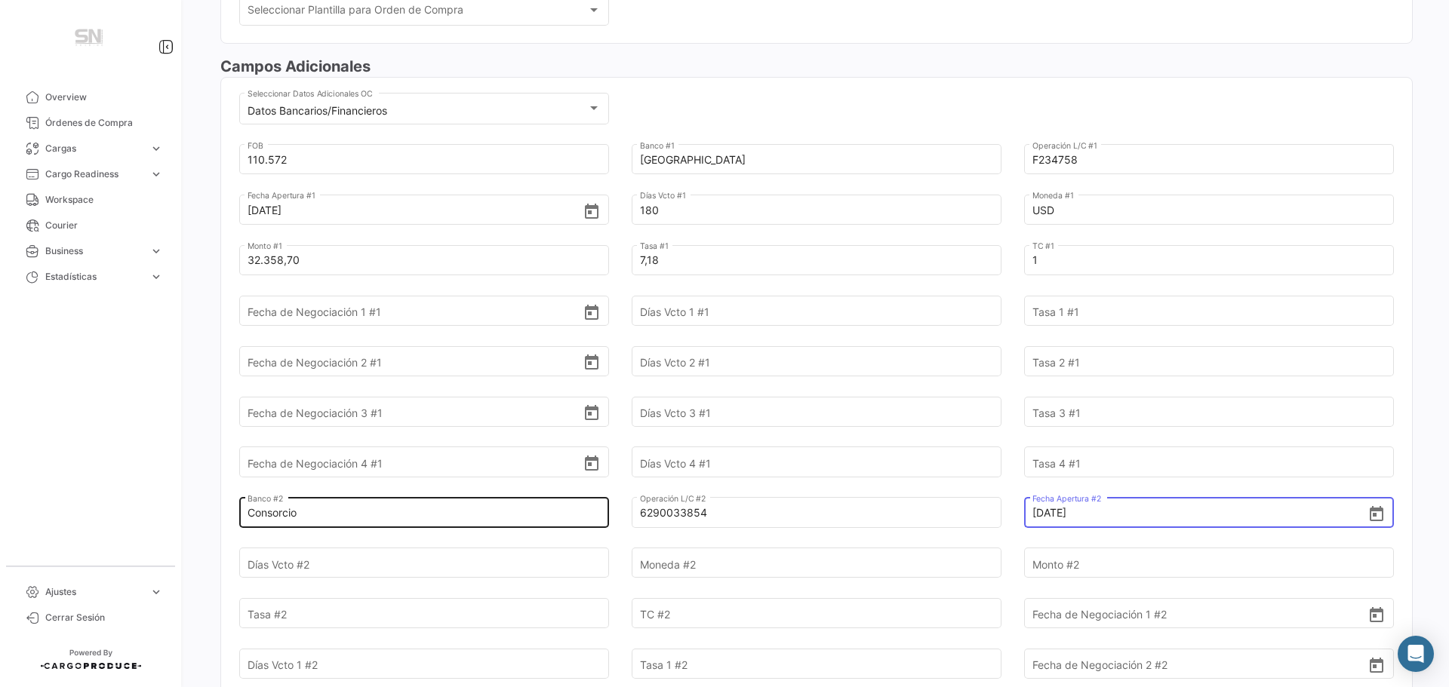
type input "[DATE]"
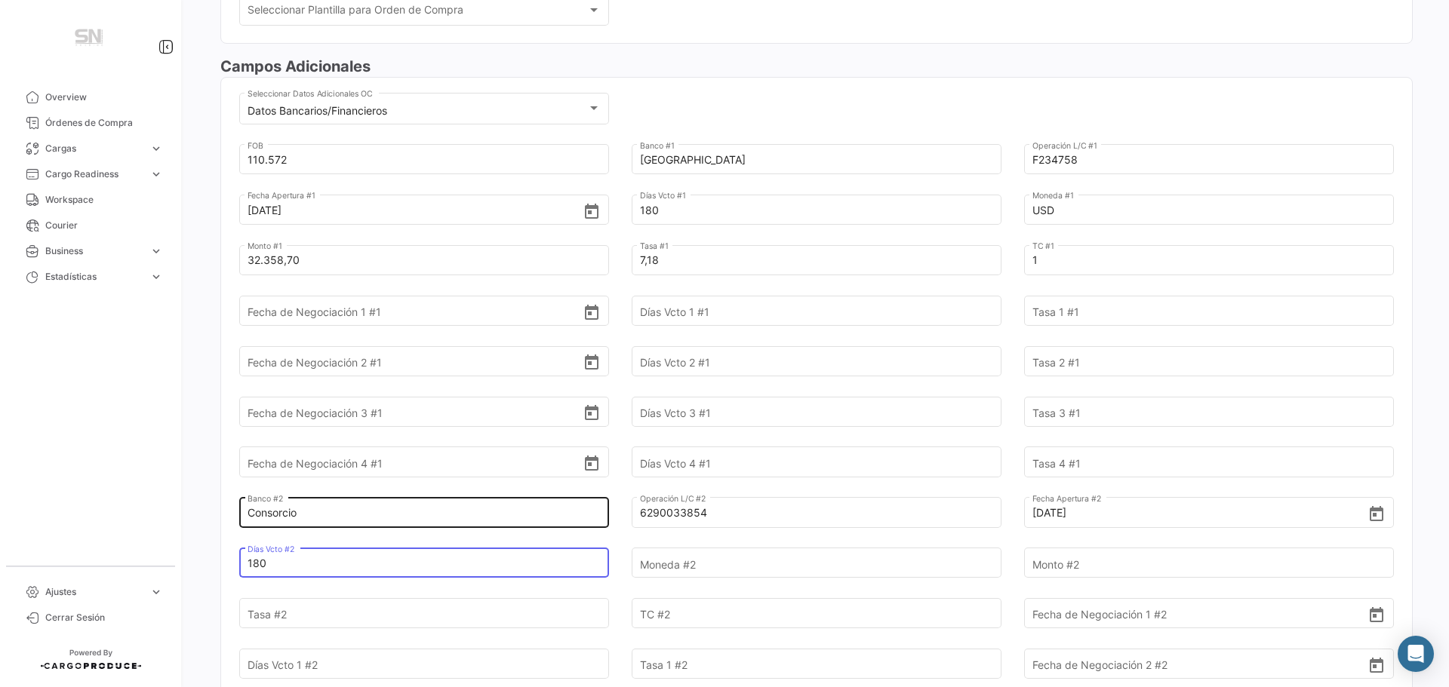
type input "180"
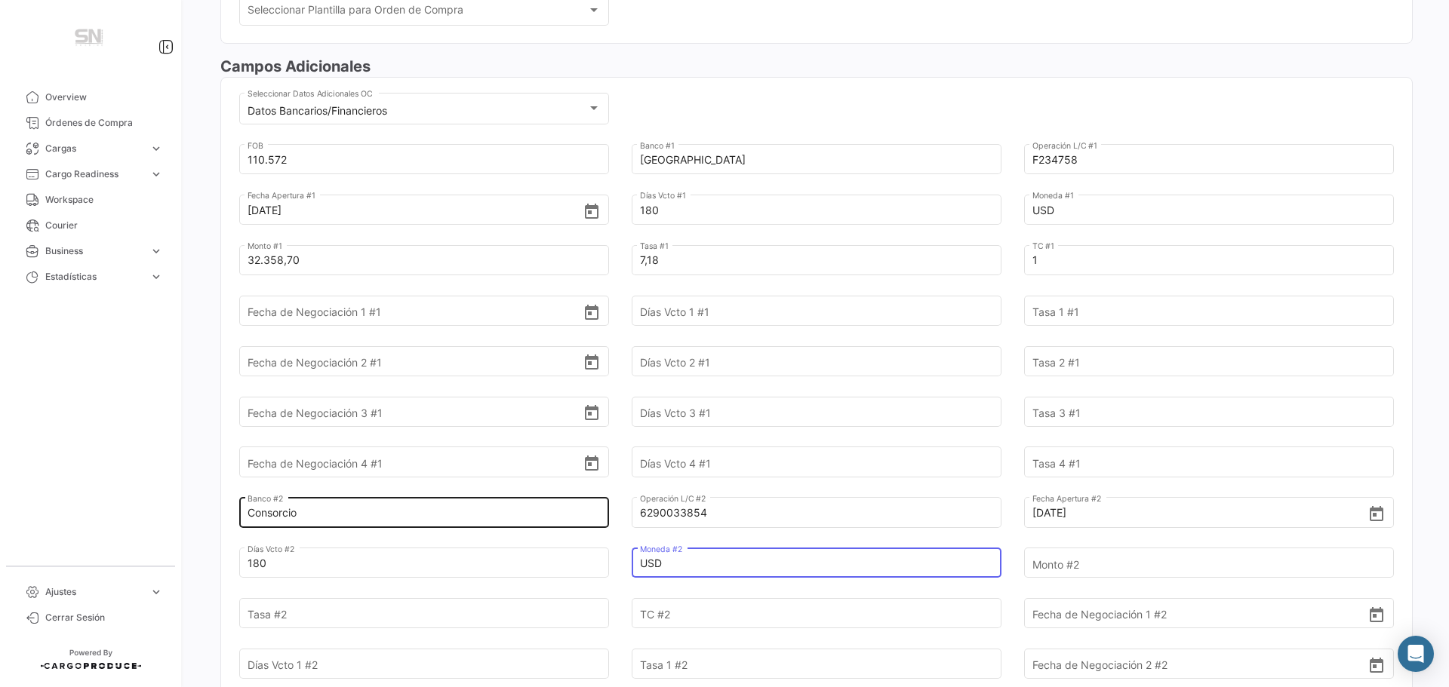
type input "USD"
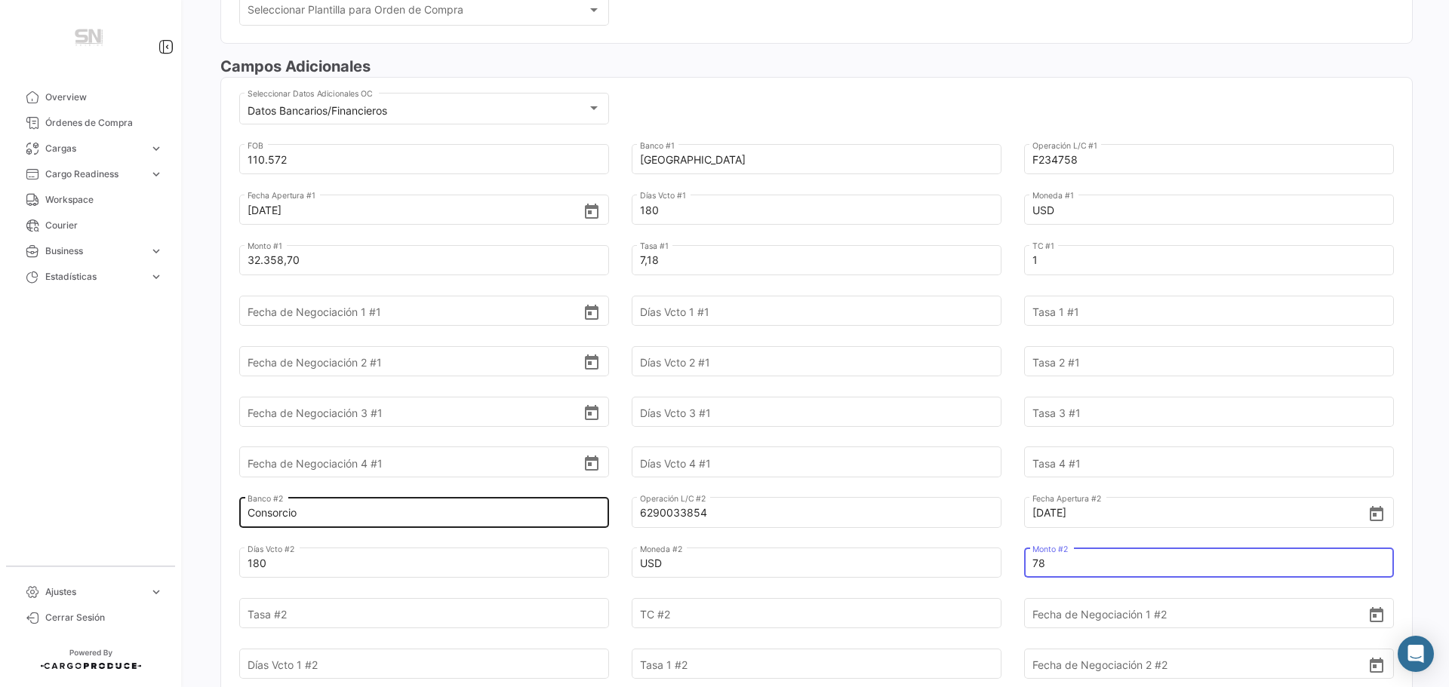
type input "7"
type input "78.213,30"
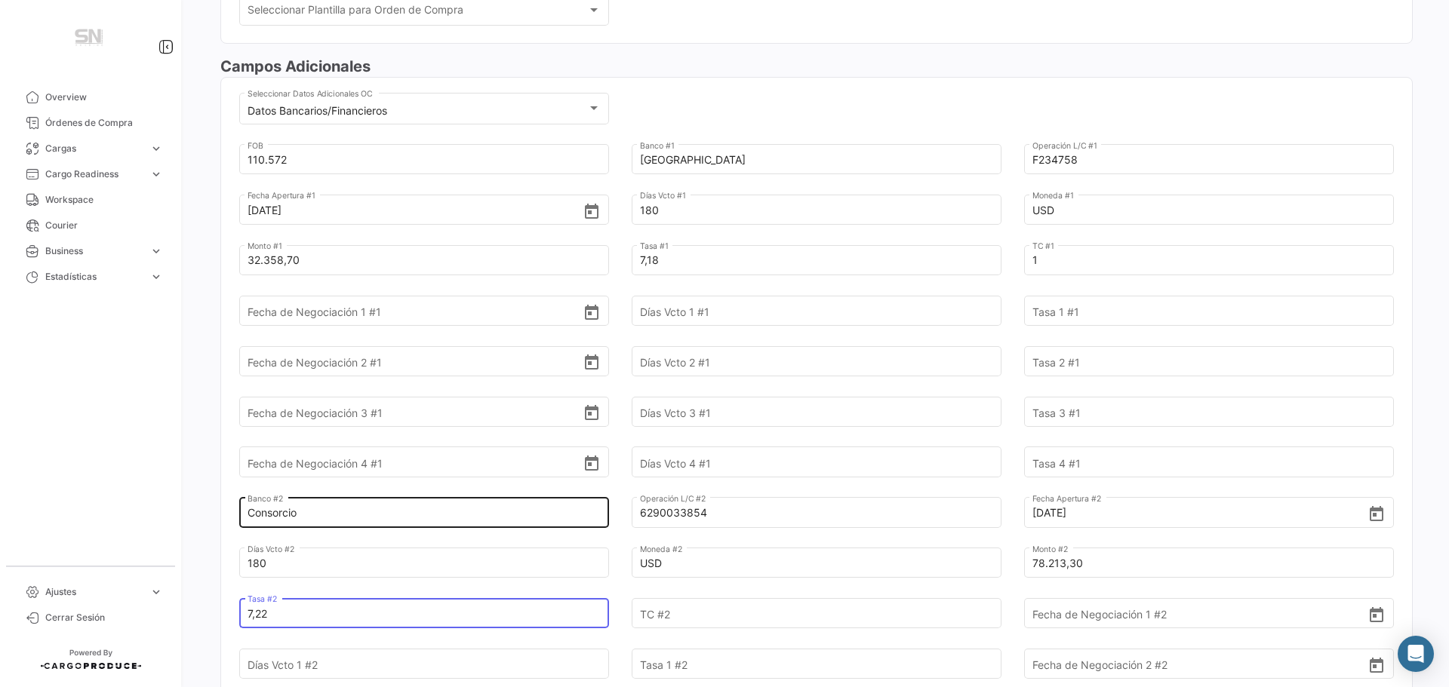
type input "7,22"
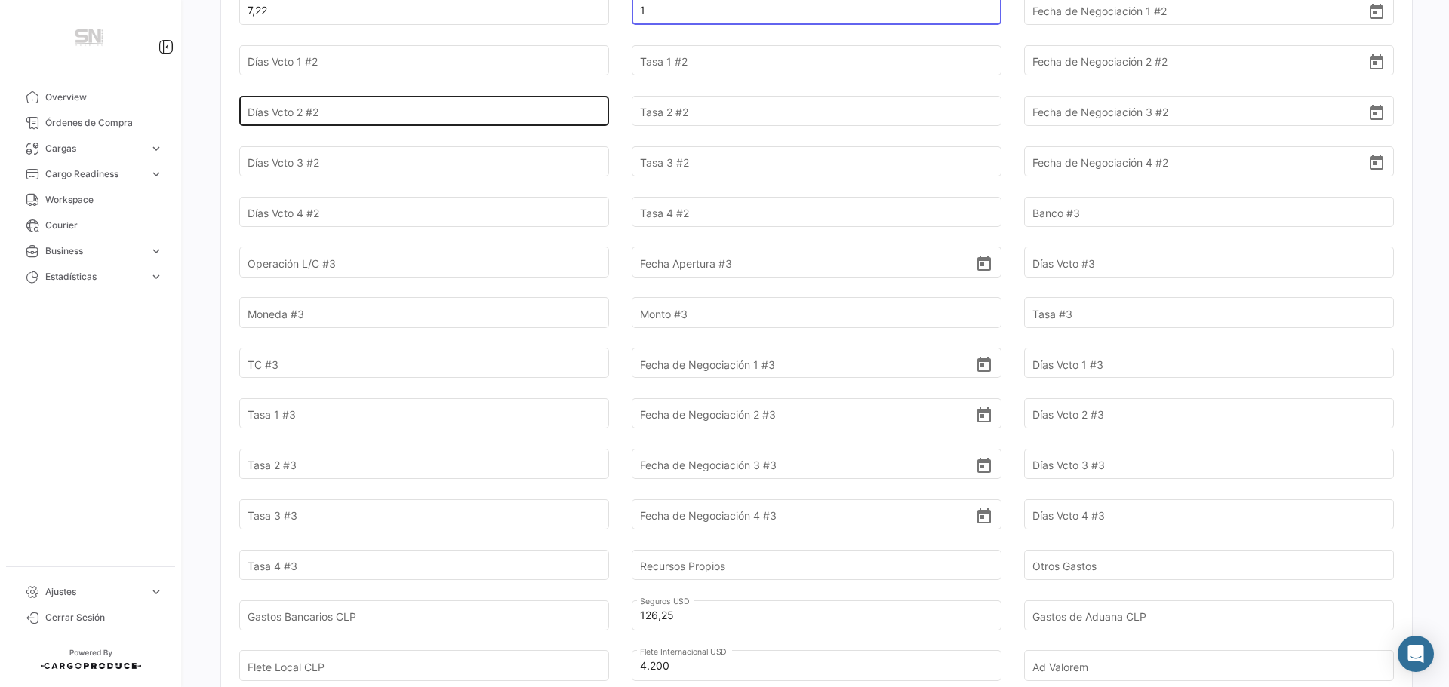
scroll to position [1207, 0]
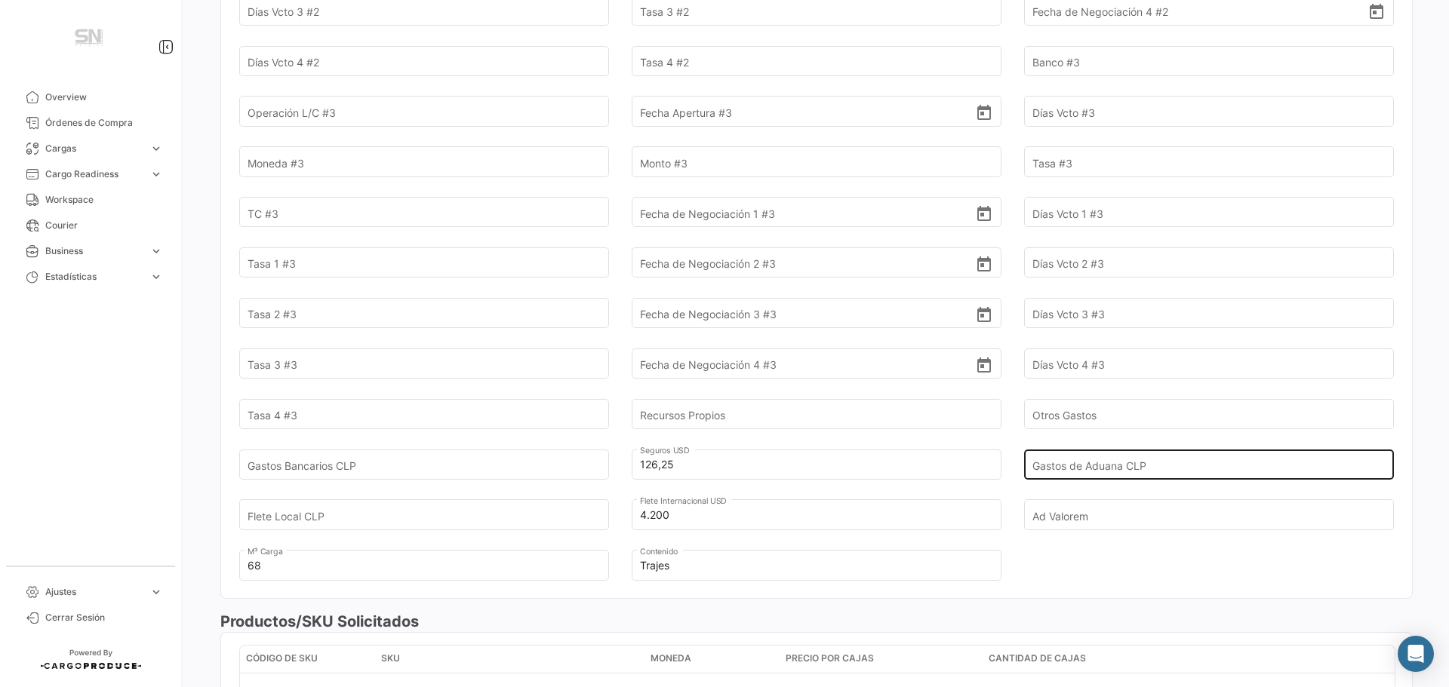
type input "1"
click at [1097, 466] on input "Gastos de Aduana CLP" at bounding box center [1200, 464] width 336 height 53
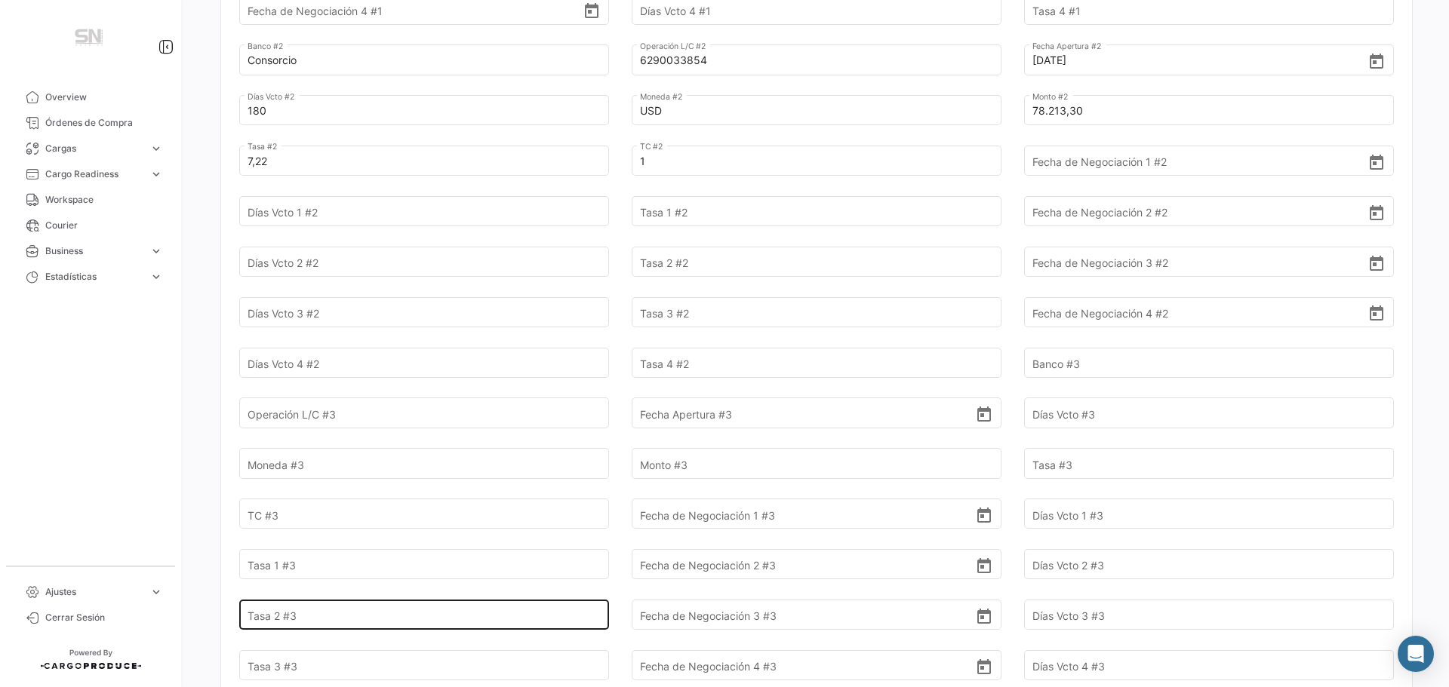
scroll to position [1132, 0]
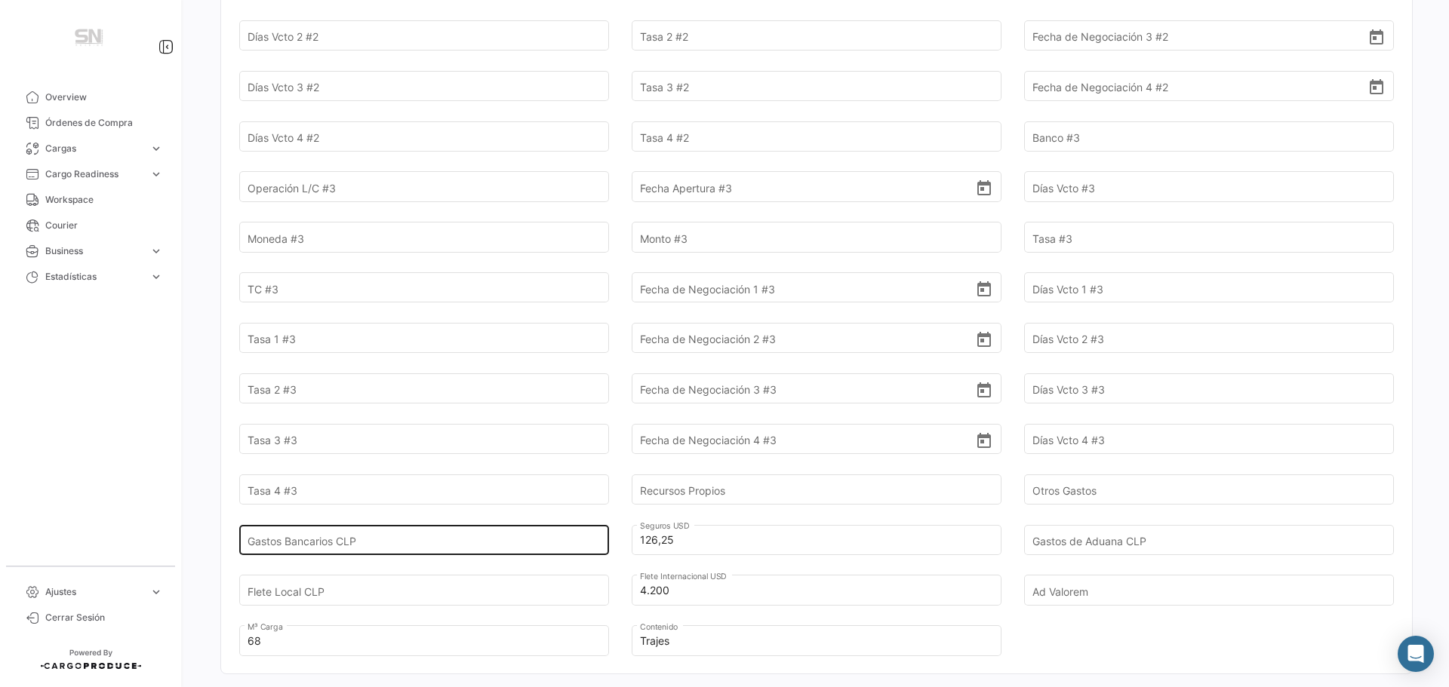
click at [357, 537] on input "Gastos Bancarios CLP" at bounding box center [415, 540] width 336 height 53
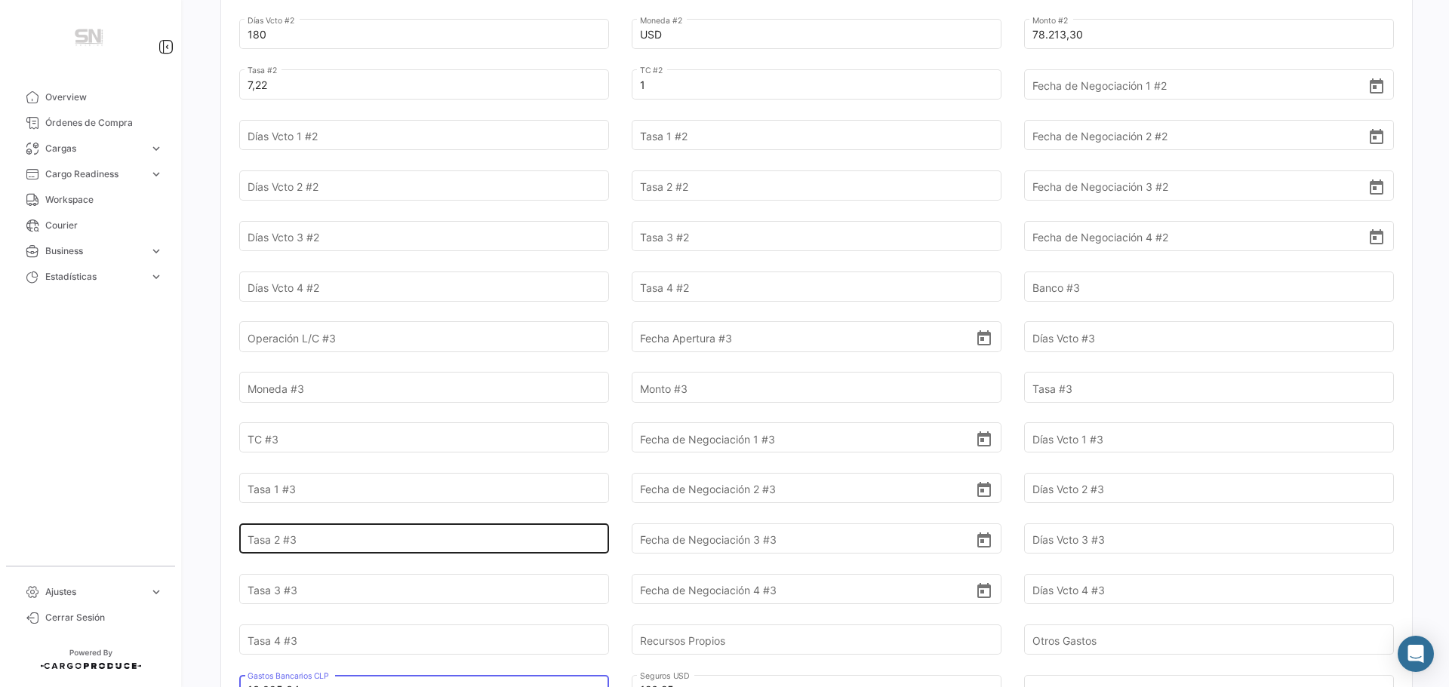
scroll to position [981, 0]
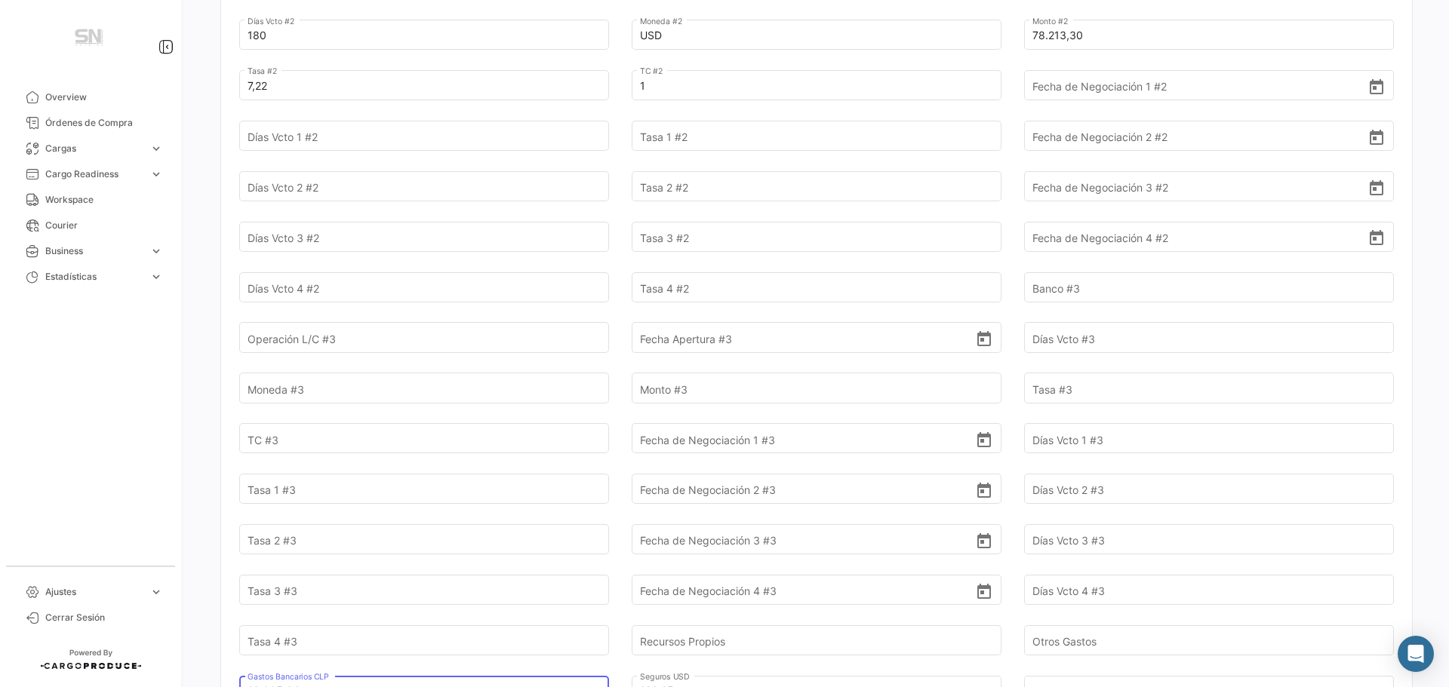
type input "13.095,34"
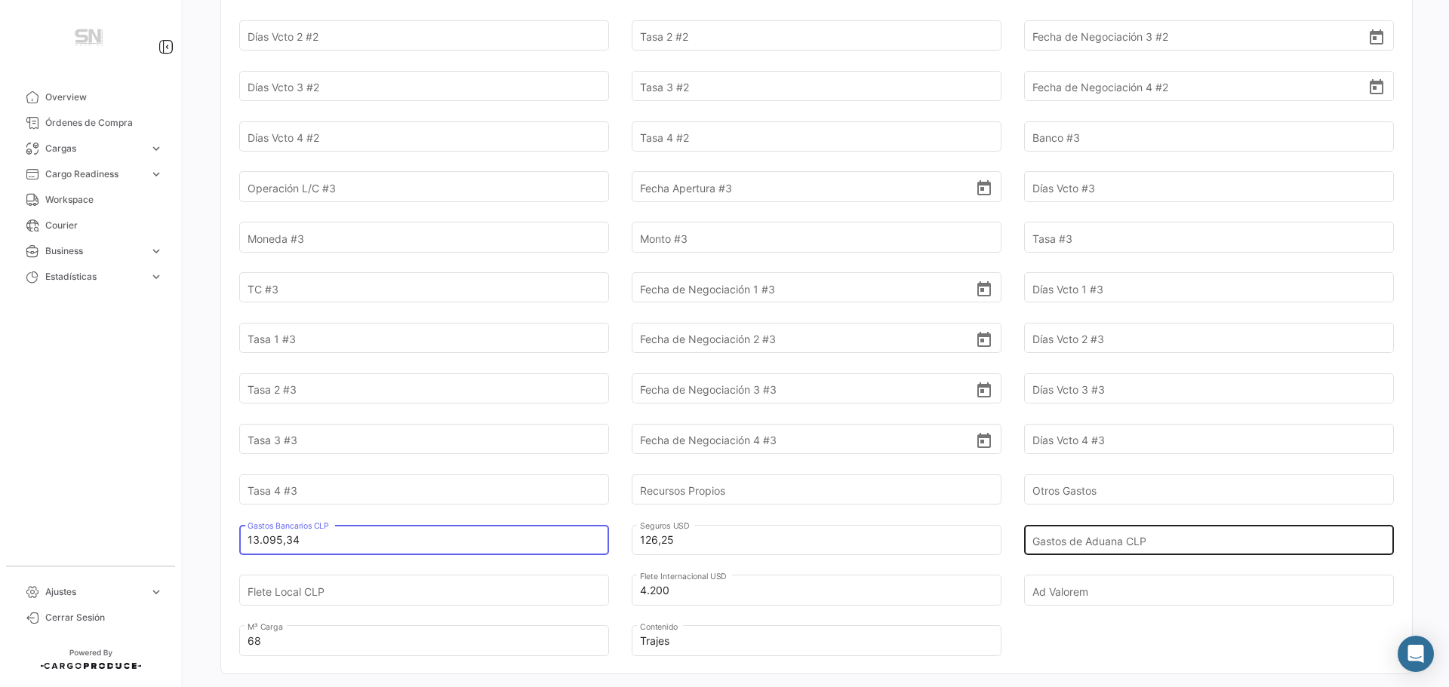
click at [1078, 535] on input "Gastos de Aduana CLP" at bounding box center [1200, 540] width 336 height 53
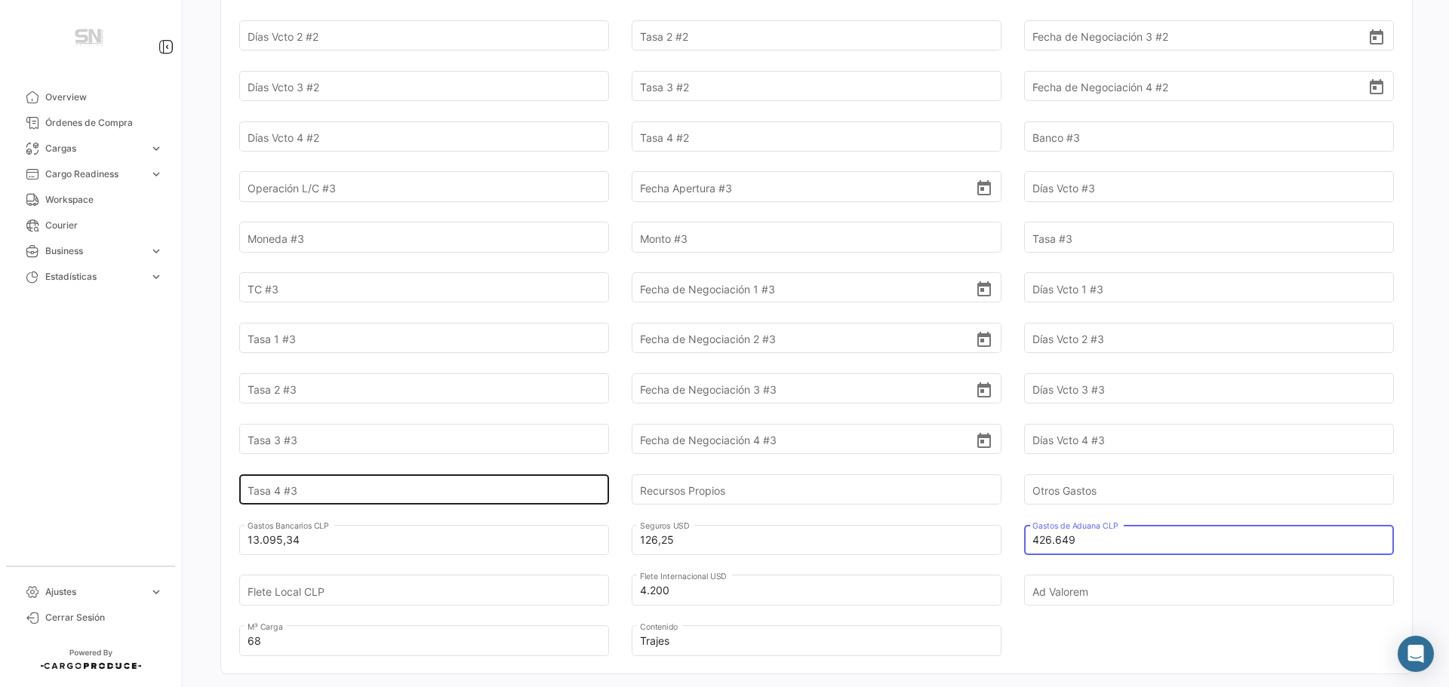
type input "426.649"
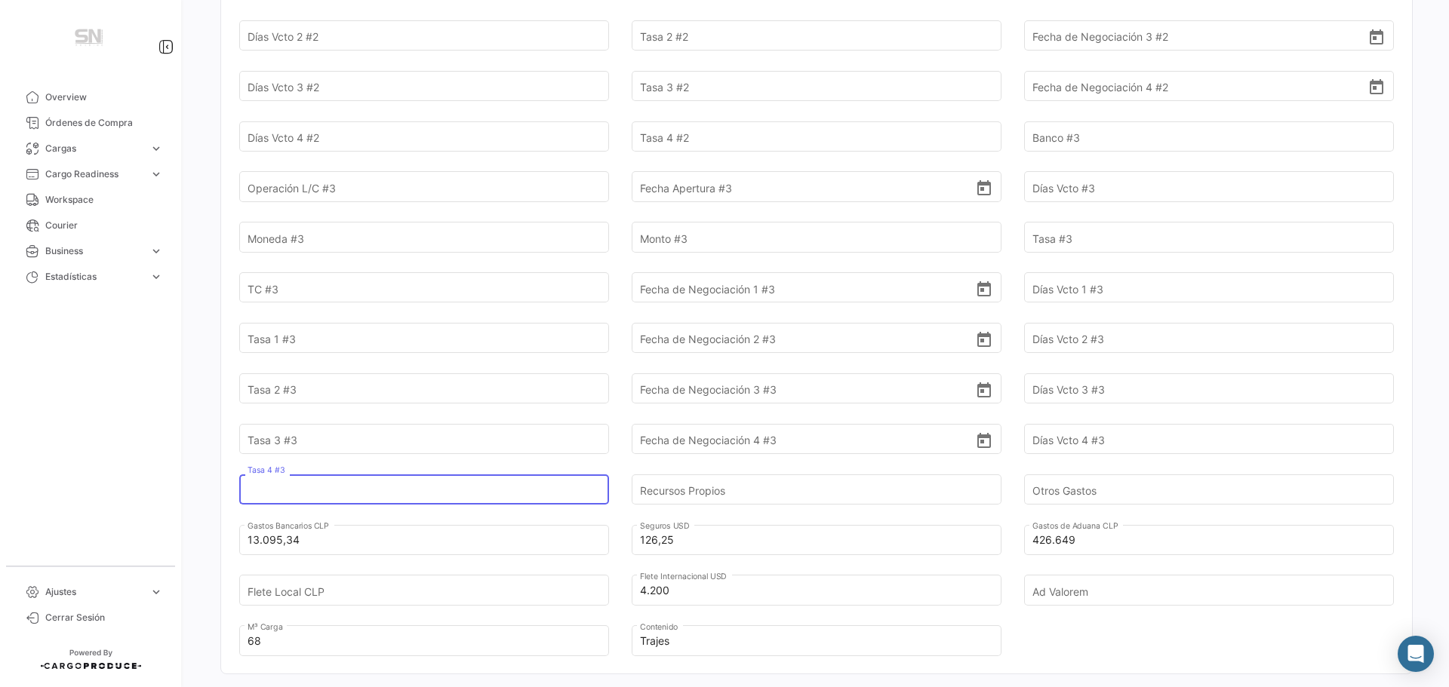
click at [364, 475] on input "Tasa 4 #3" at bounding box center [415, 489] width 336 height 53
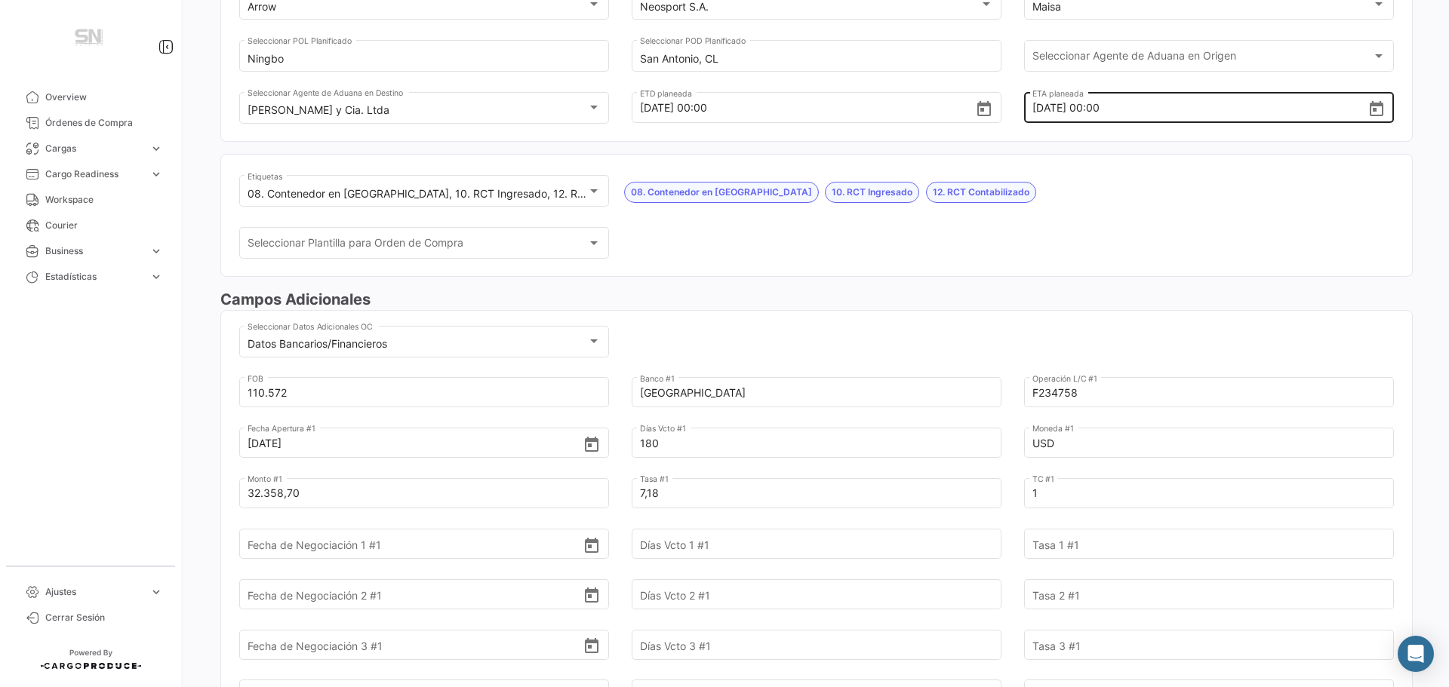
scroll to position [0, 0]
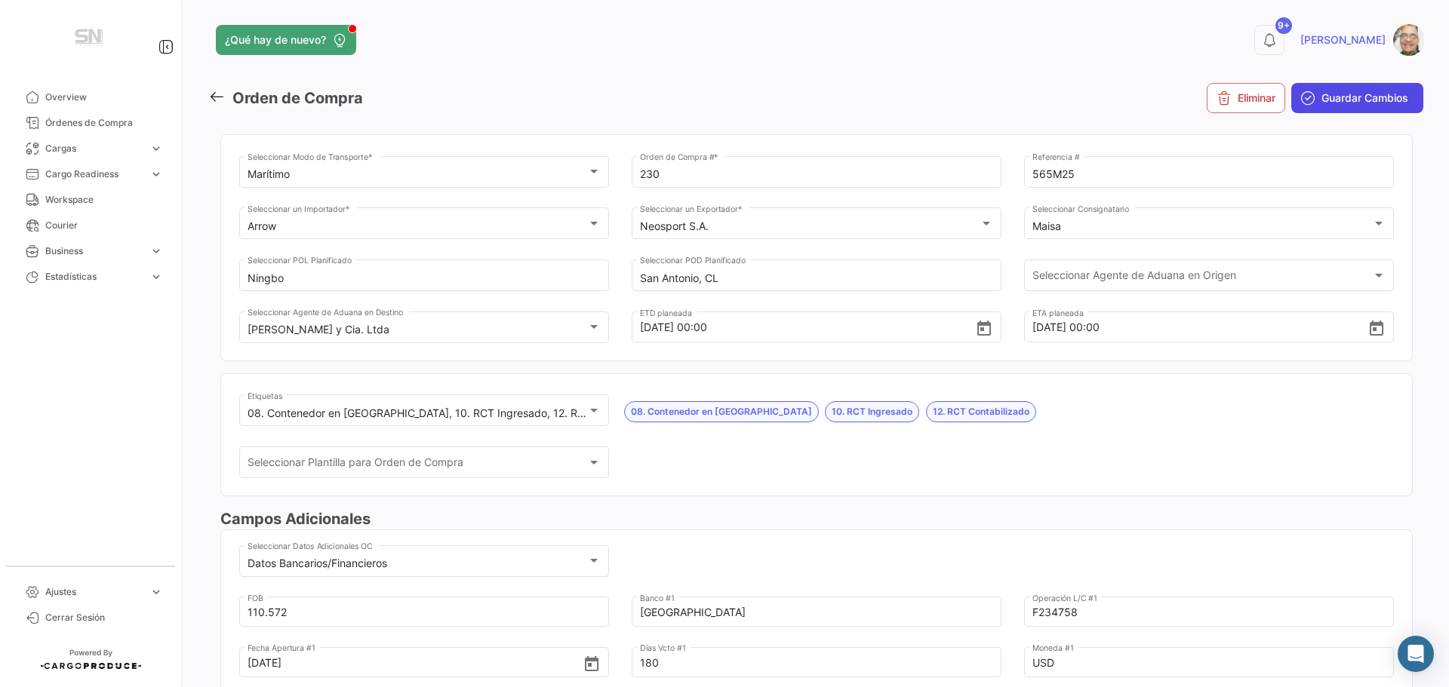
click at [1321, 104] on span "Guardar Cambios" at bounding box center [1364, 98] width 87 height 15
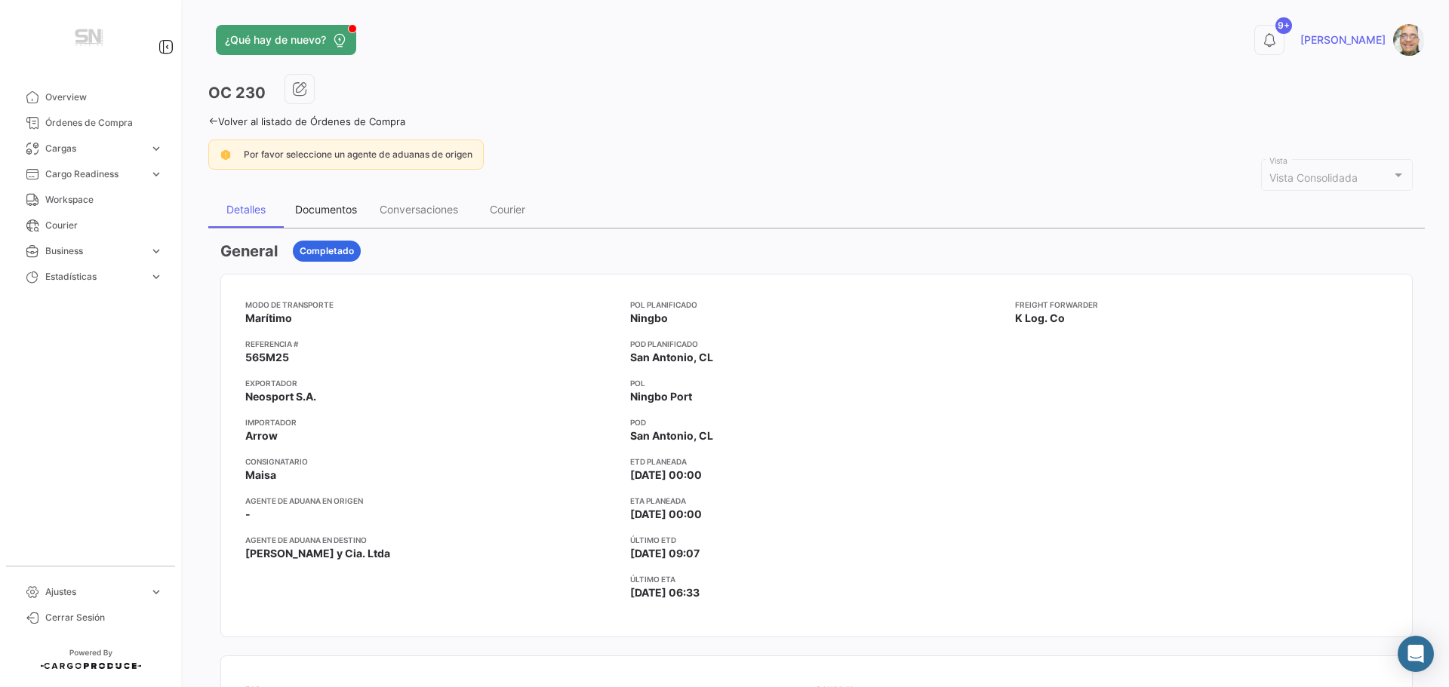
click at [316, 208] on div "Documentos" at bounding box center [326, 209] width 62 height 13
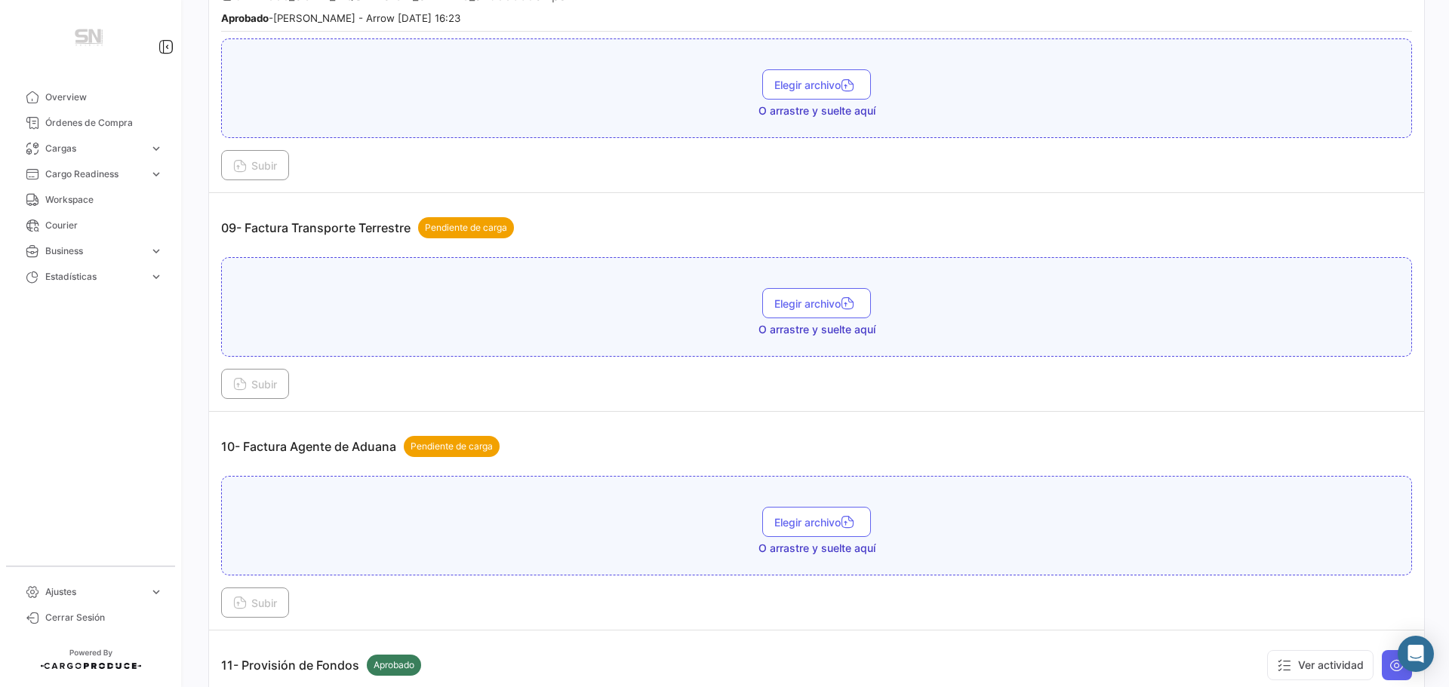
scroll to position [2565, 0]
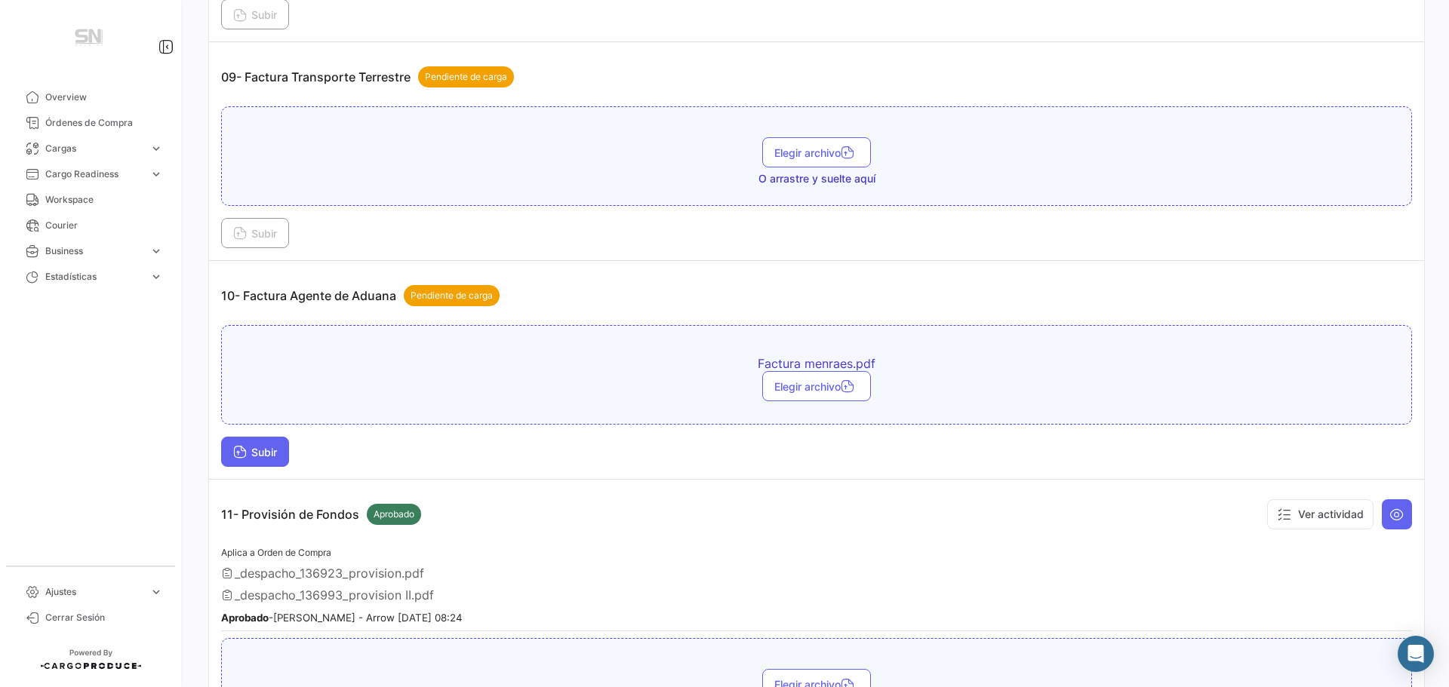
click at [230, 452] on button "Subir" at bounding box center [255, 452] width 68 height 30
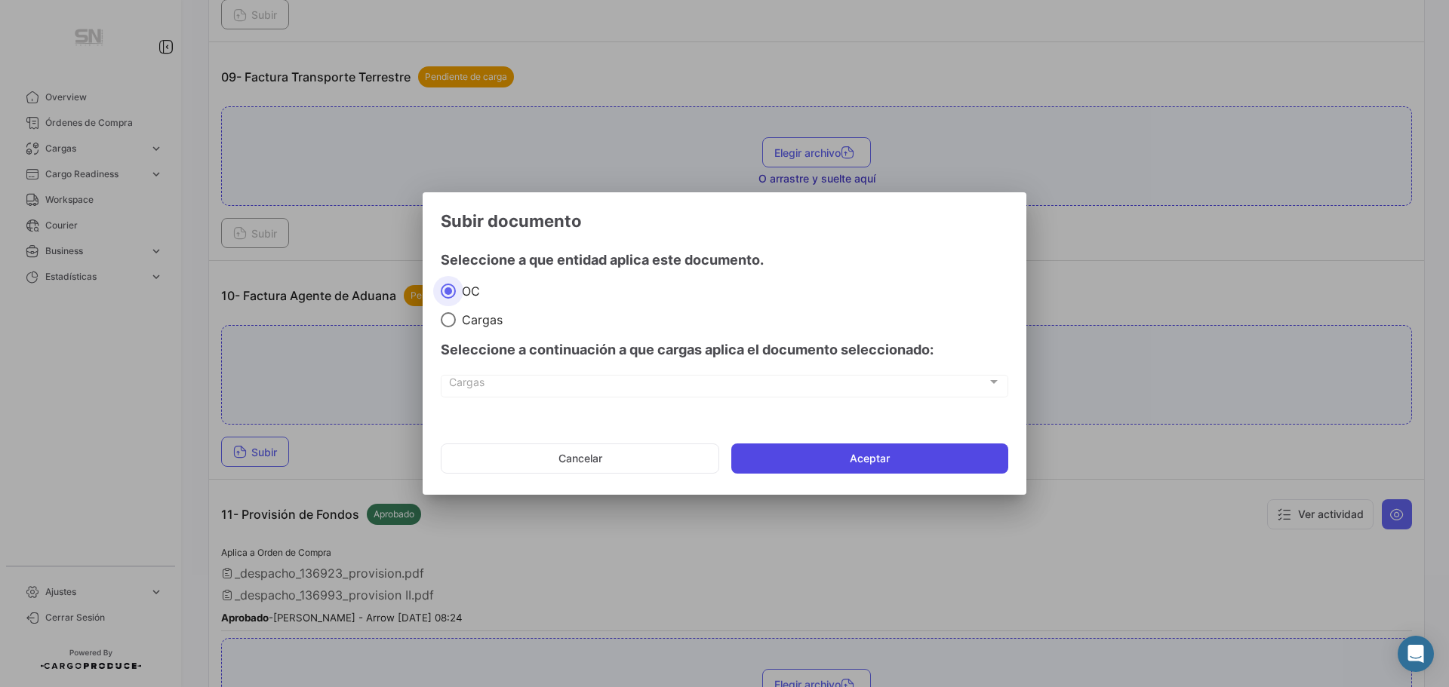
click at [787, 462] on button "Aceptar" at bounding box center [869, 459] width 277 height 30
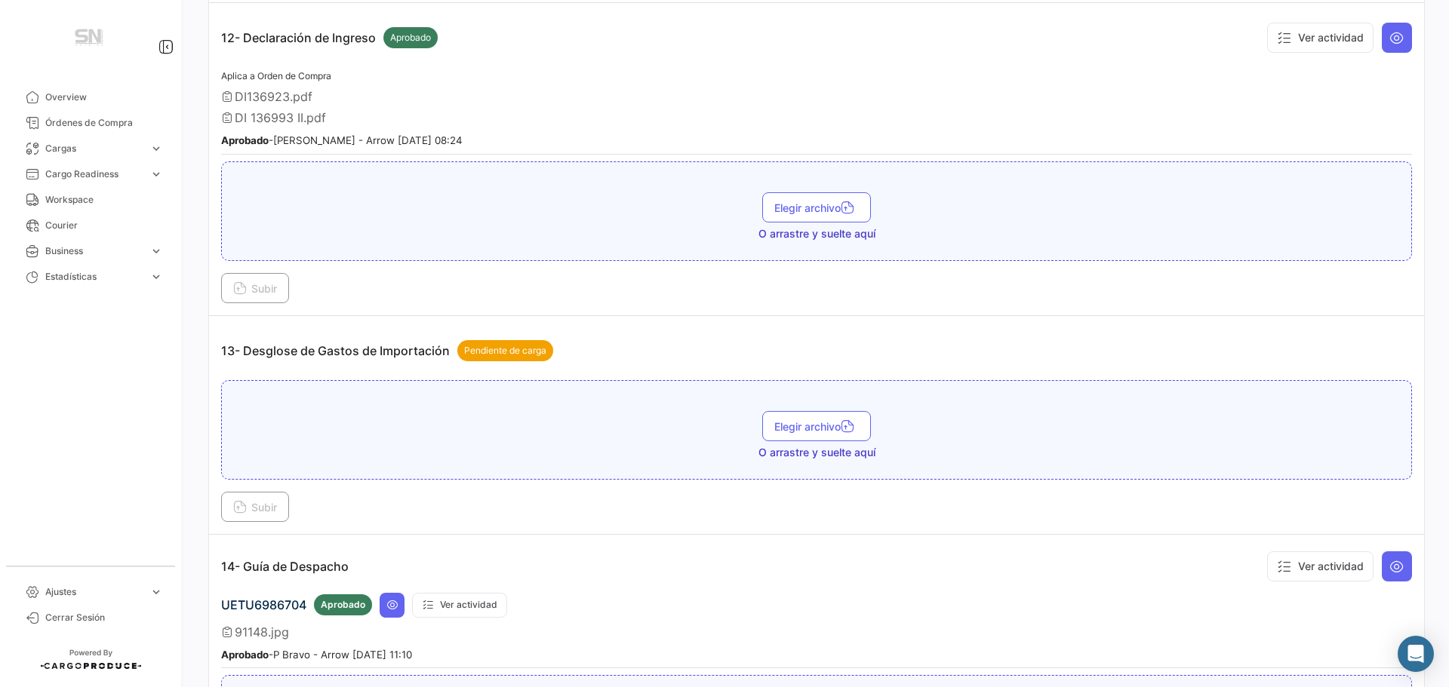
scroll to position [3471, 0]
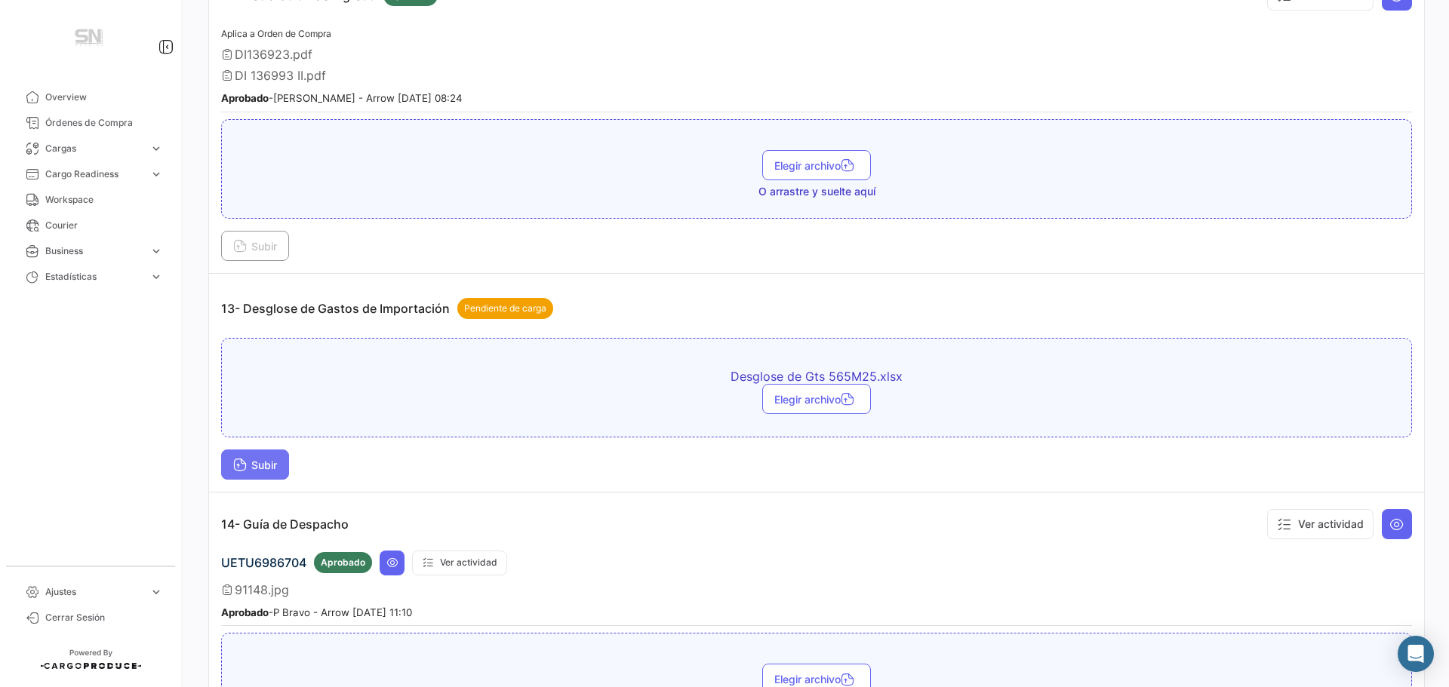
click at [241, 465] on icon at bounding box center [240, 466] width 14 height 14
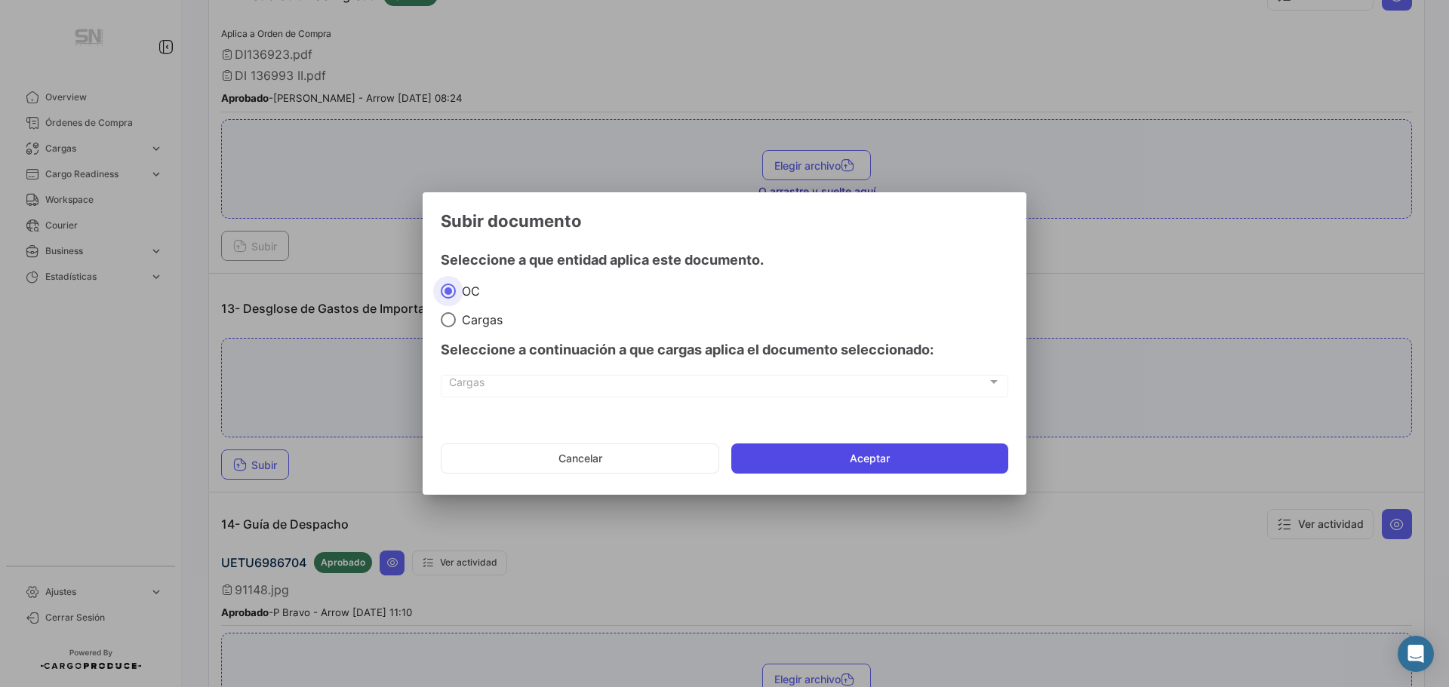
click at [828, 462] on button "Aceptar" at bounding box center [869, 459] width 277 height 30
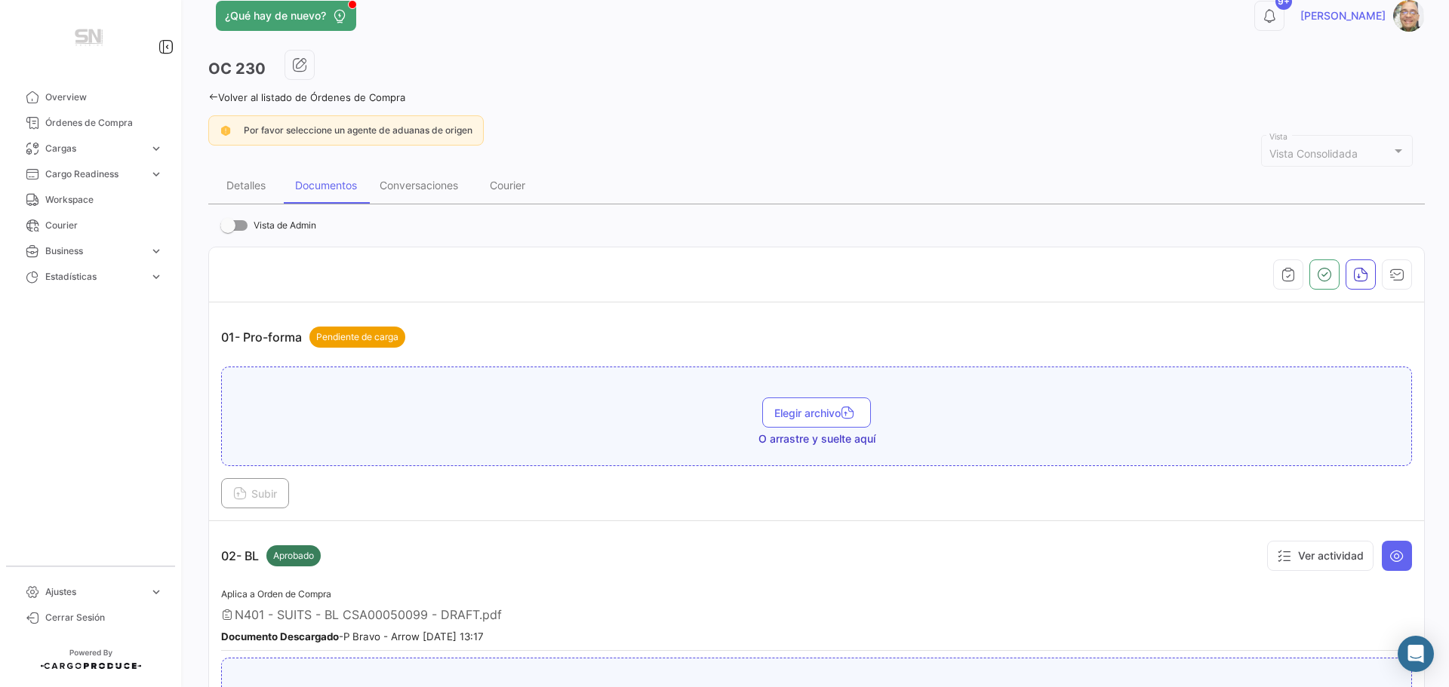
scroll to position [0, 0]
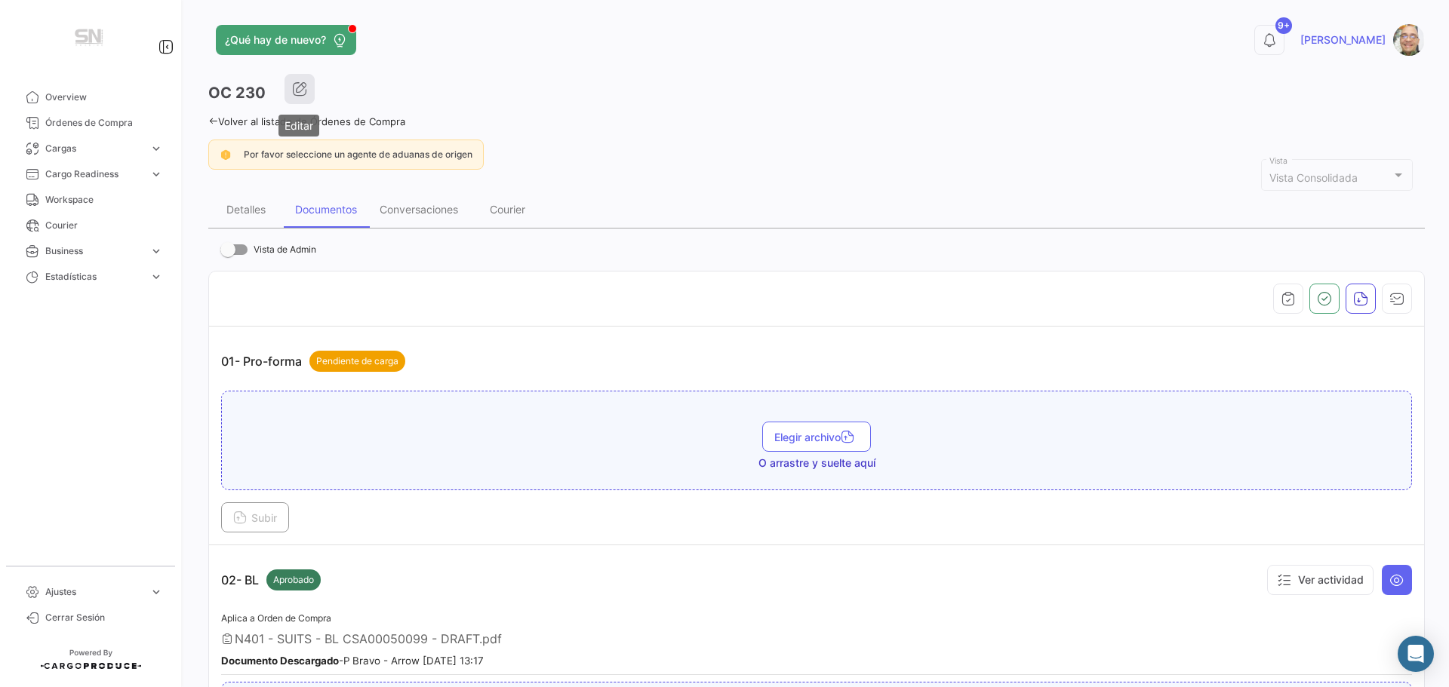
click at [301, 90] on icon "button" at bounding box center [299, 88] width 15 height 15
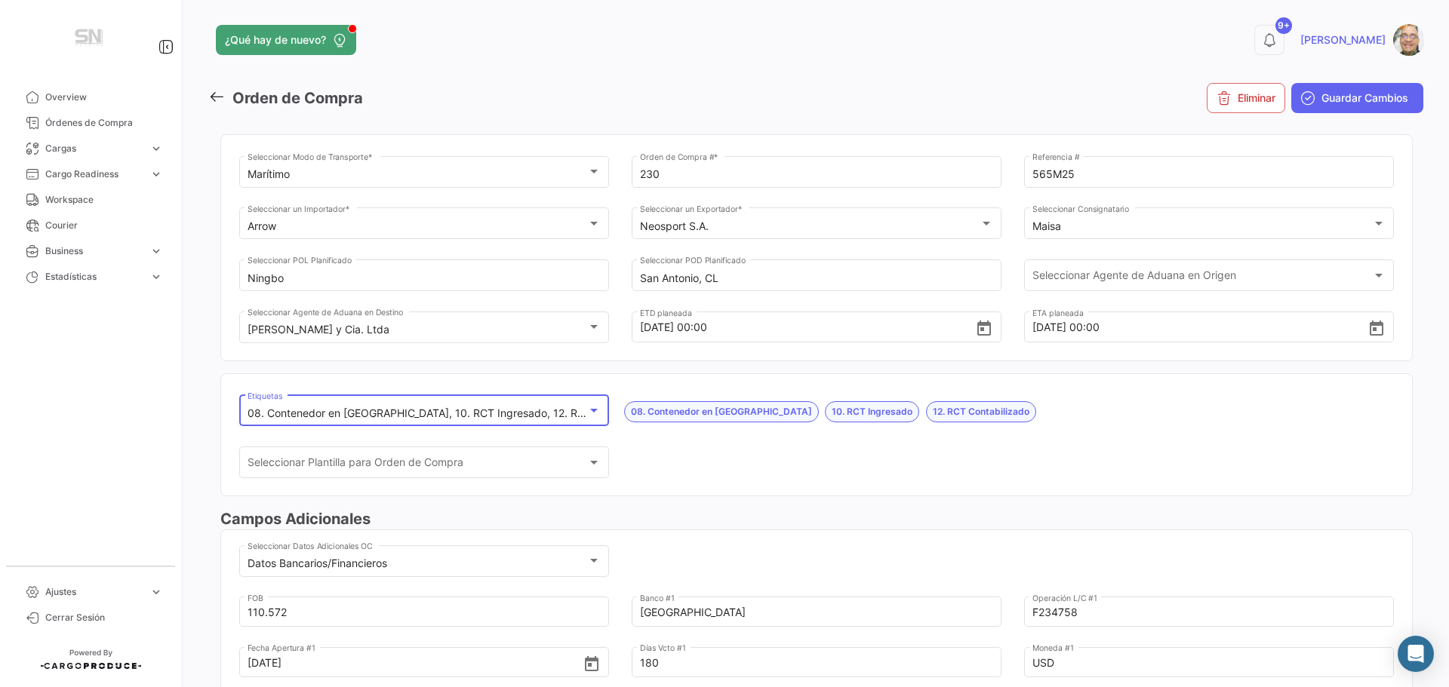
click at [591, 419] on div "08. Contenedor en [GEOGRAPHIC_DATA], 10. RCT Ingresado, 12. RCT Contabilizado" at bounding box center [424, 413] width 354 height 13
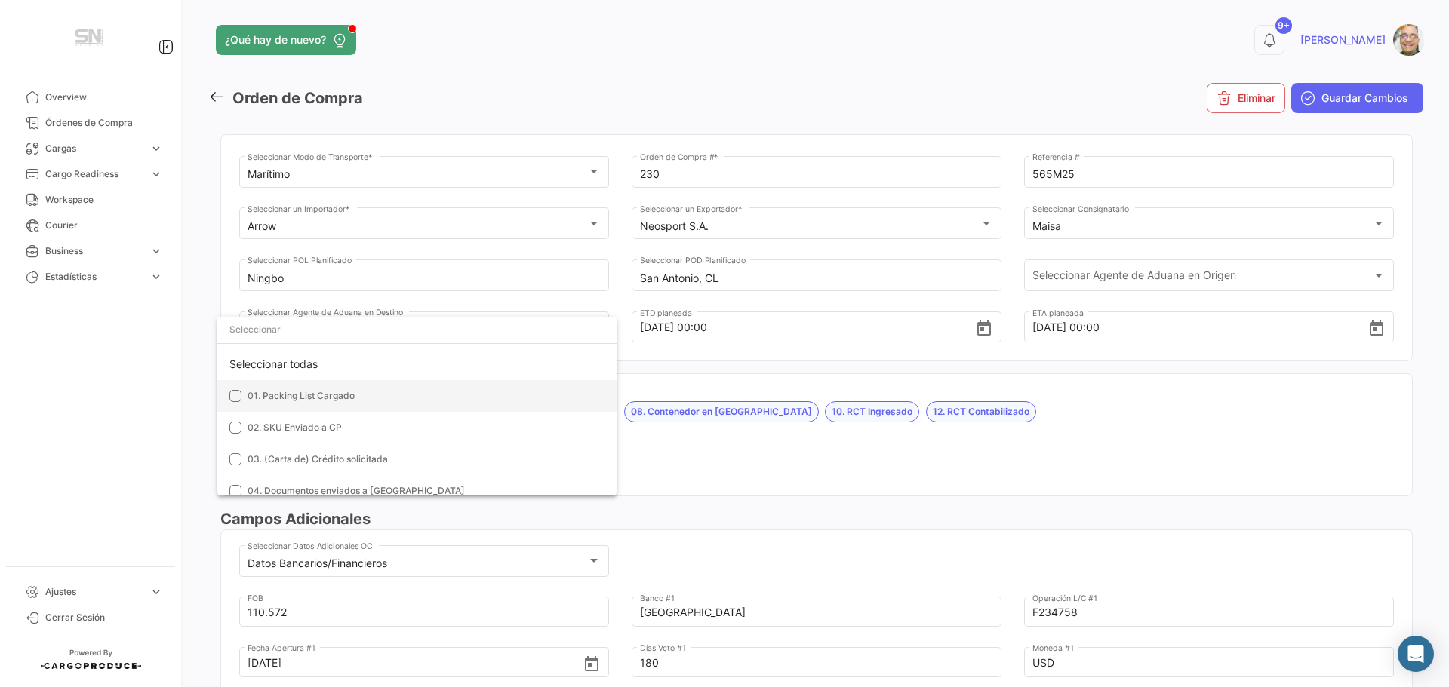
click at [238, 398] on mat-pseudo-checkbox at bounding box center [235, 396] width 12 height 12
click at [234, 426] on mat-pseudo-checkbox at bounding box center [235, 428] width 12 height 12
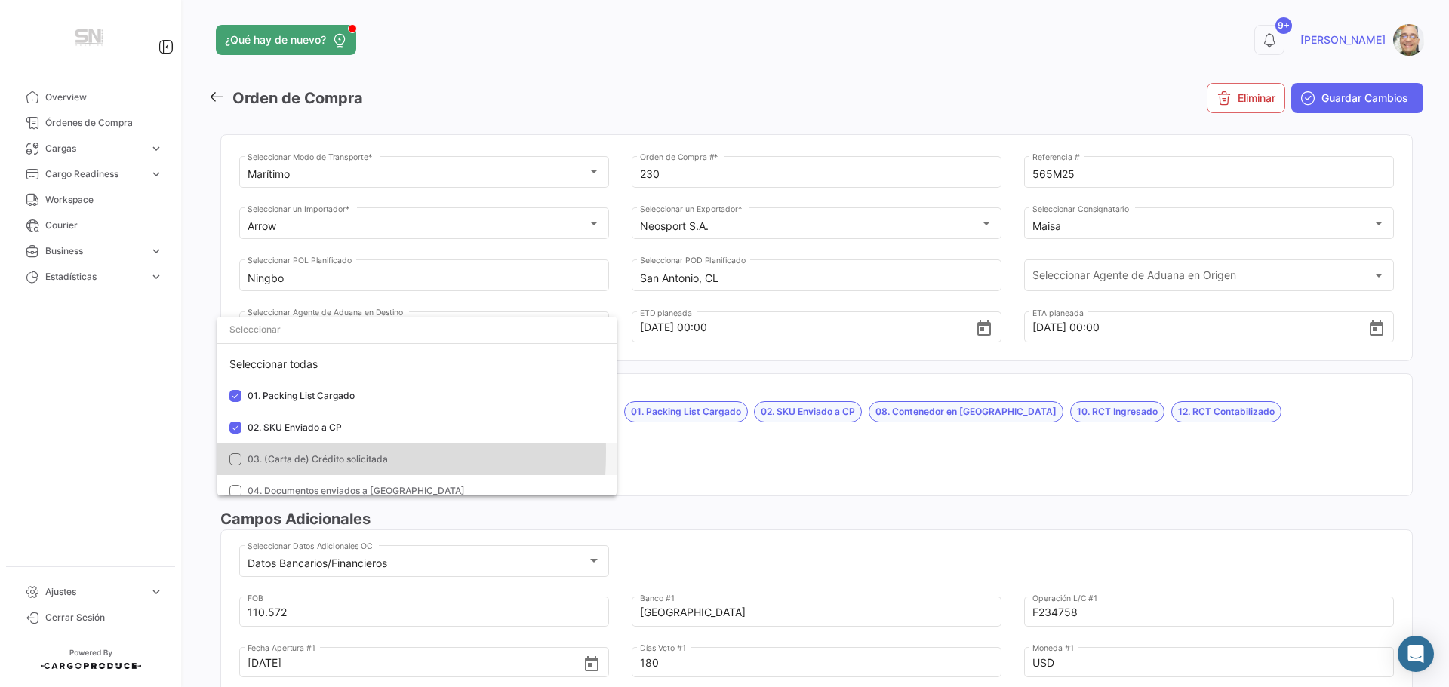
click at [232, 453] on mat-option "03. (Carta de) Crédito solicitada" at bounding box center [416, 460] width 399 height 32
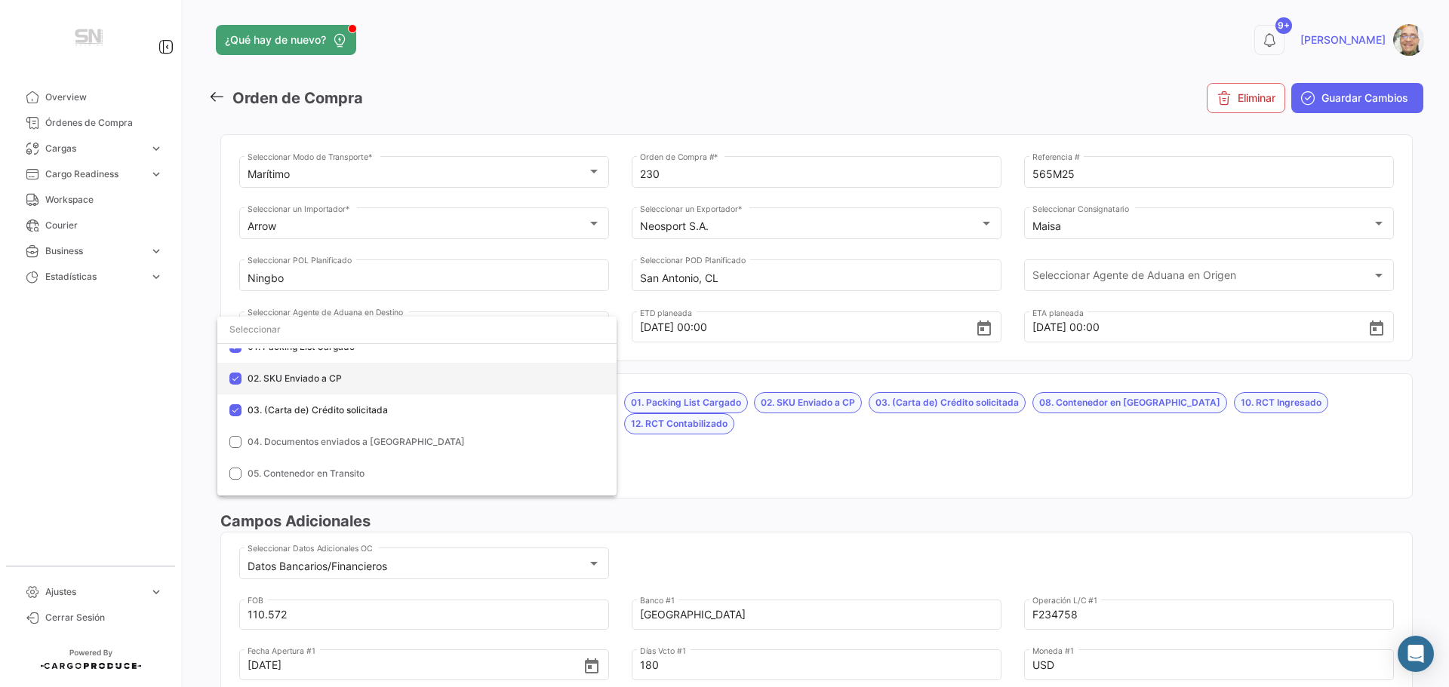
scroll to position [75, 0]
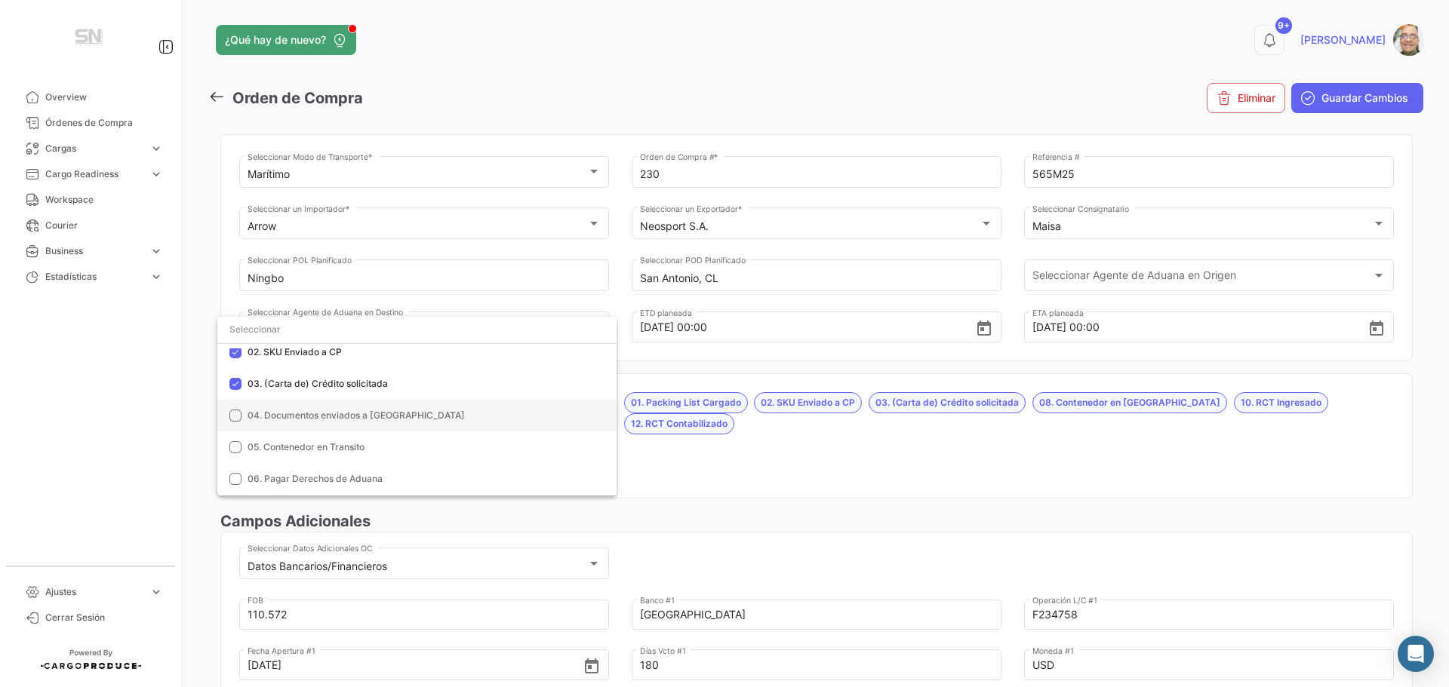
click at [240, 412] on mat-pseudo-checkbox at bounding box center [235, 416] width 12 height 12
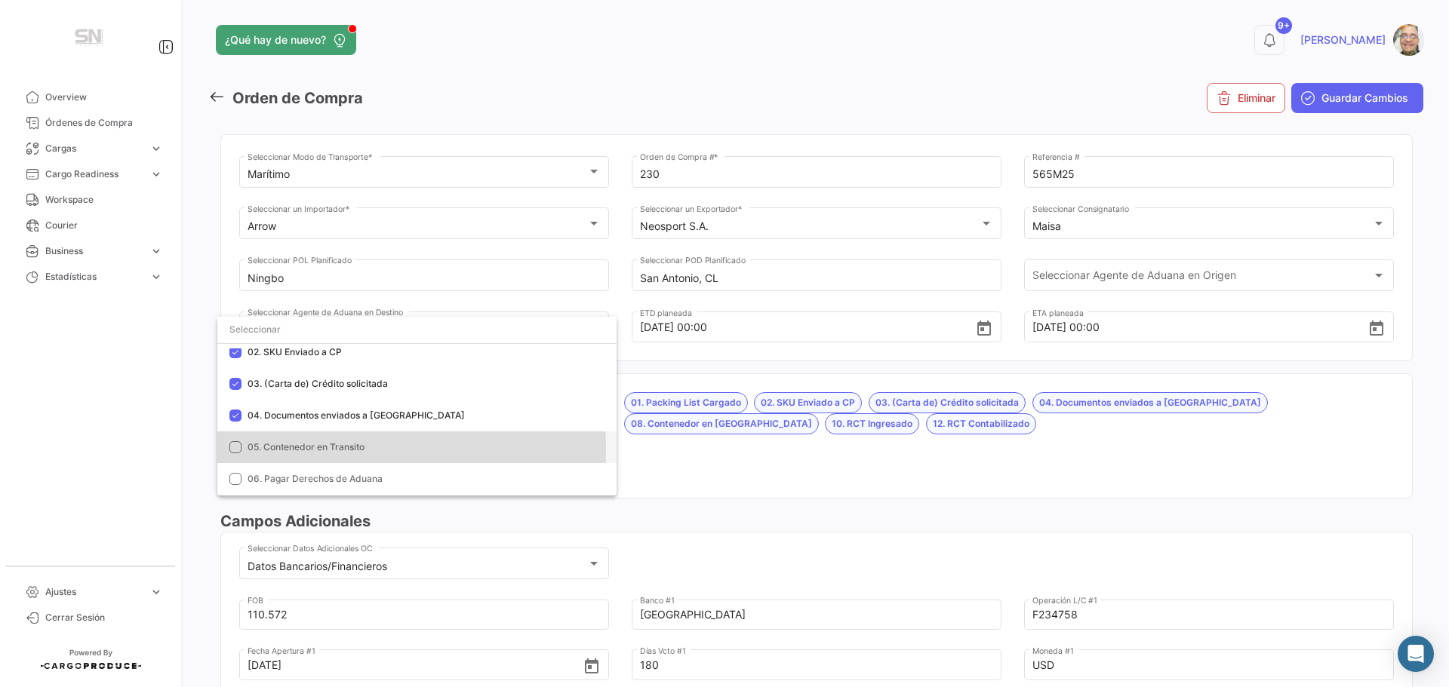
click at [235, 451] on mat-pseudo-checkbox at bounding box center [235, 447] width 12 height 12
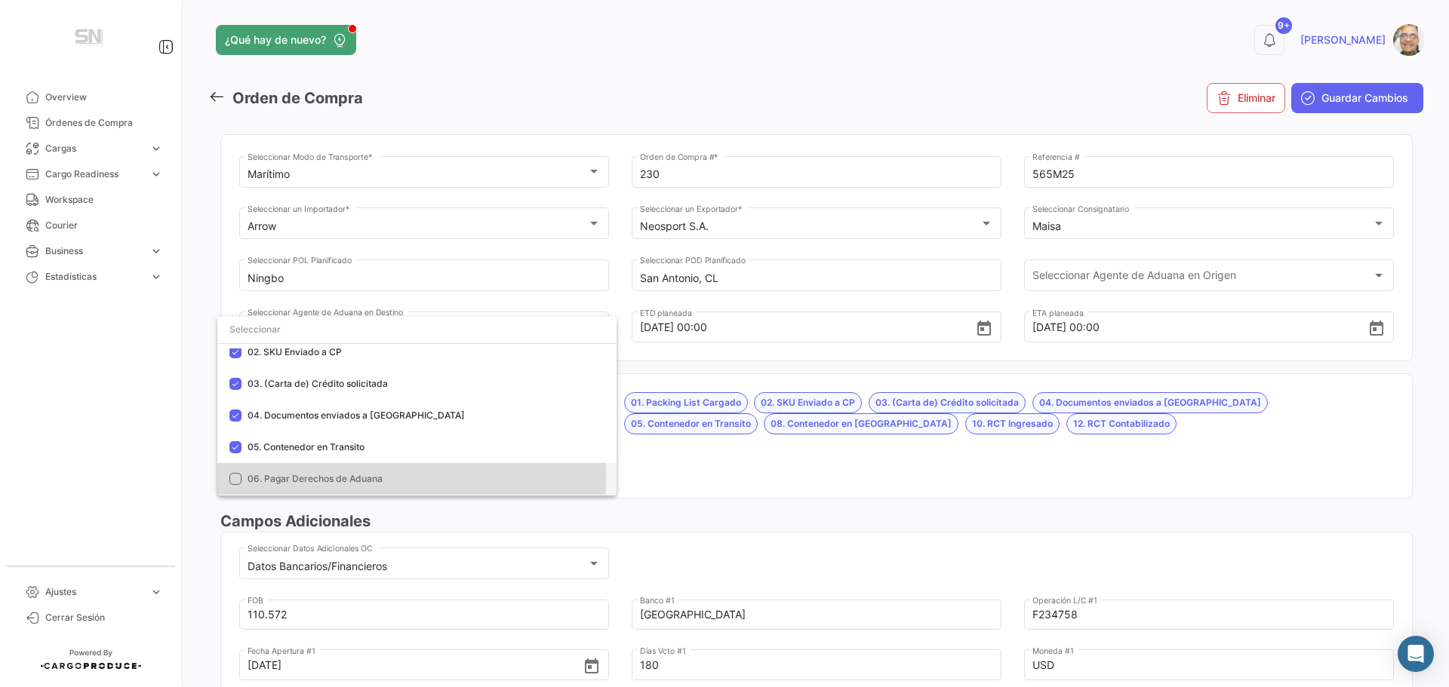
click at [235, 476] on mat-pseudo-checkbox at bounding box center [235, 479] width 12 height 12
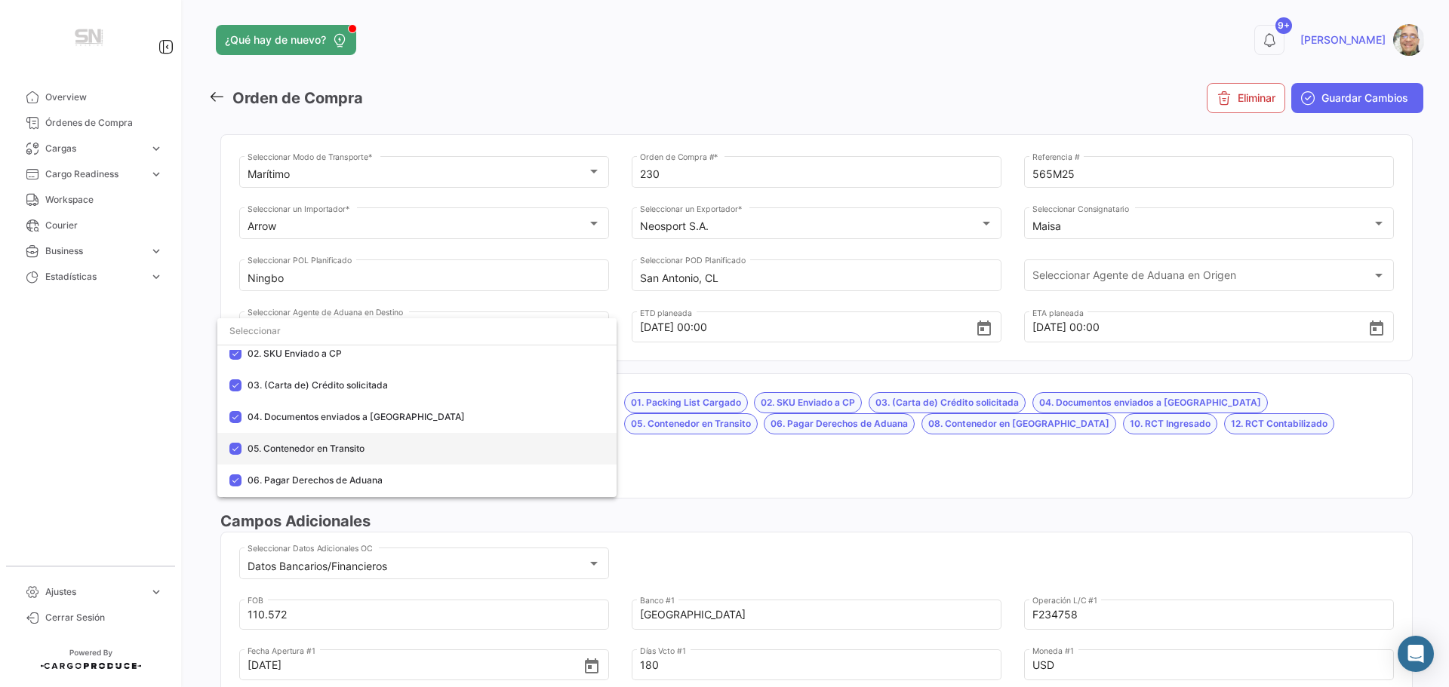
scroll to position [151, 0]
click at [228, 438] on mat-option "07. Pagos de Aduana Realizados" at bounding box center [416, 437] width 399 height 32
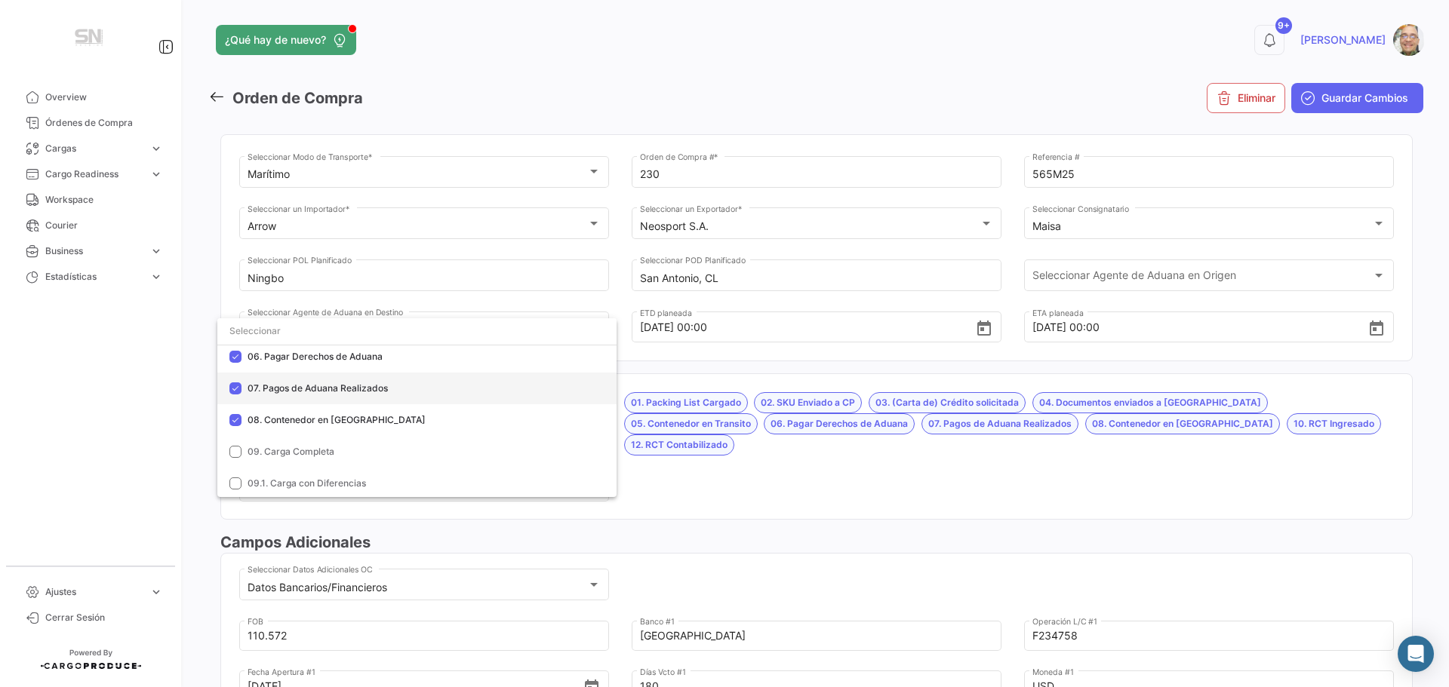
scroll to position [226, 0]
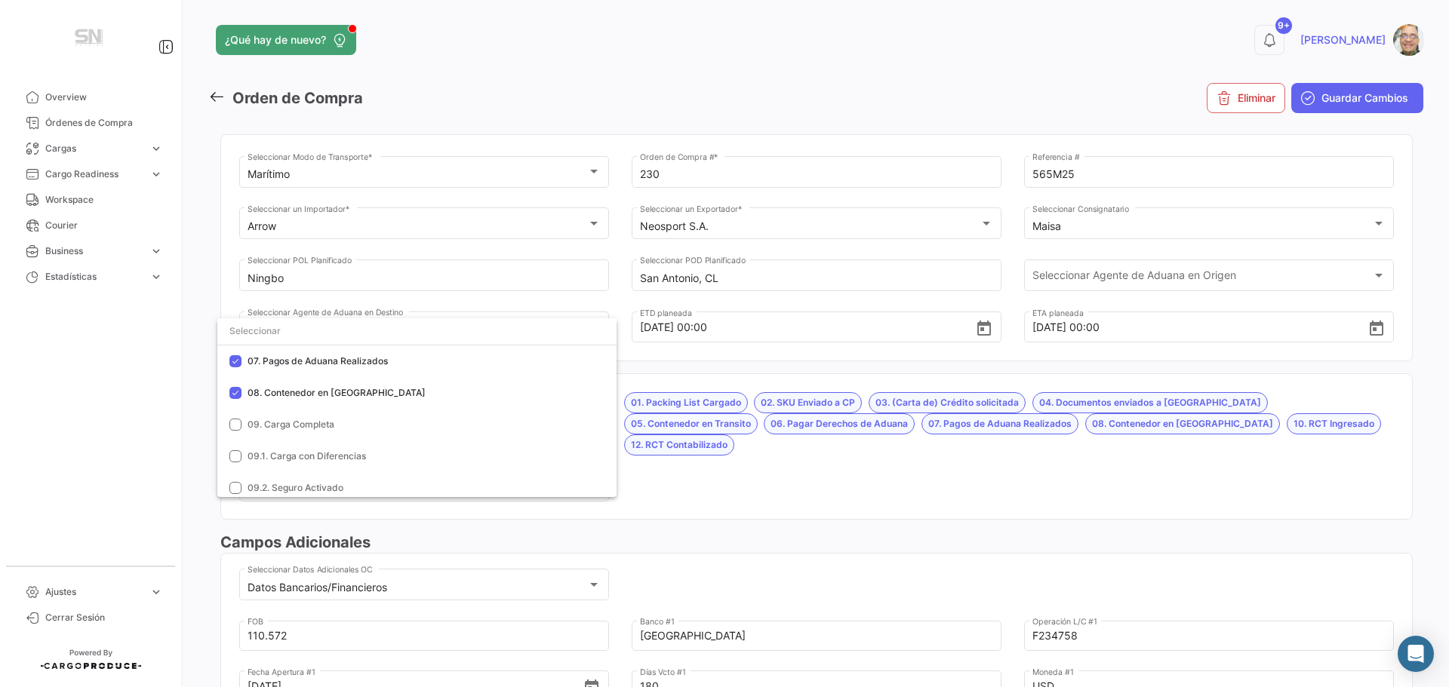
click at [664, 471] on div at bounding box center [724, 343] width 1449 height 687
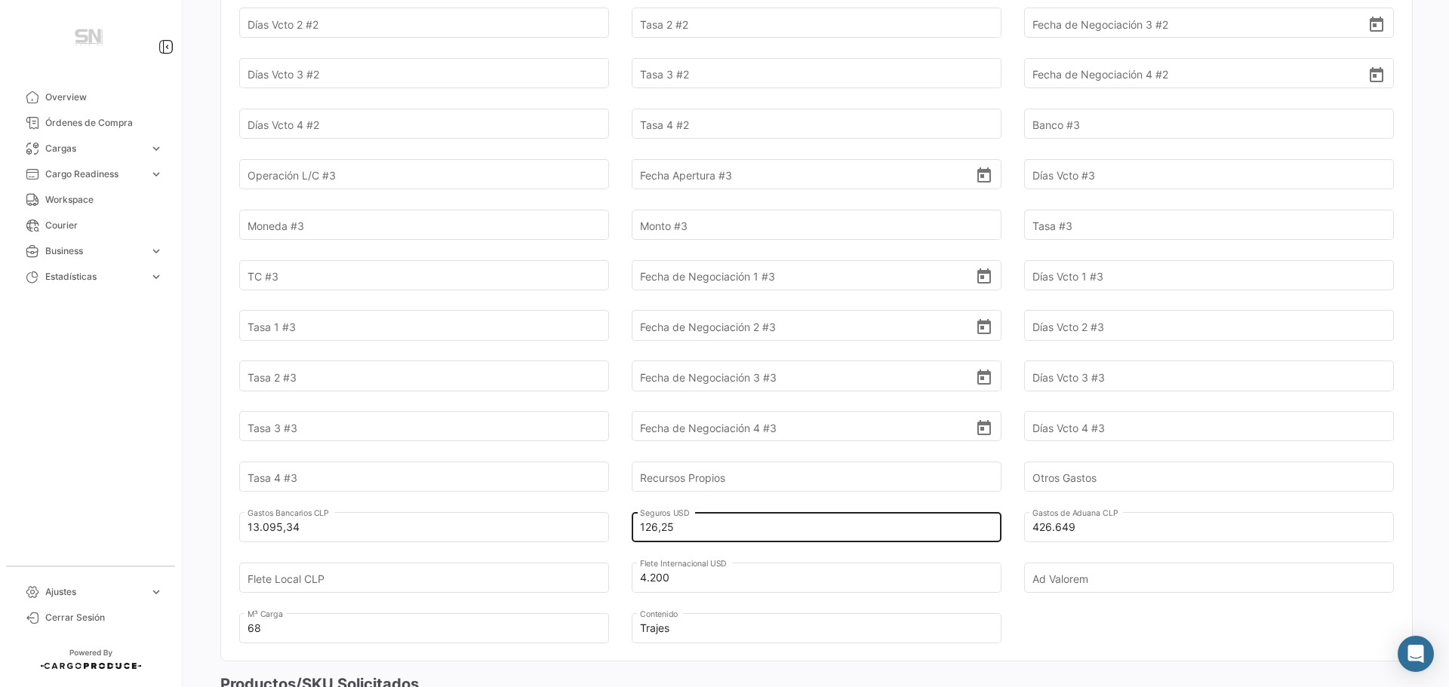
scroll to position [1283, 0]
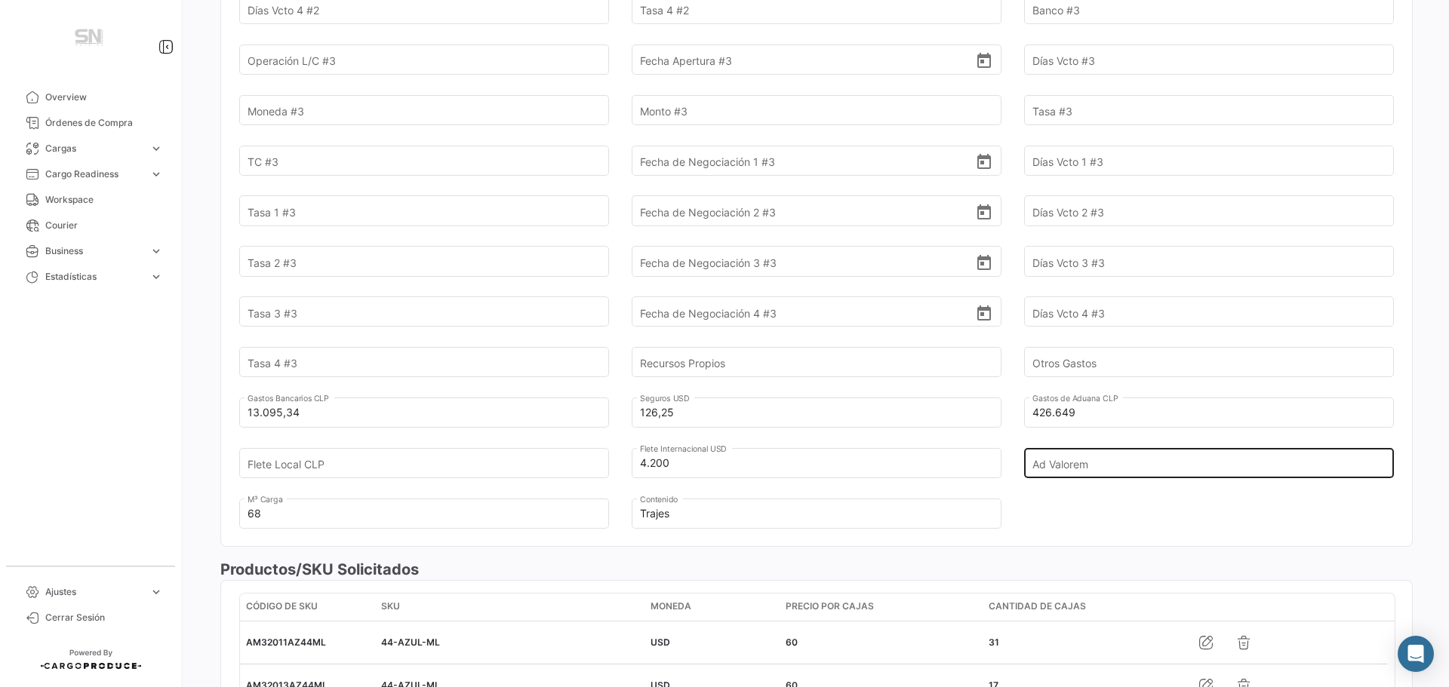
click at [1074, 444] on input "Ad Valorem" at bounding box center [1200, 463] width 336 height 53
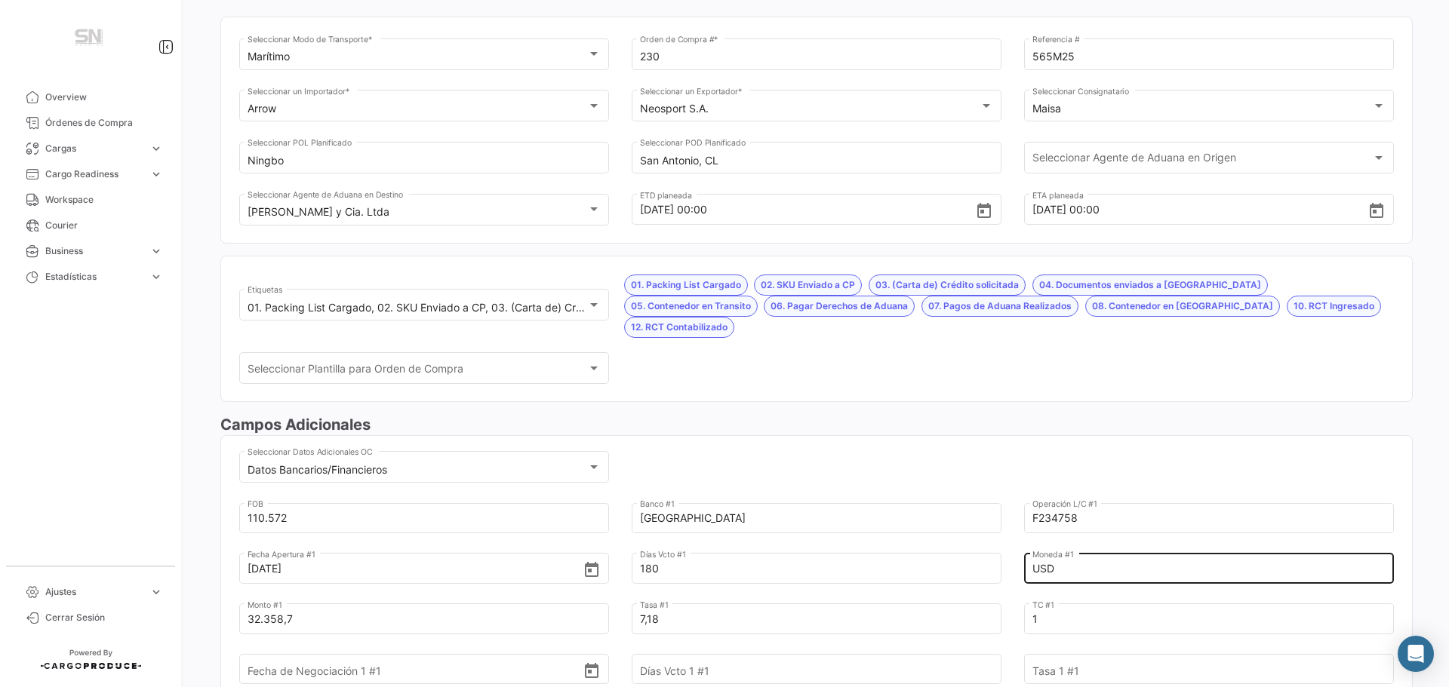
scroll to position [0, 0]
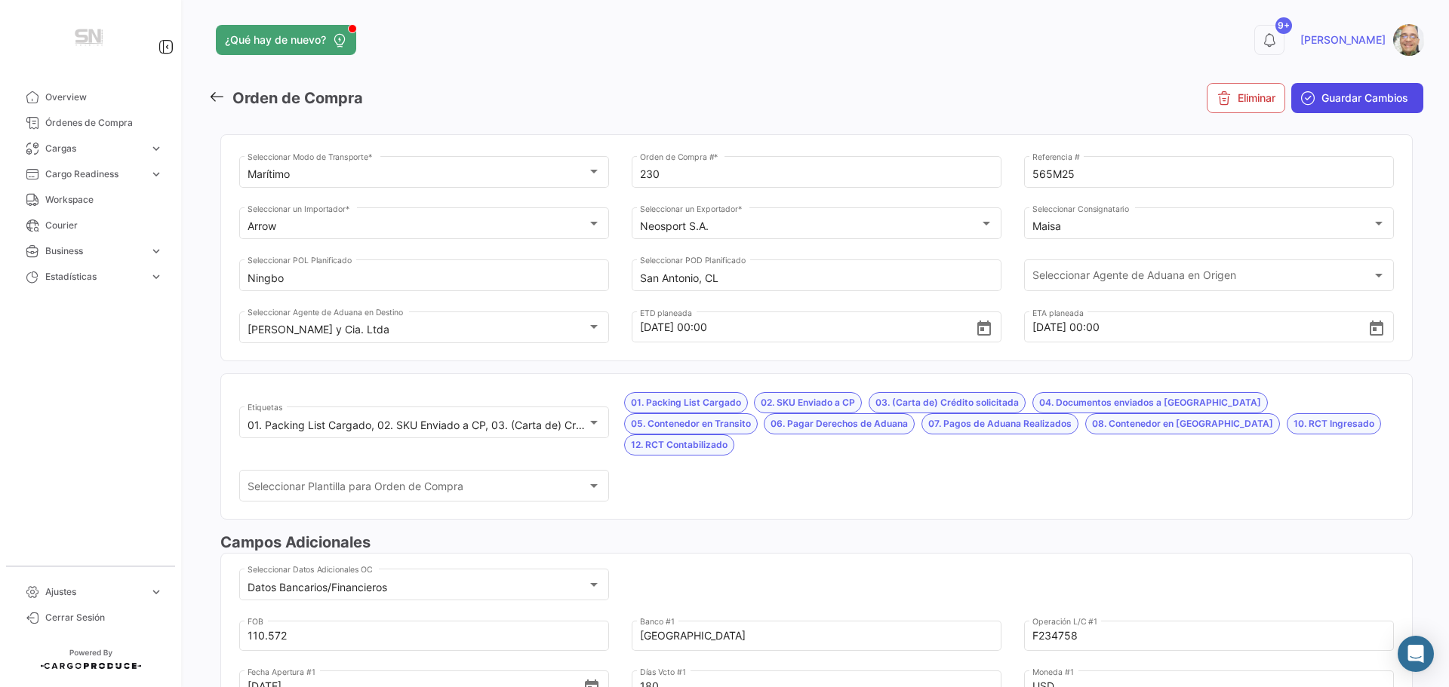
type input "5.709.419"
click at [1299, 106] on button "Guardar Cambios" at bounding box center [1357, 98] width 132 height 30
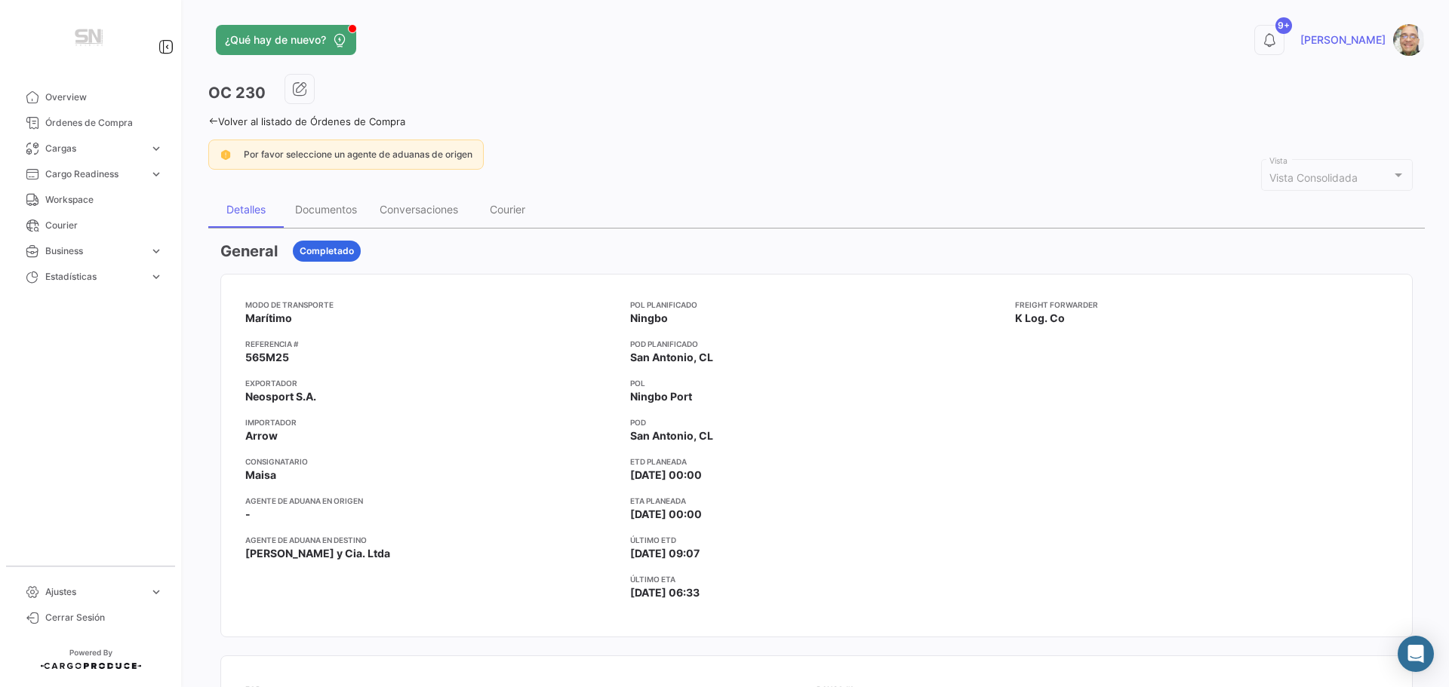
click at [212, 119] on icon at bounding box center [213, 121] width 10 height 10
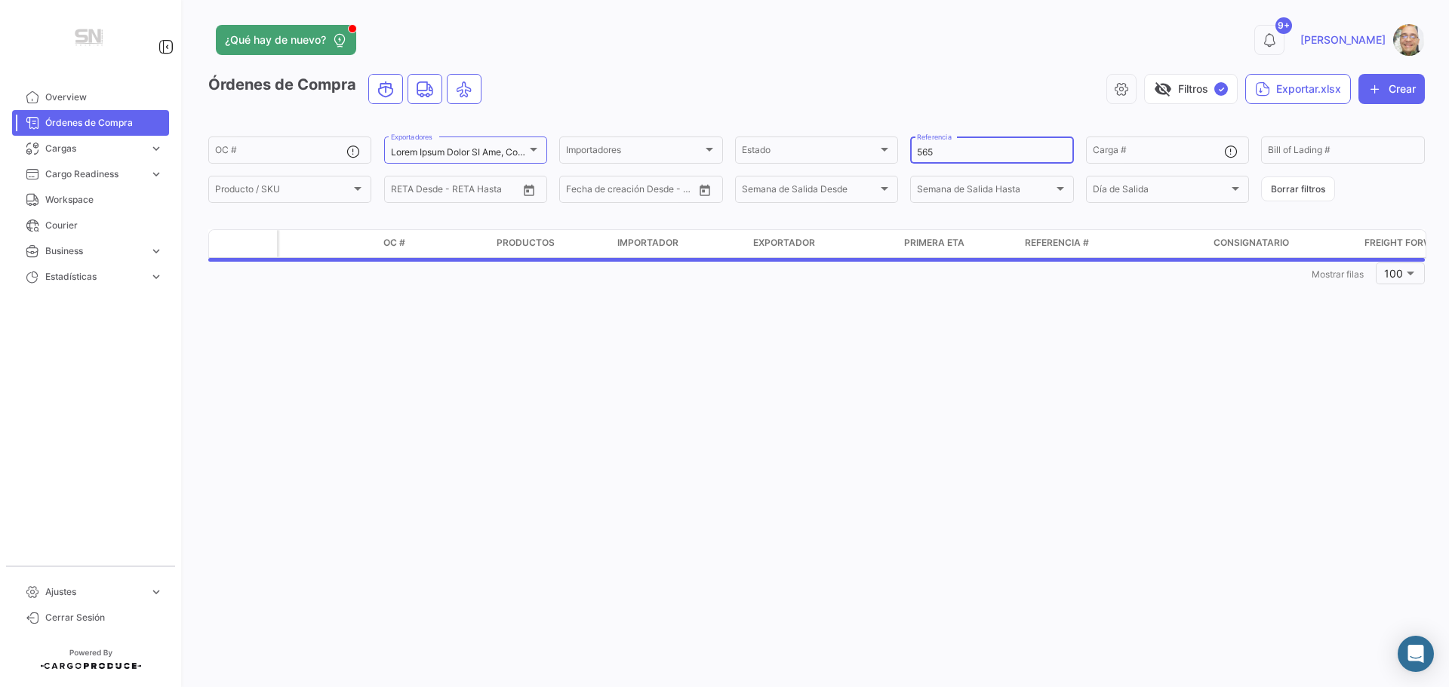
click at [958, 150] on input "565" at bounding box center [991, 152] width 149 height 11
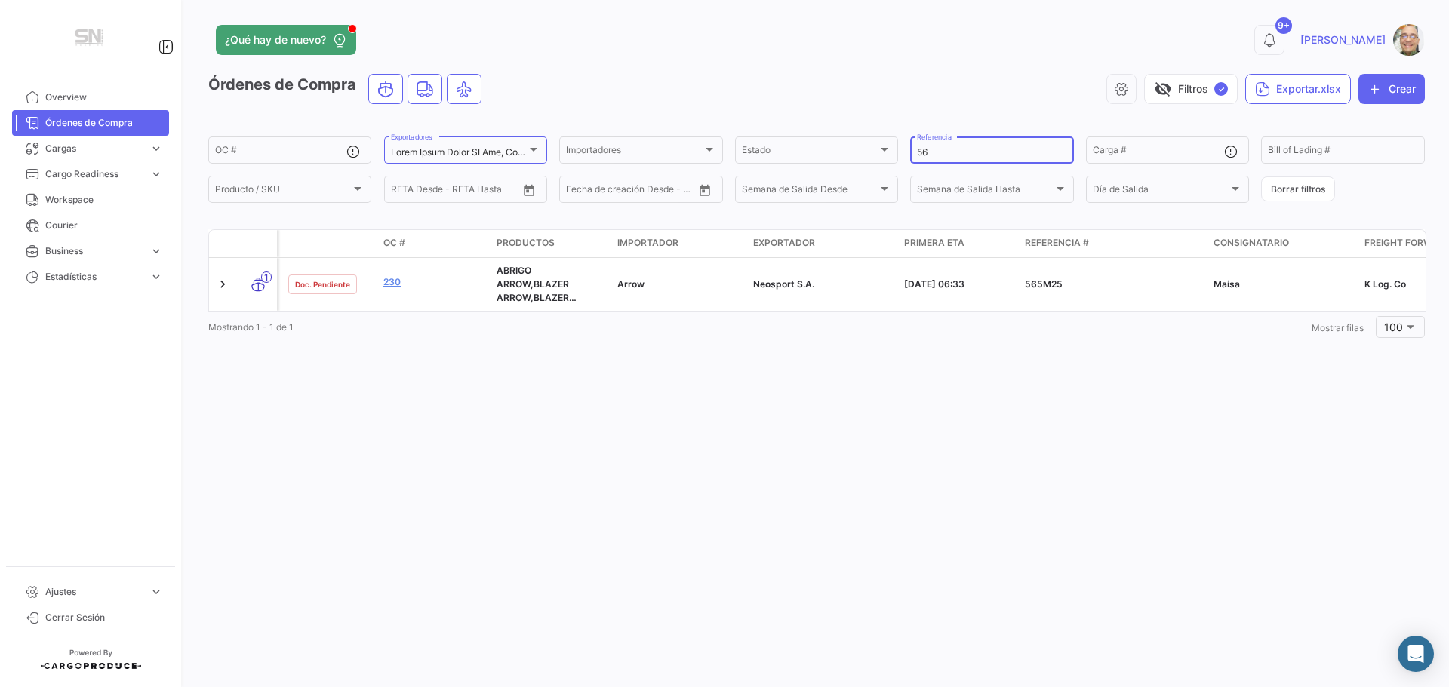
type input "5"
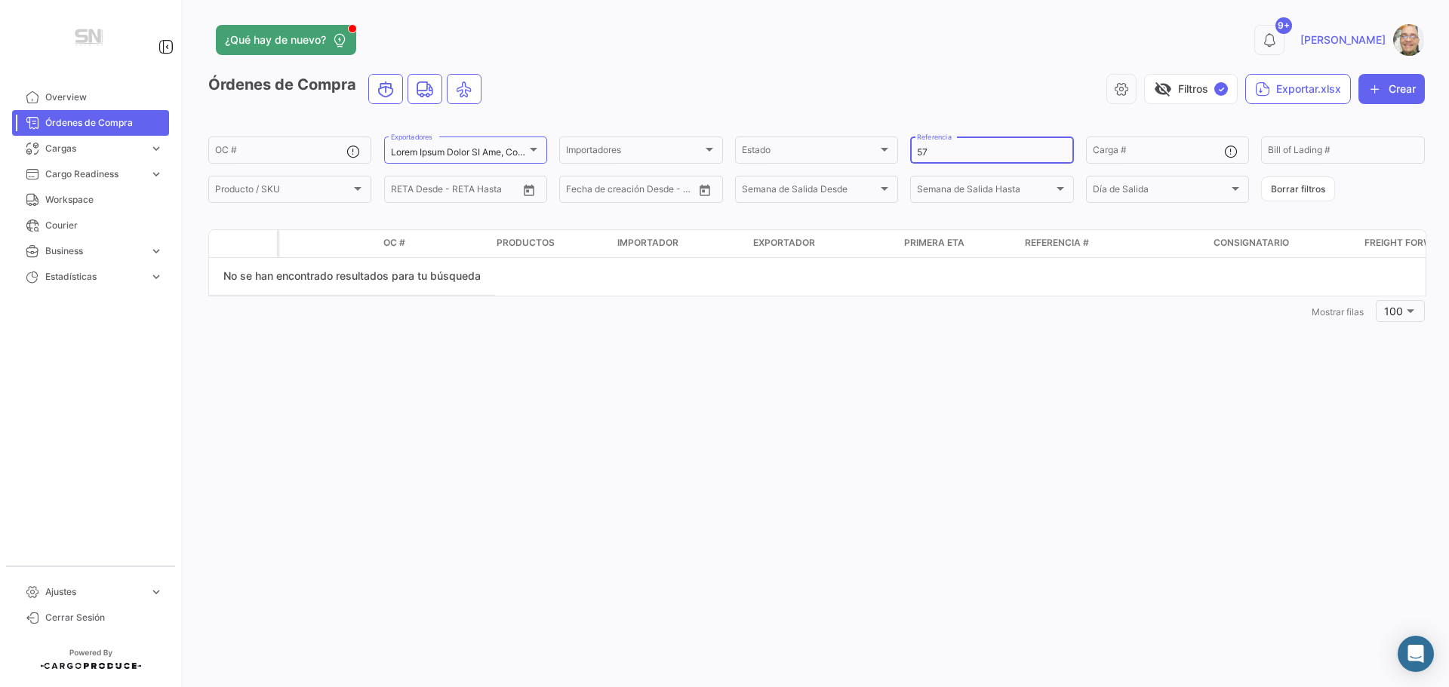
type input "5"
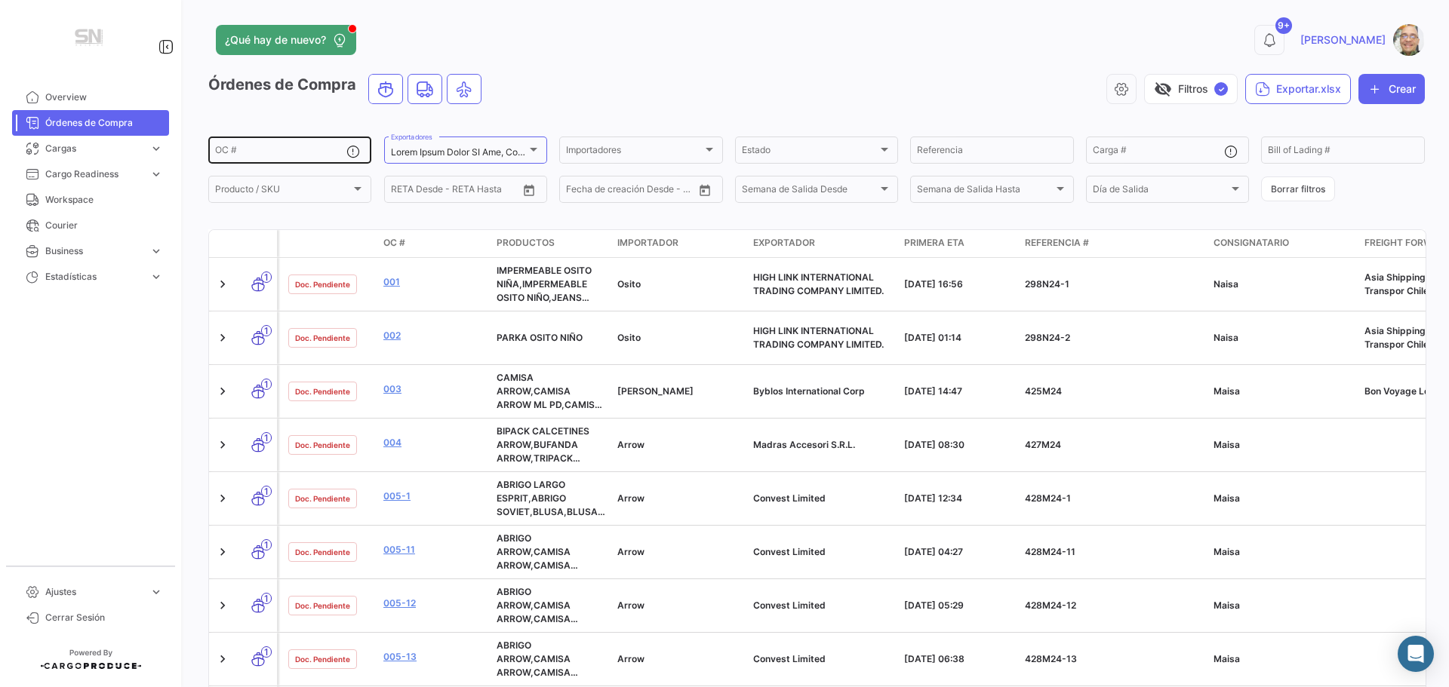
click at [275, 156] on input "OC #" at bounding box center [280, 152] width 131 height 11
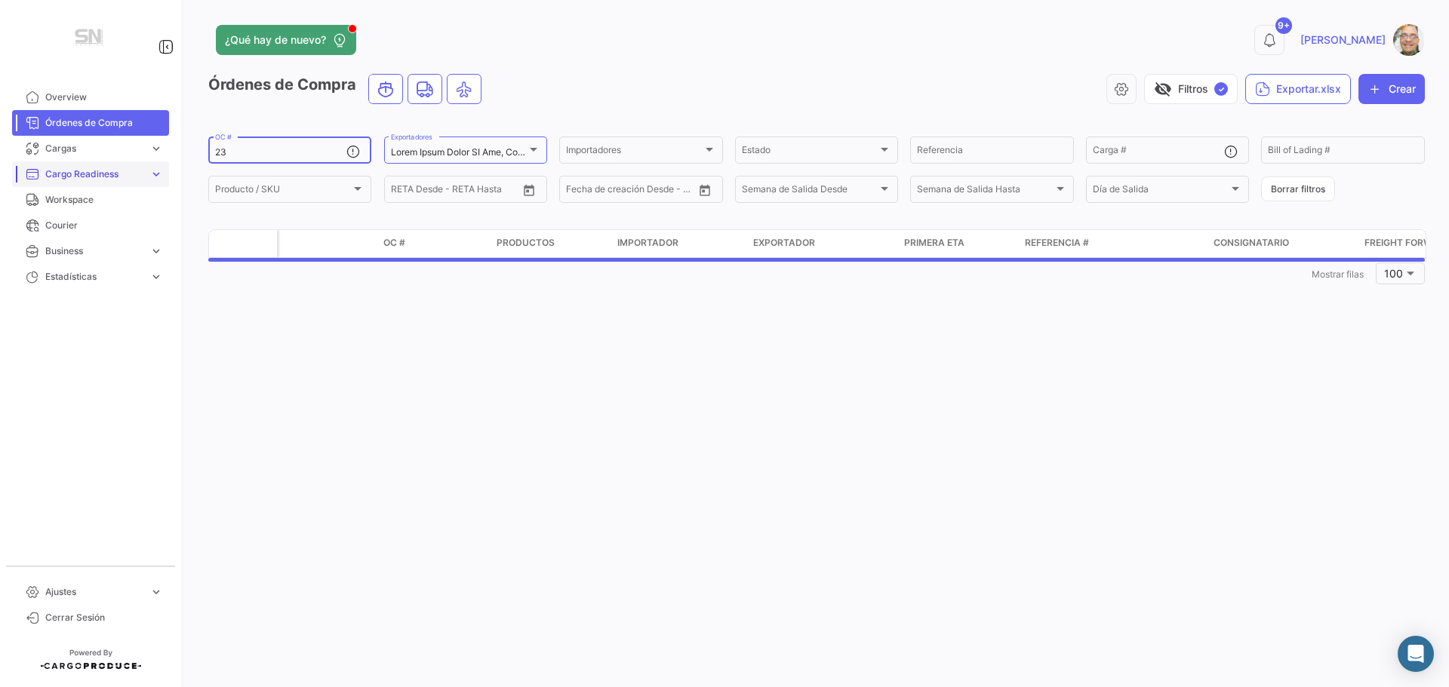
type input "2"
